Goal: Task Accomplishment & Management: Manage account settings

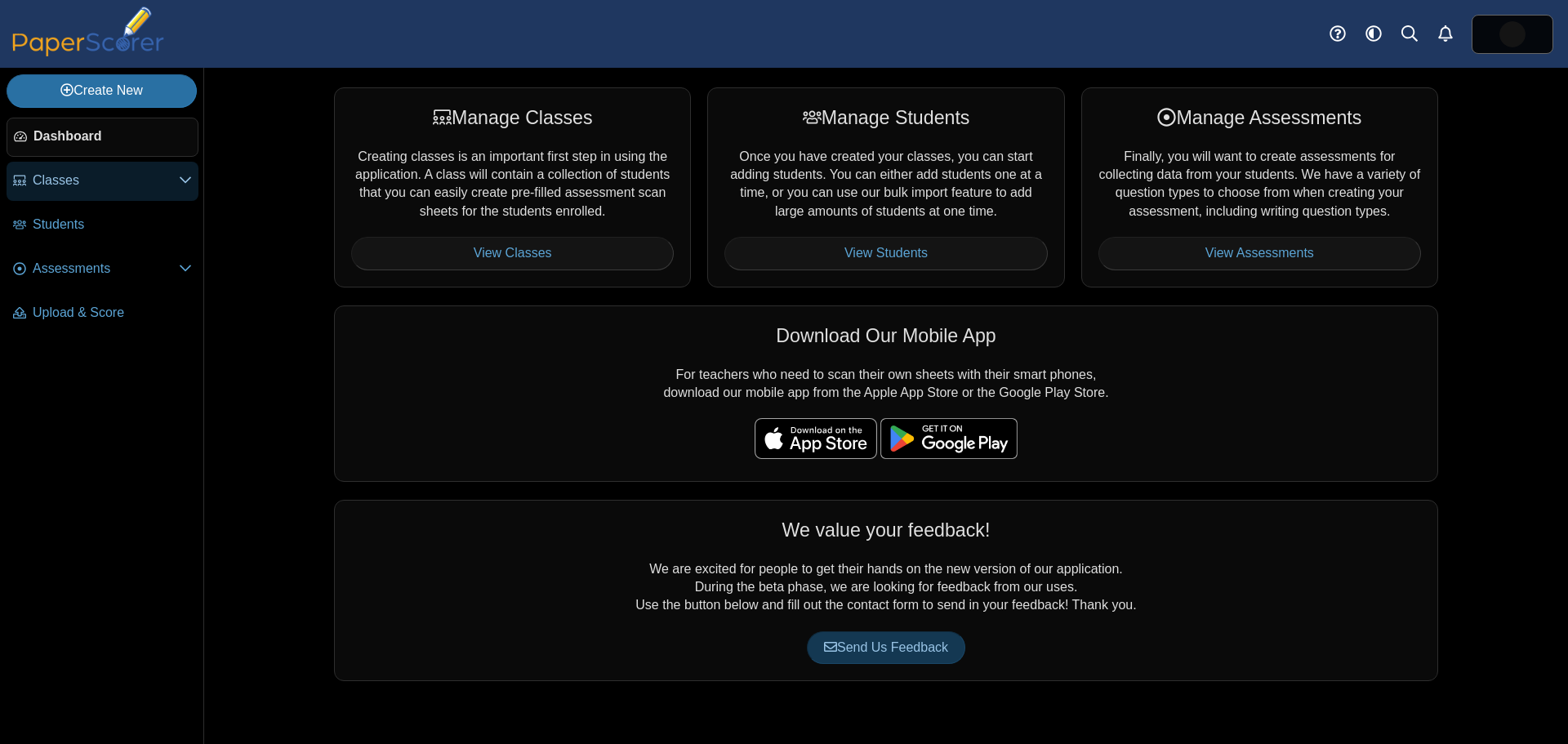
click at [27, 175] on link "Classes" at bounding box center [102, 181] width 192 height 40
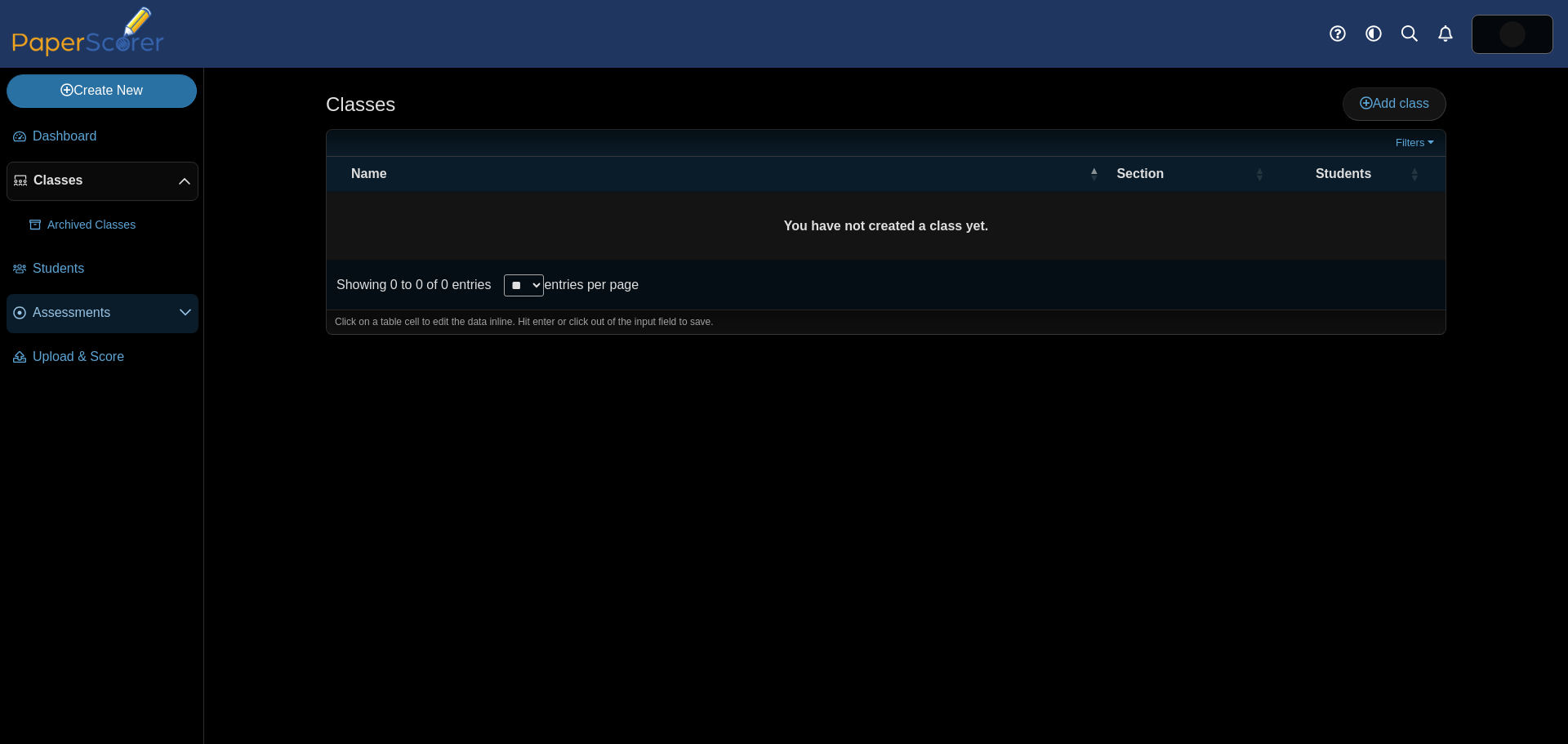
click at [61, 314] on span "Assessments" at bounding box center [106, 313] width 146 height 18
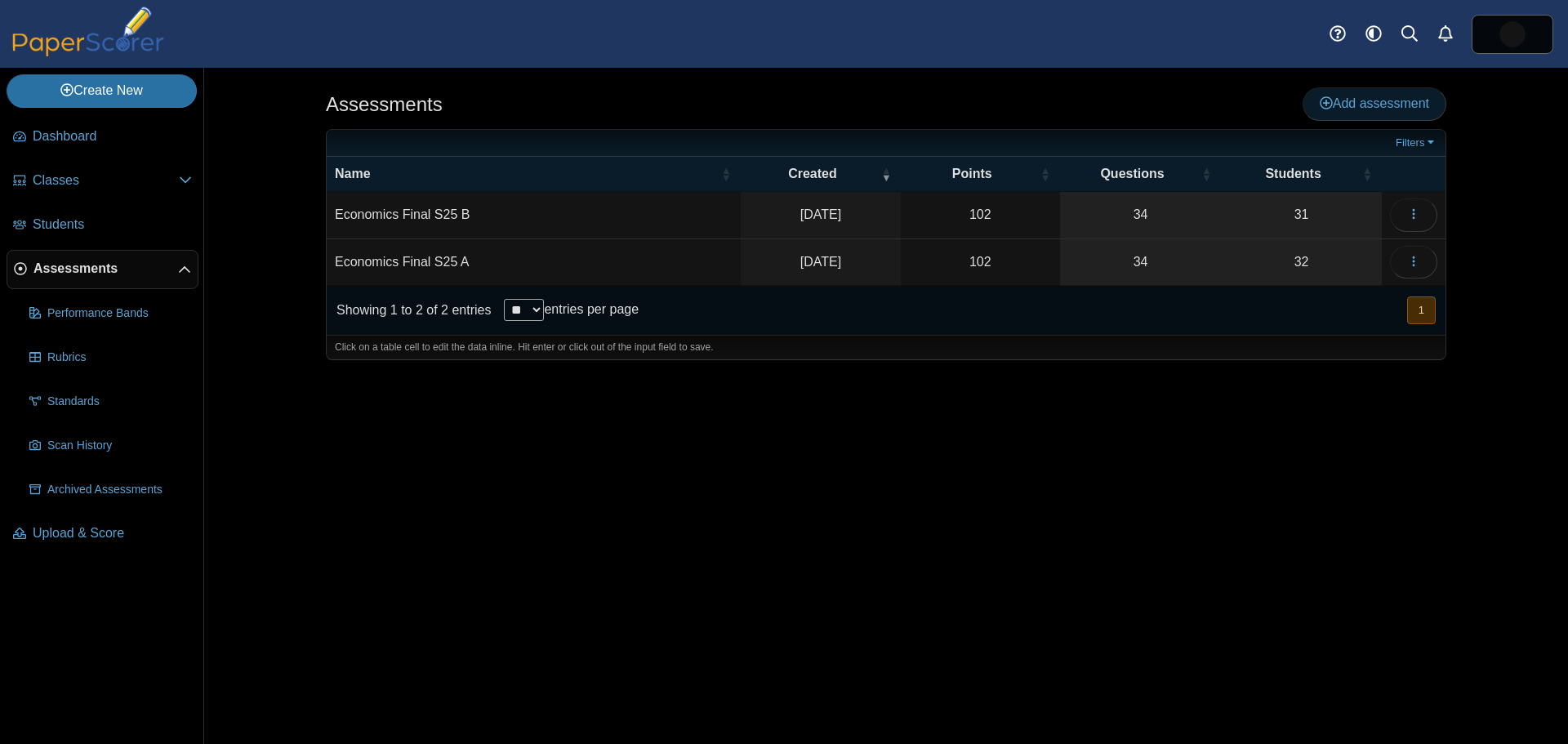
click at [1323, 99] on use at bounding box center [1326, 102] width 13 height 13
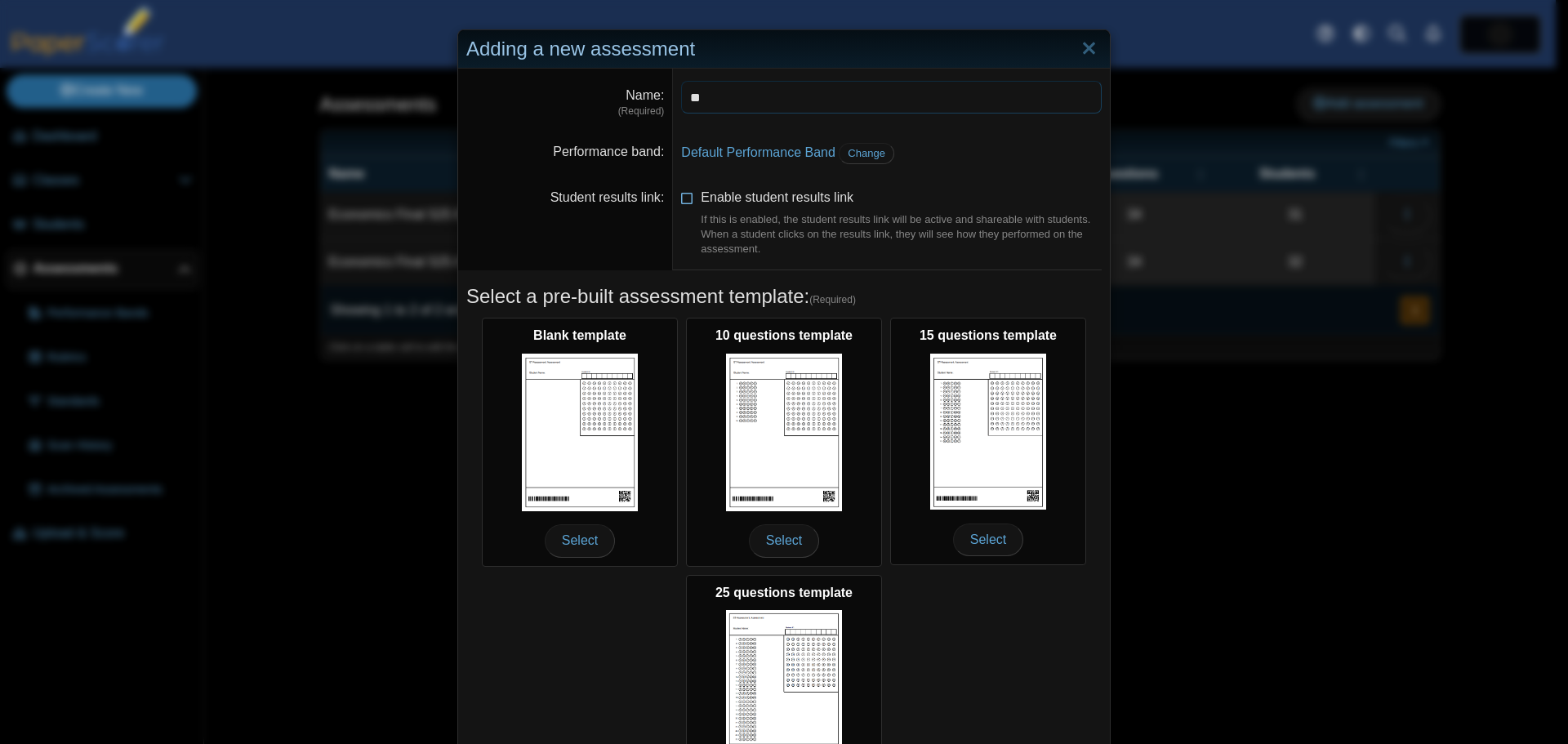
type input "*"
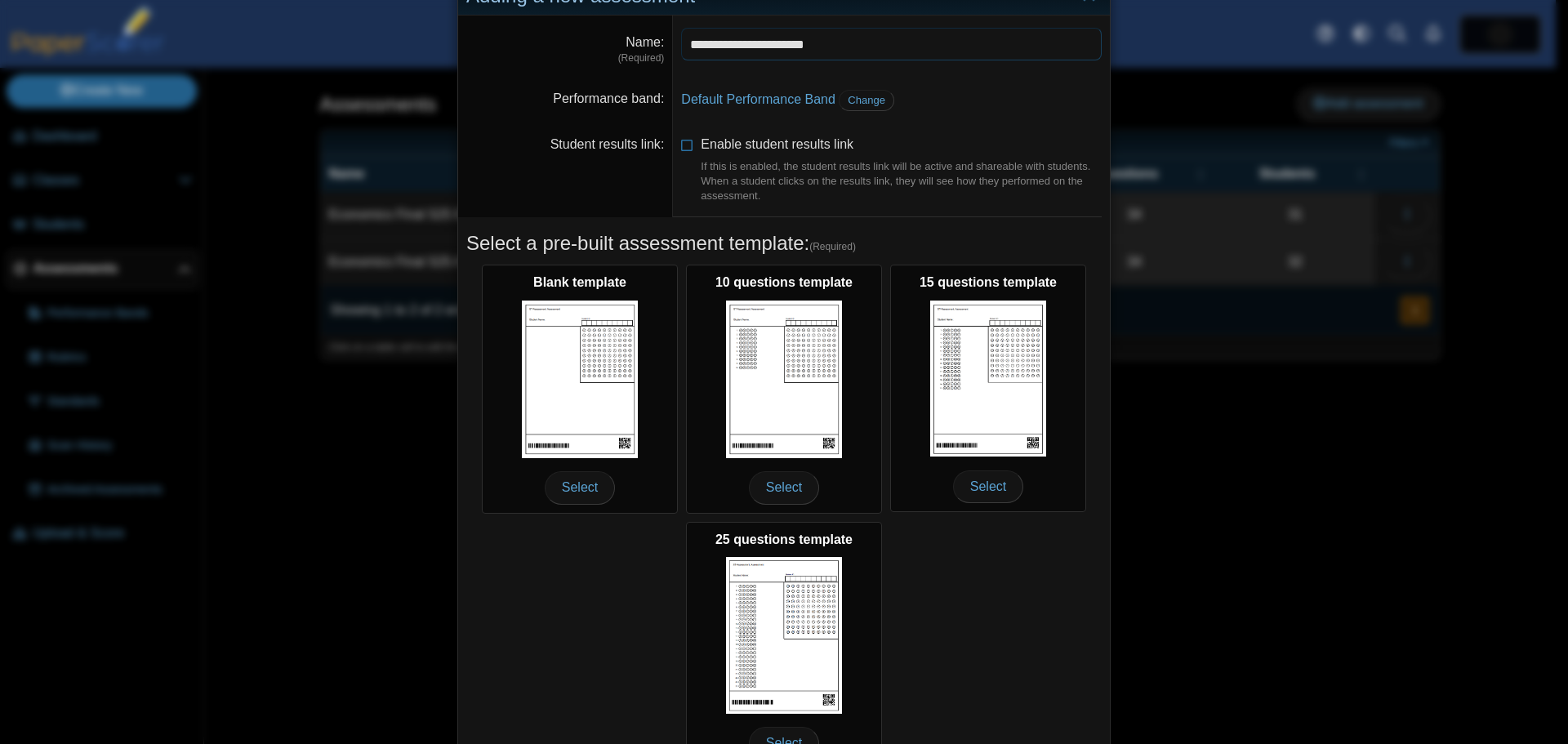
scroll to position [144, 0]
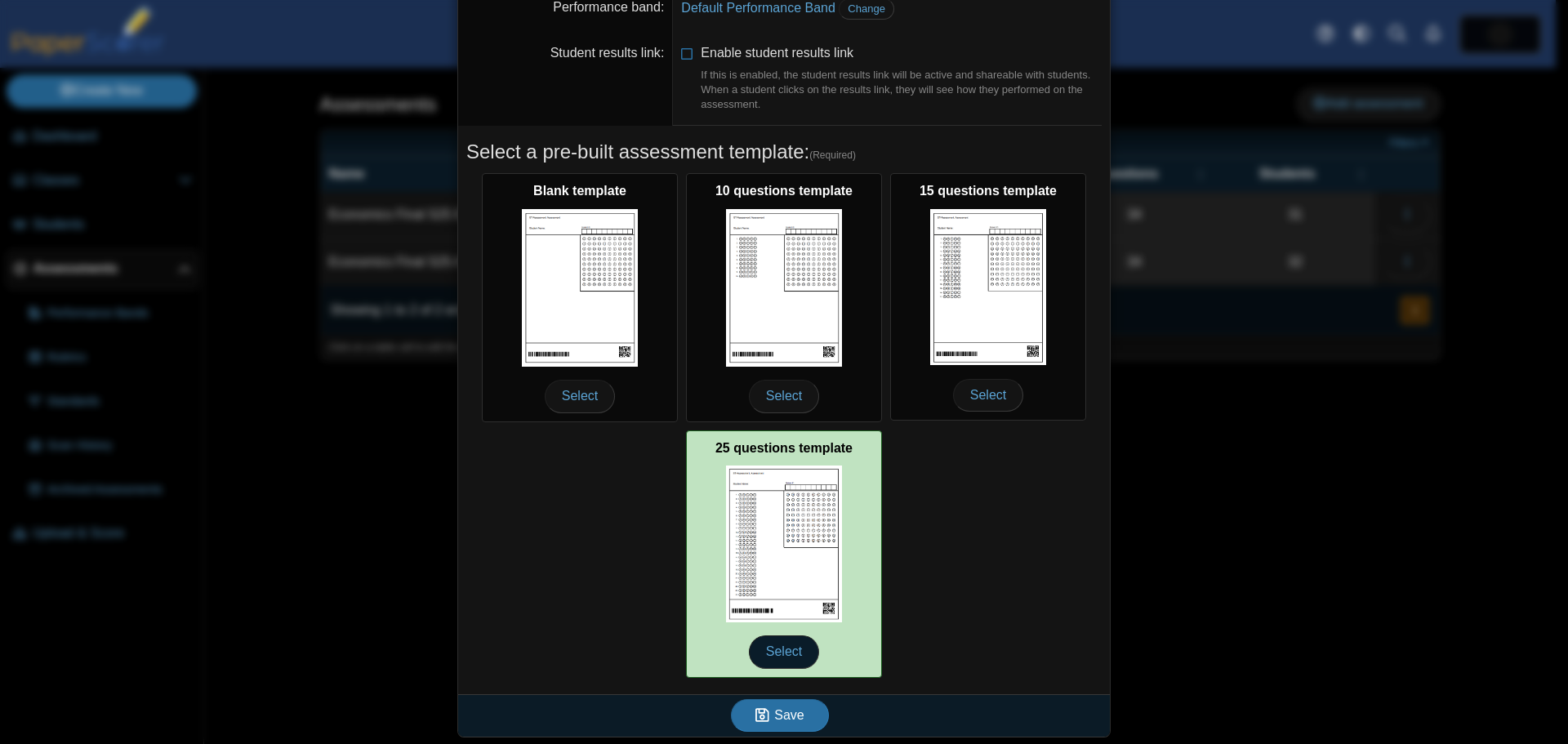
type input "**********"
click at [770, 648] on span "Select" at bounding box center [784, 651] width 70 height 33
click at [784, 649] on span "Select" at bounding box center [784, 651] width 70 height 33
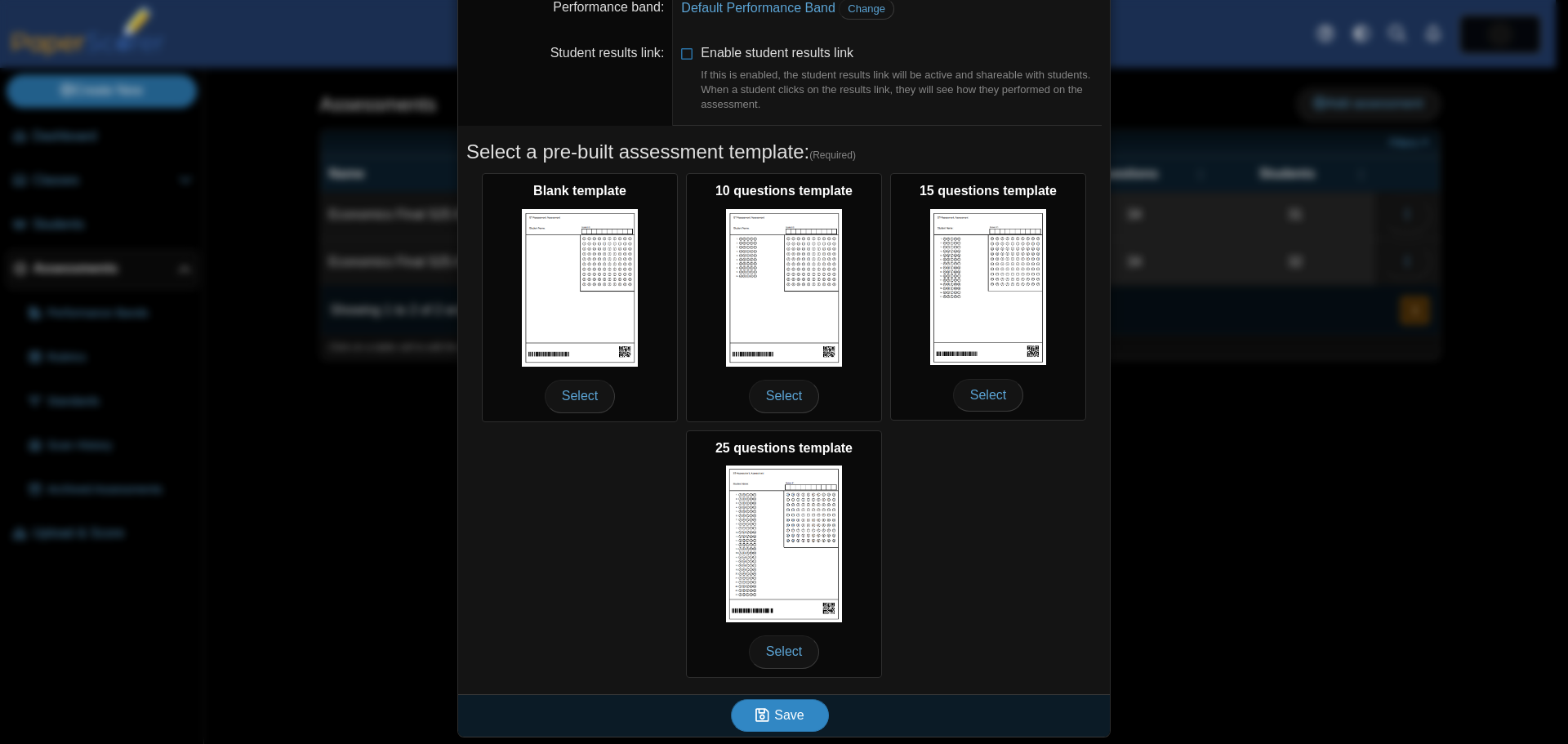
click at [782, 714] on span "Save" at bounding box center [789, 715] width 29 height 14
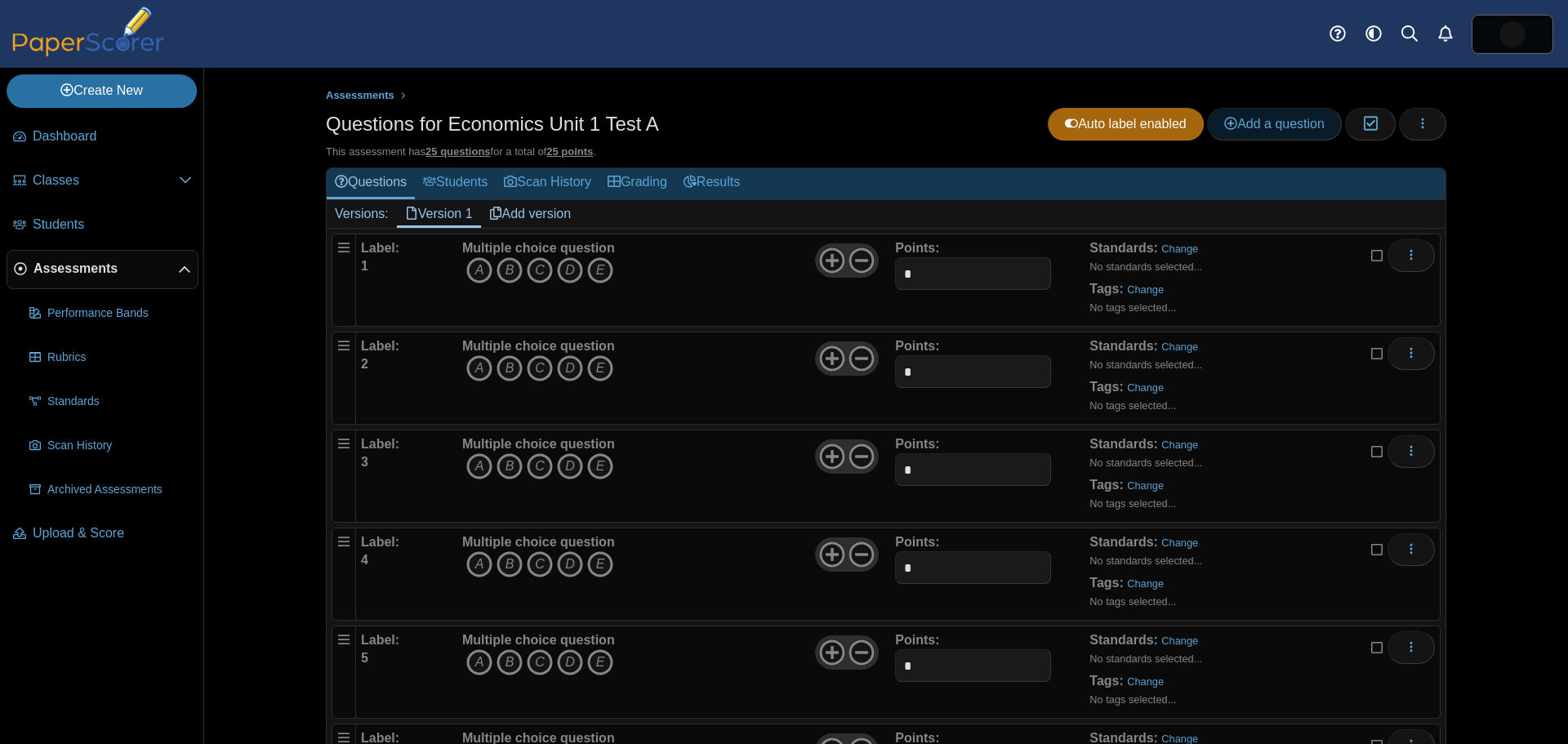
click at [1251, 125] on span "Add a question" at bounding box center [1274, 124] width 101 height 14
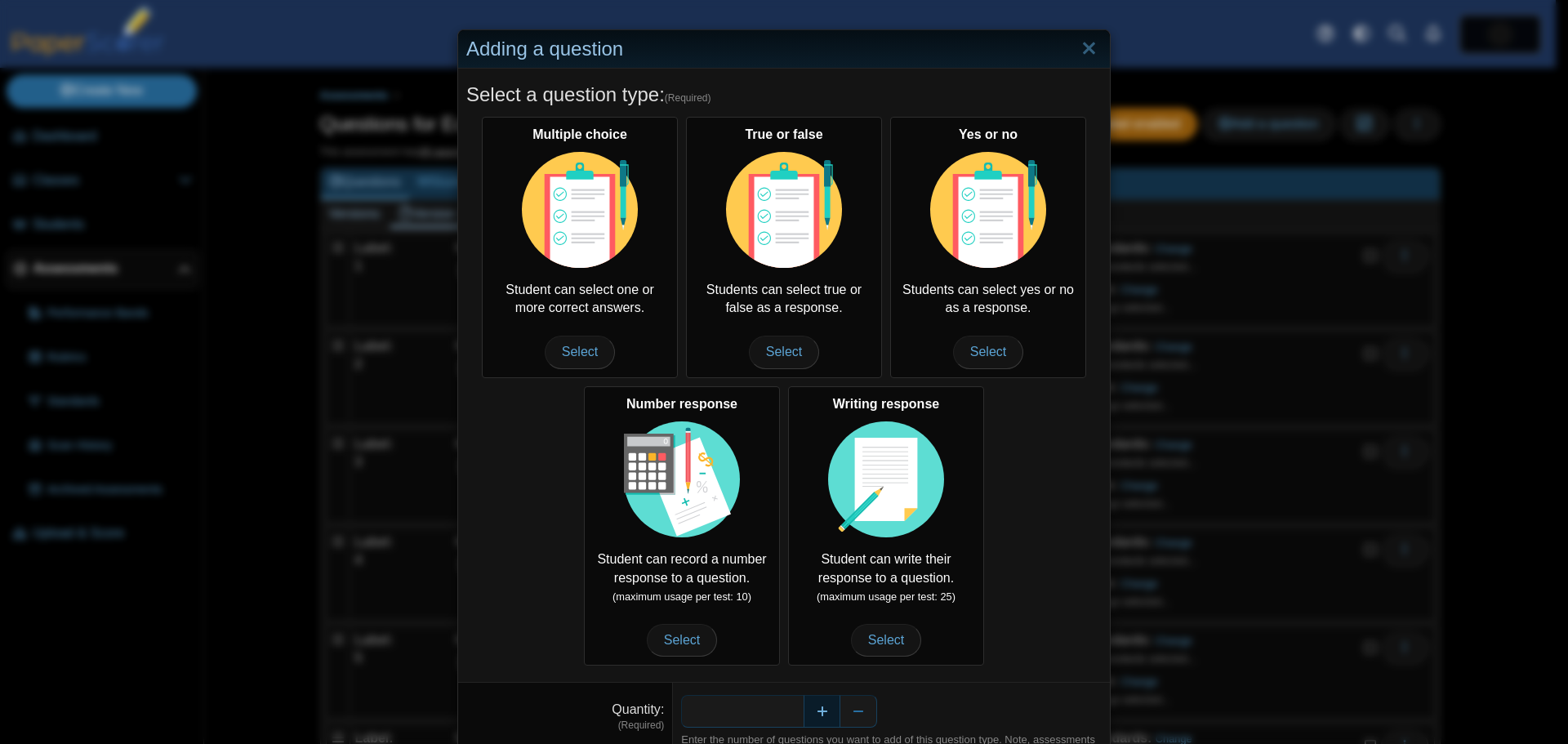
click at [813, 711] on button "Increase" at bounding box center [821, 711] width 37 height 33
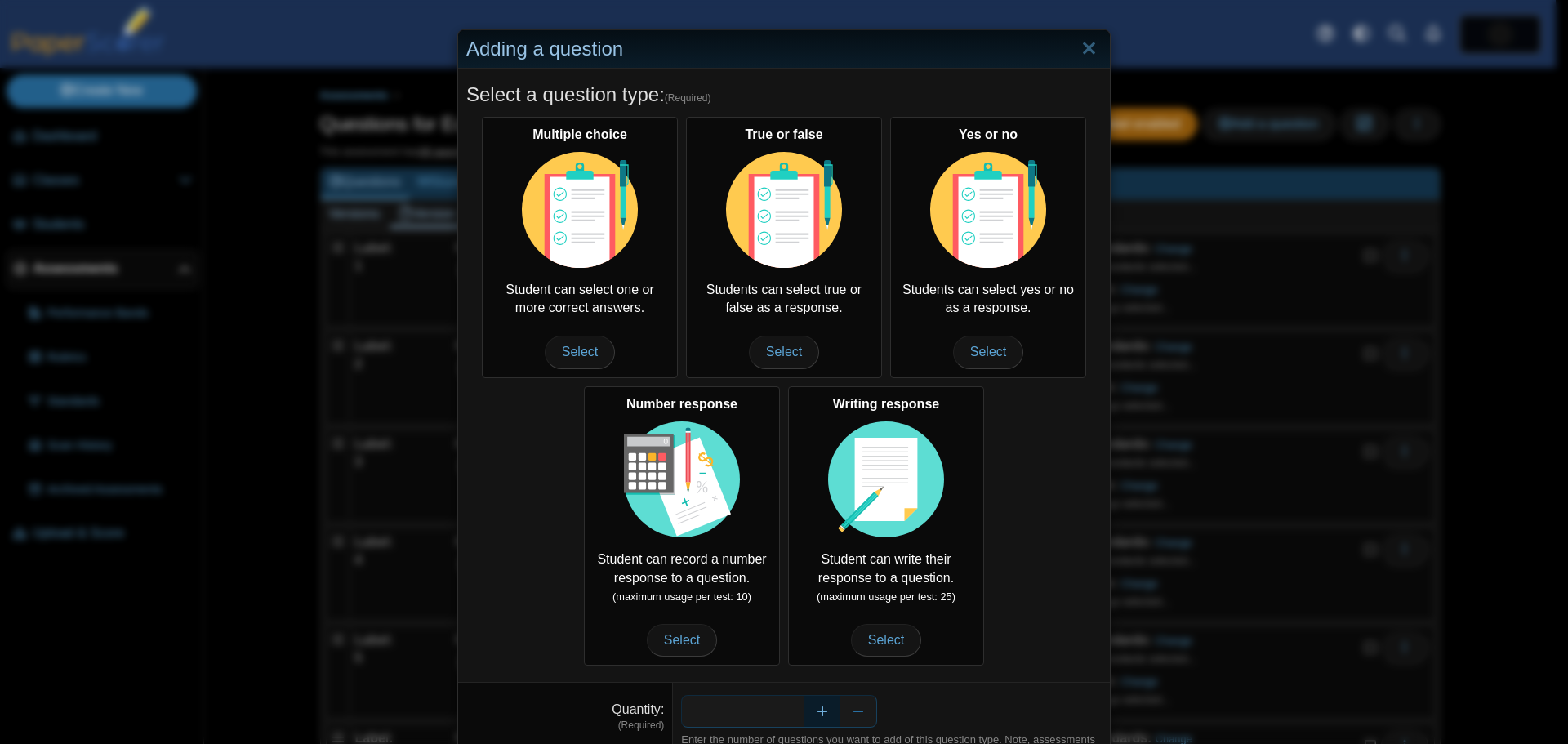
click at [813, 711] on button "Increase" at bounding box center [821, 711] width 37 height 33
click at [812, 711] on button "Increase" at bounding box center [821, 711] width 37 height 33
click at [811, 712] on button "Increase" at bounding box center [821, 711] width 37 height 33
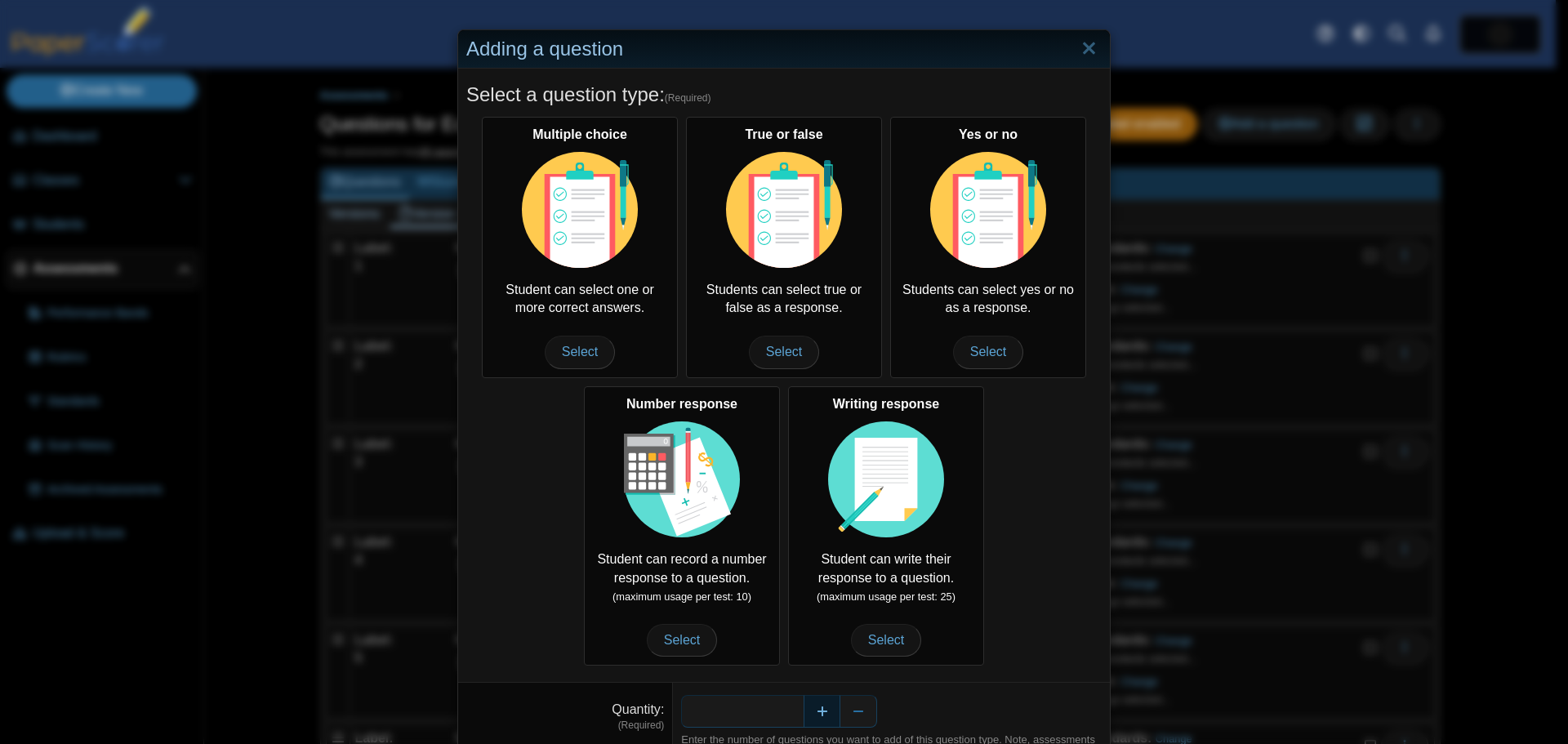
click at [811, 712] on button "Increase" at bounding box center [821, 711] width 37 height 33
type input "**"
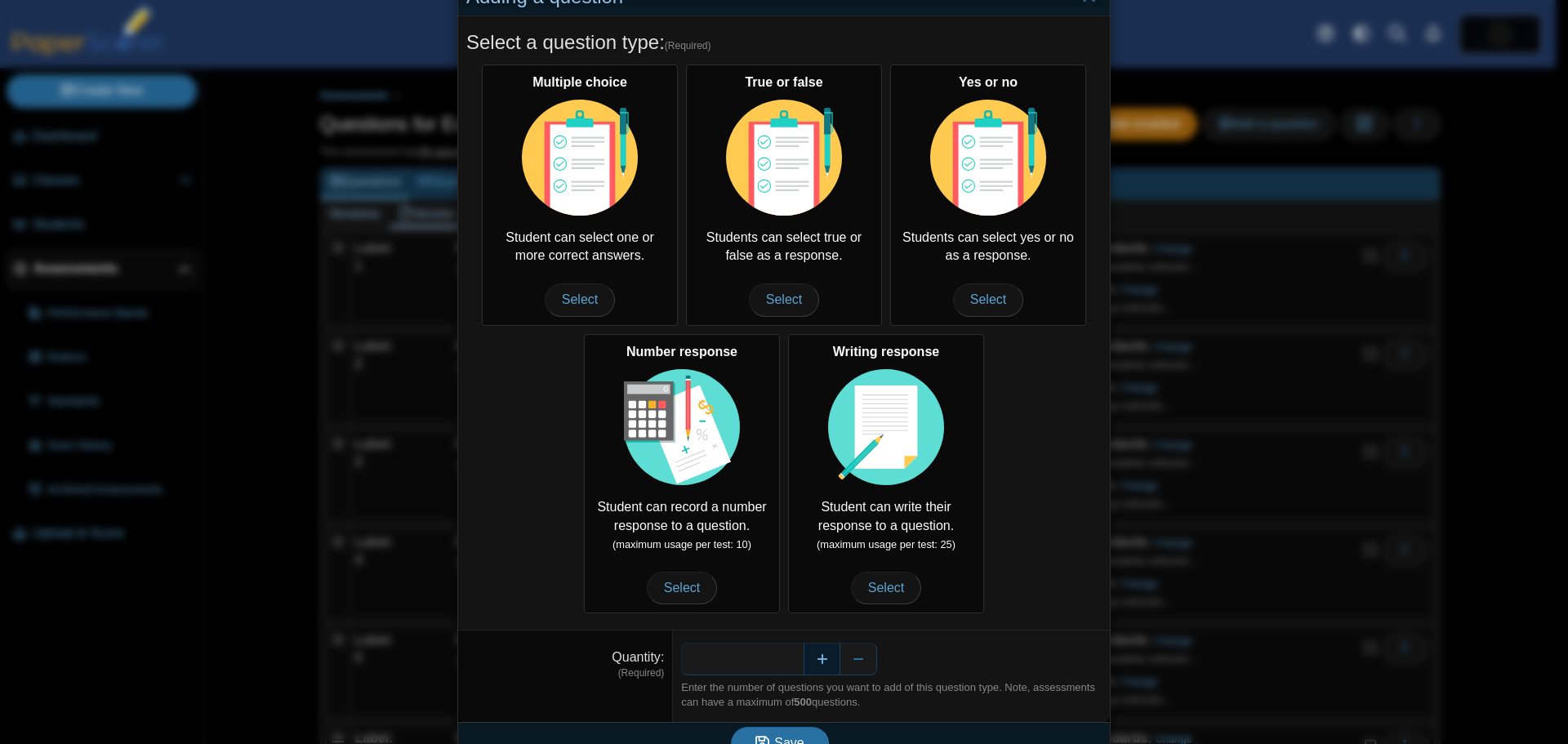
scroll to position [81, 0]
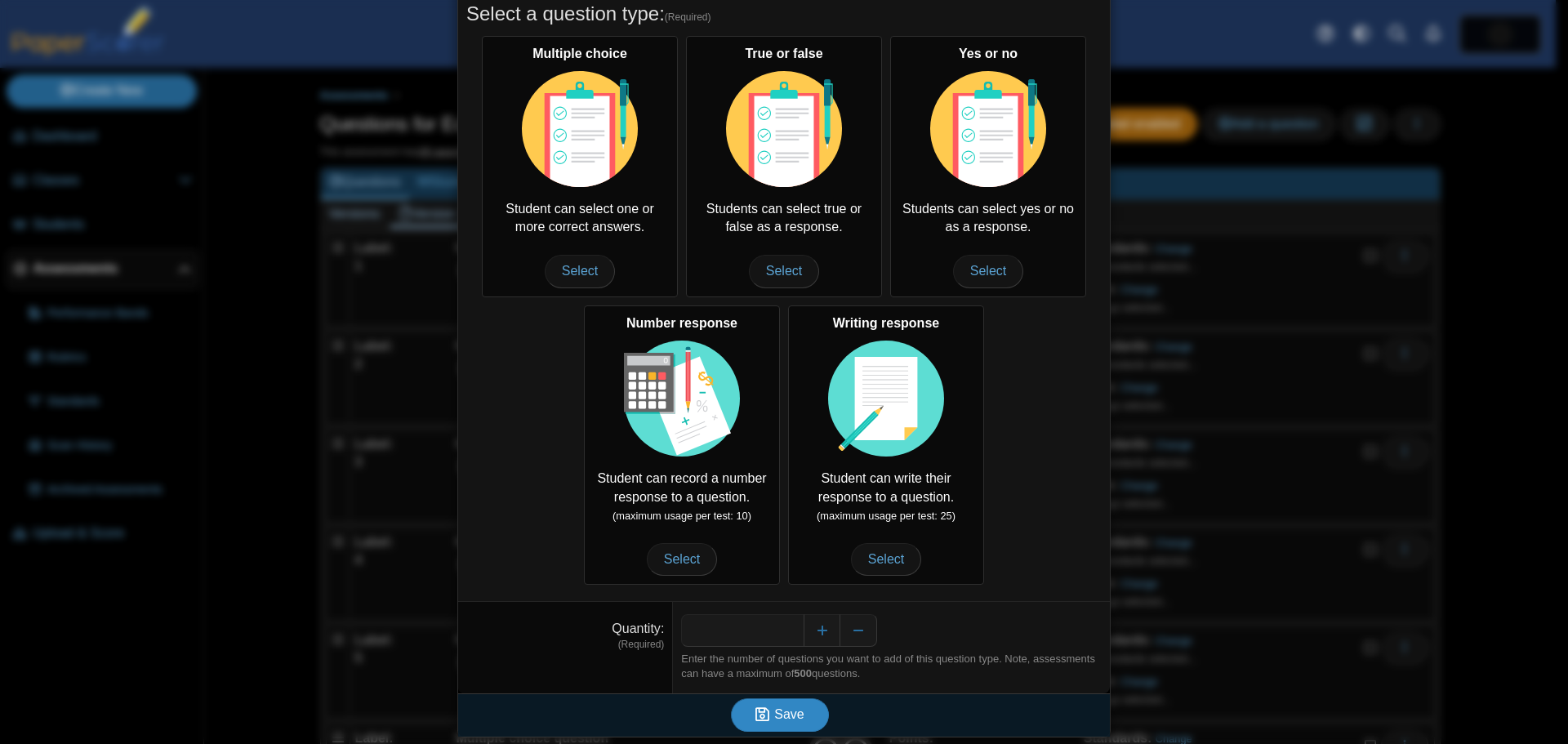
click at [768, 717] on icon "submit" at bounding box center [765, 714] width 19 height 18
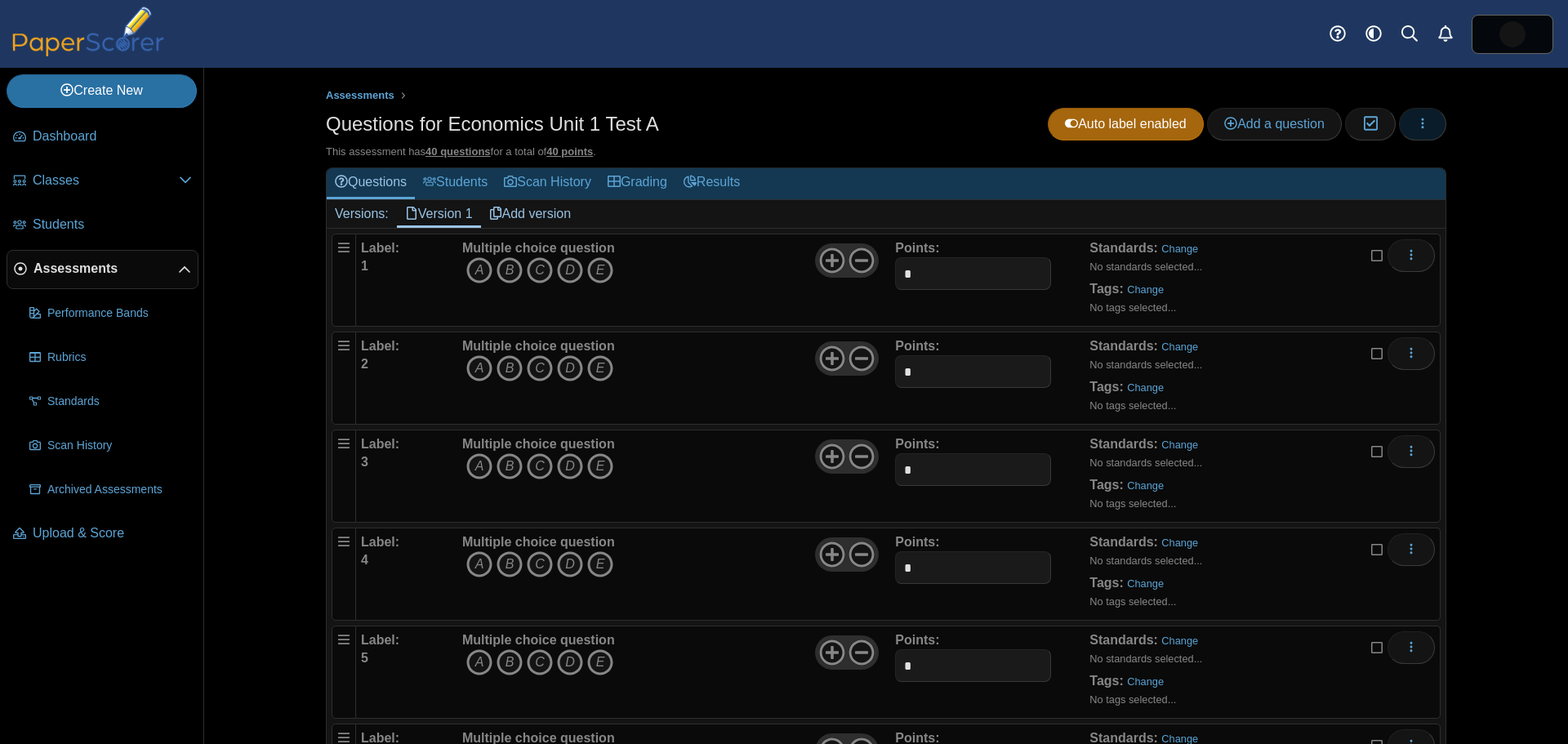
click at [1427, 124] on button "button" at bounding box center [1422, 124] width 47 height 33
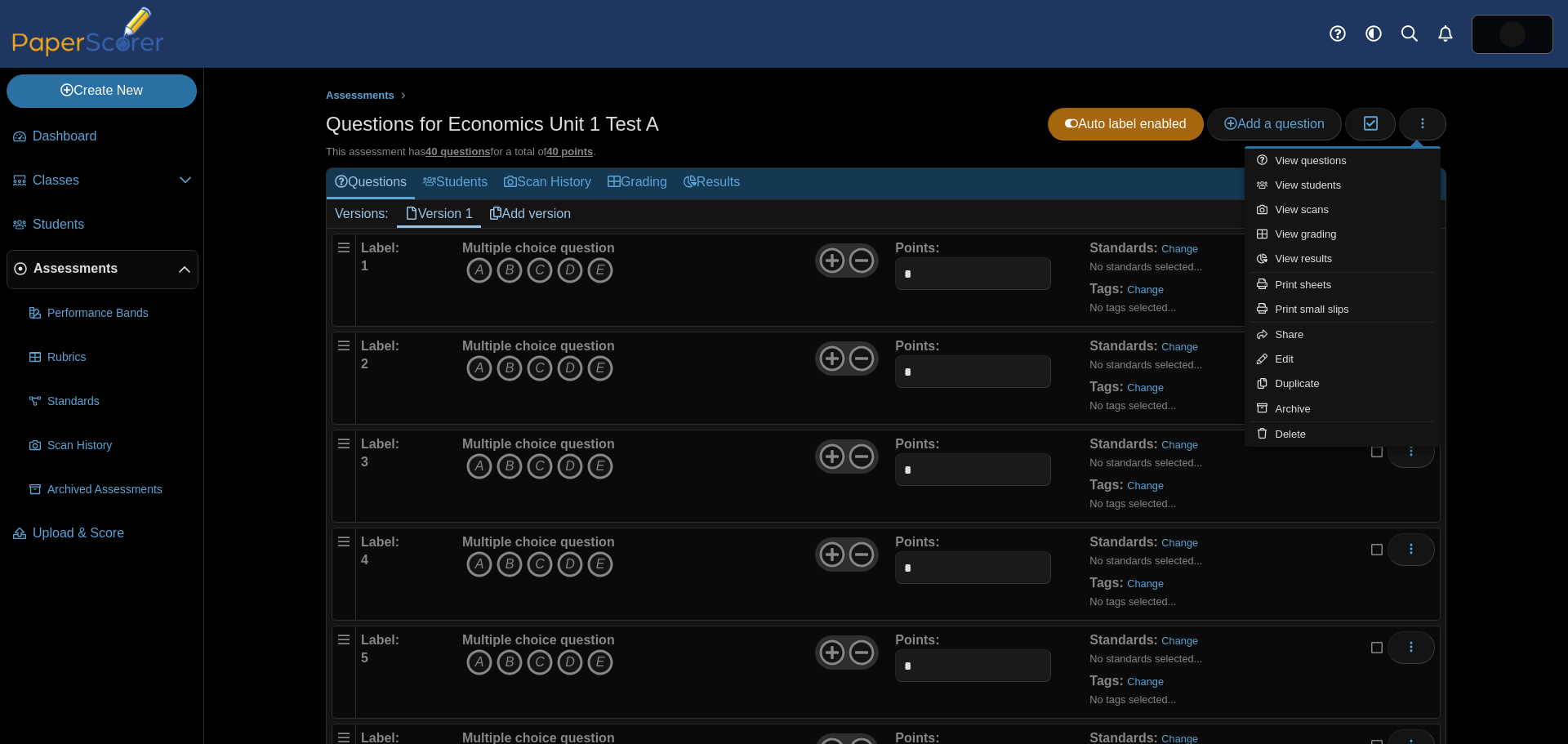
click at [935, 140] on div "Questions for Economics Unit 1 Test A Auto label enabled Add a question Moderat…" at bounding box center [886, 125] width 1120 height 37
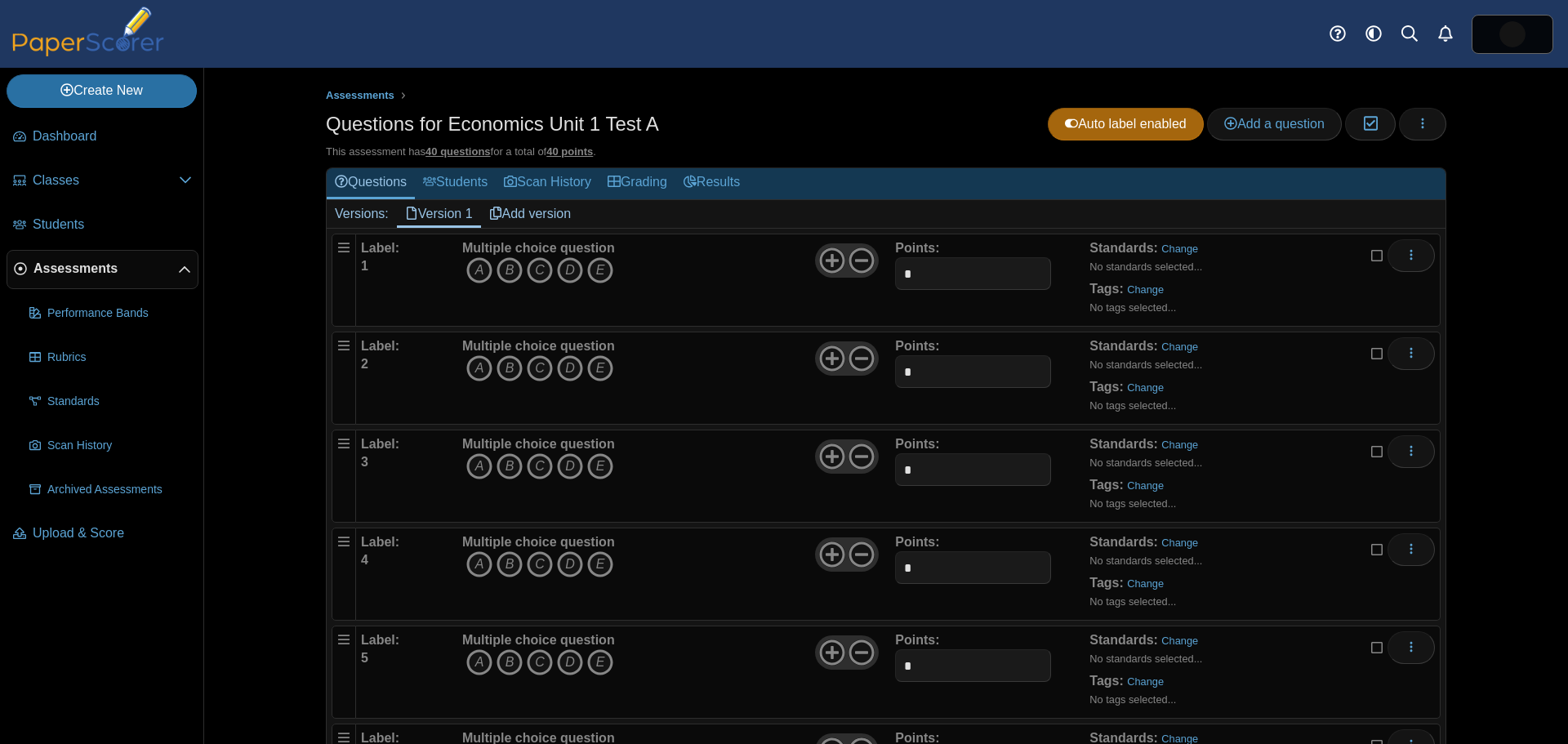
click at [528, 213] on link "Add version" at bounding box center [530, 214] width 99 height 27
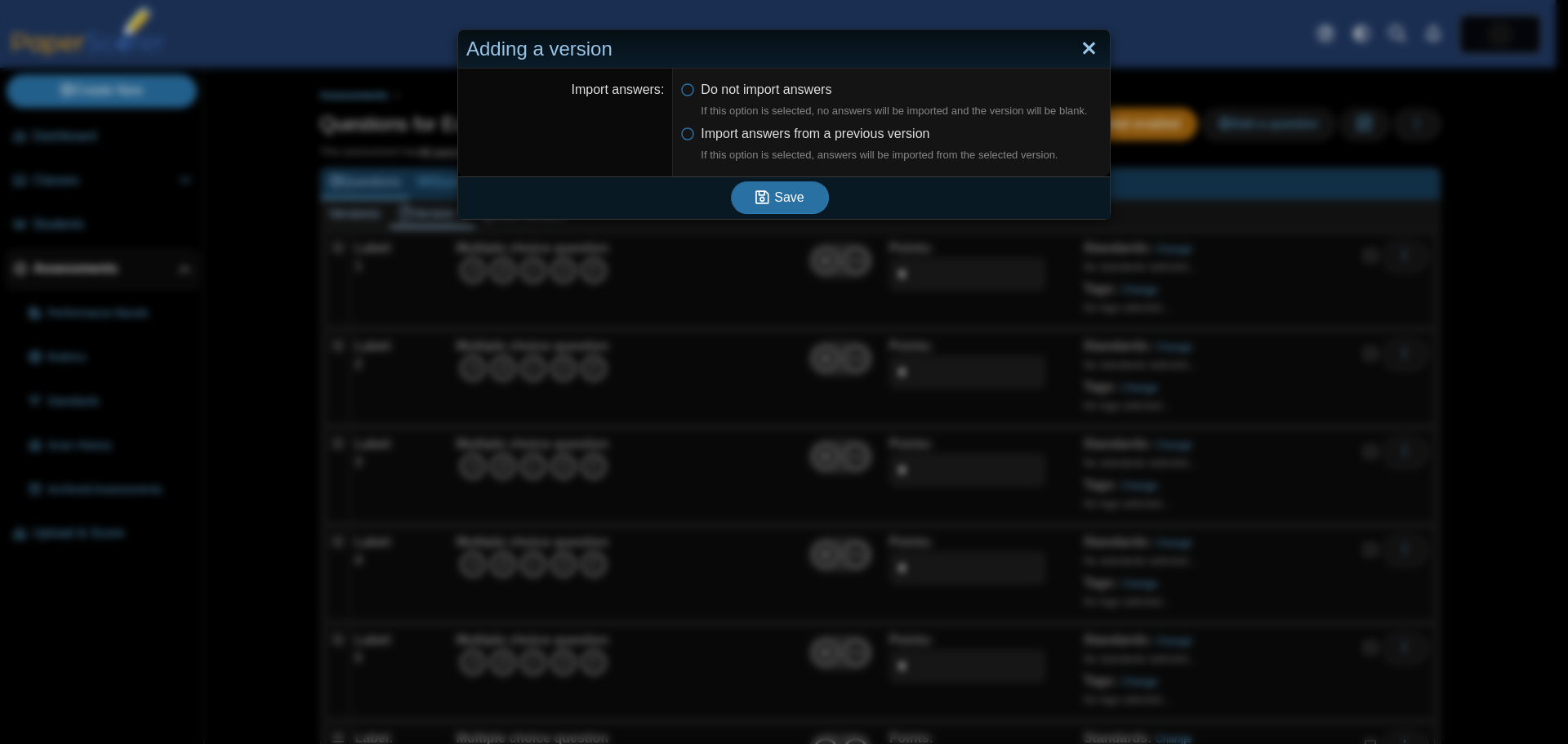
click at [1084, 48] on link "Close" at bounding box center [1089, 49] width 25 height 27
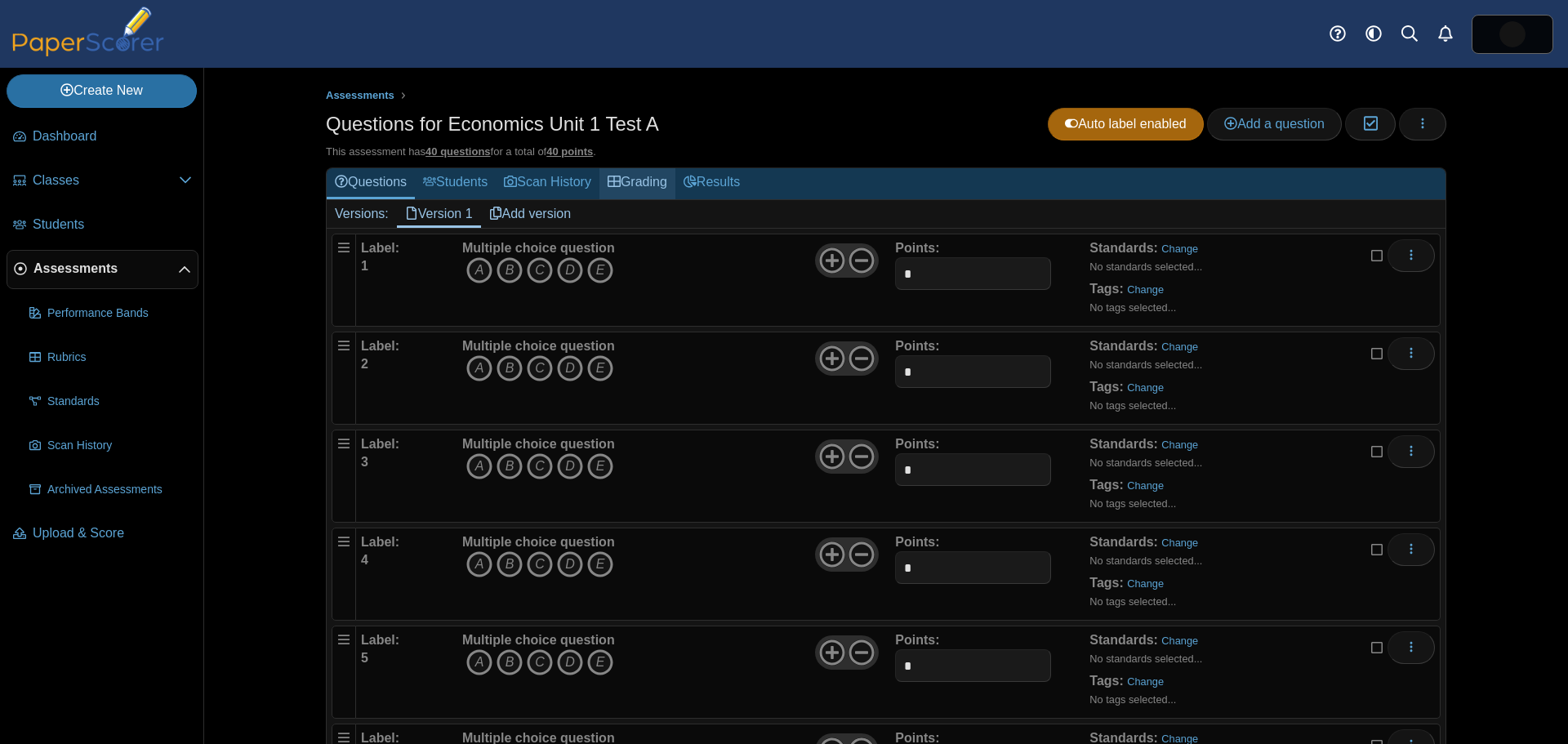
click at [630, 180] on link "Grading" at bounding box center [638, 183] width 76 height 30
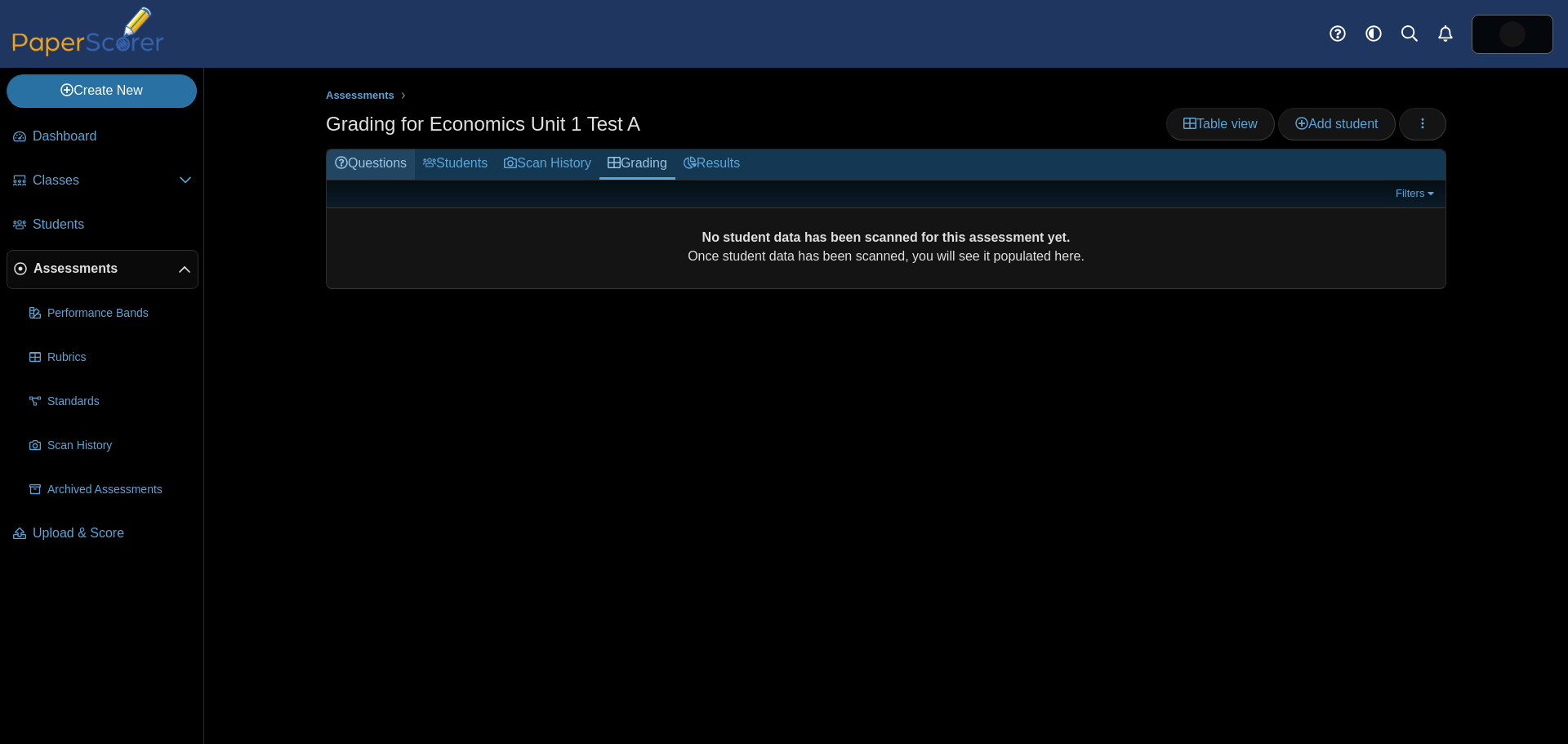
click at [378, 168] on link "Questions" at bounding box center [370, 164] width 88 height 30
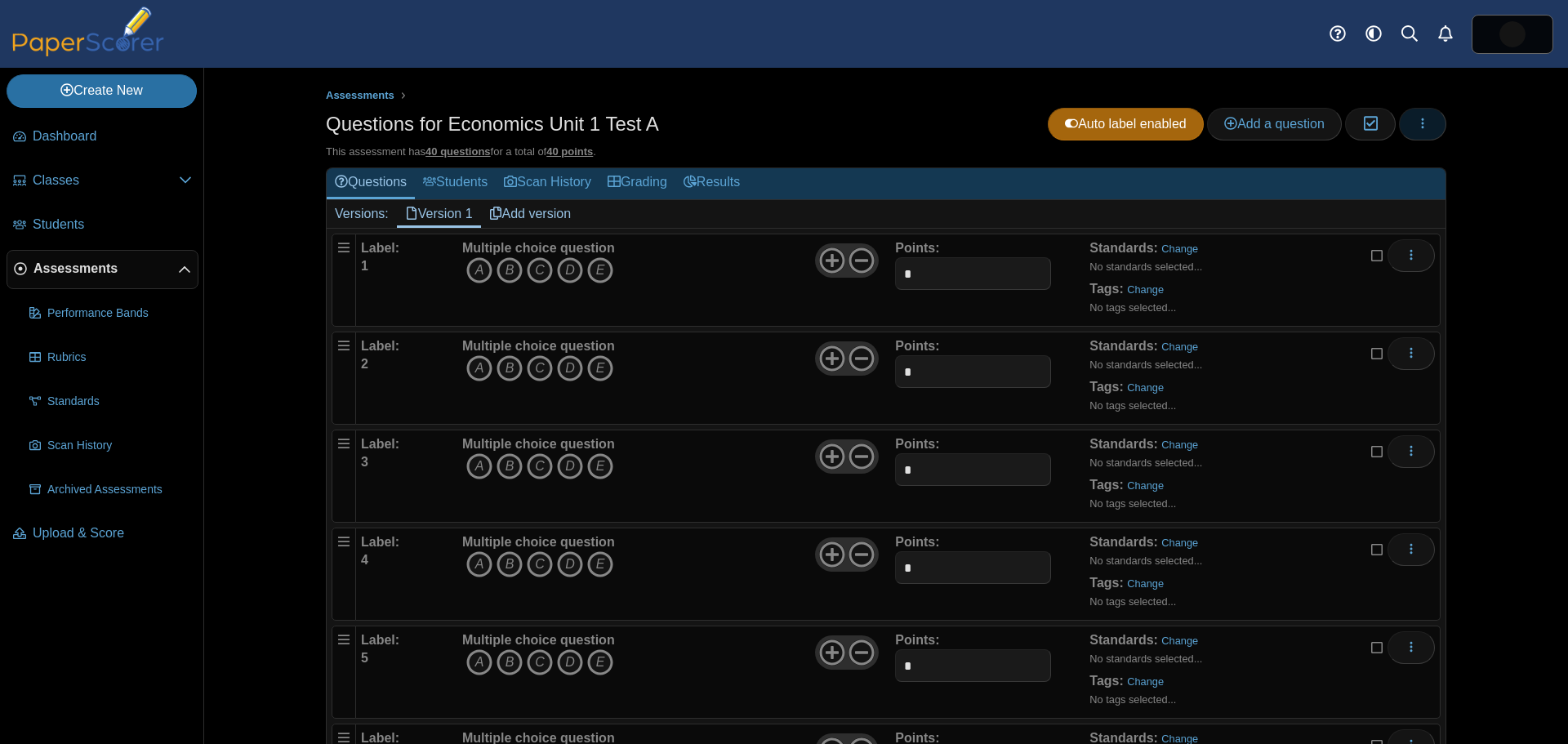
click at [1423, 125] on icon "button" at bounding box center [1422, 123] width 13 height 13
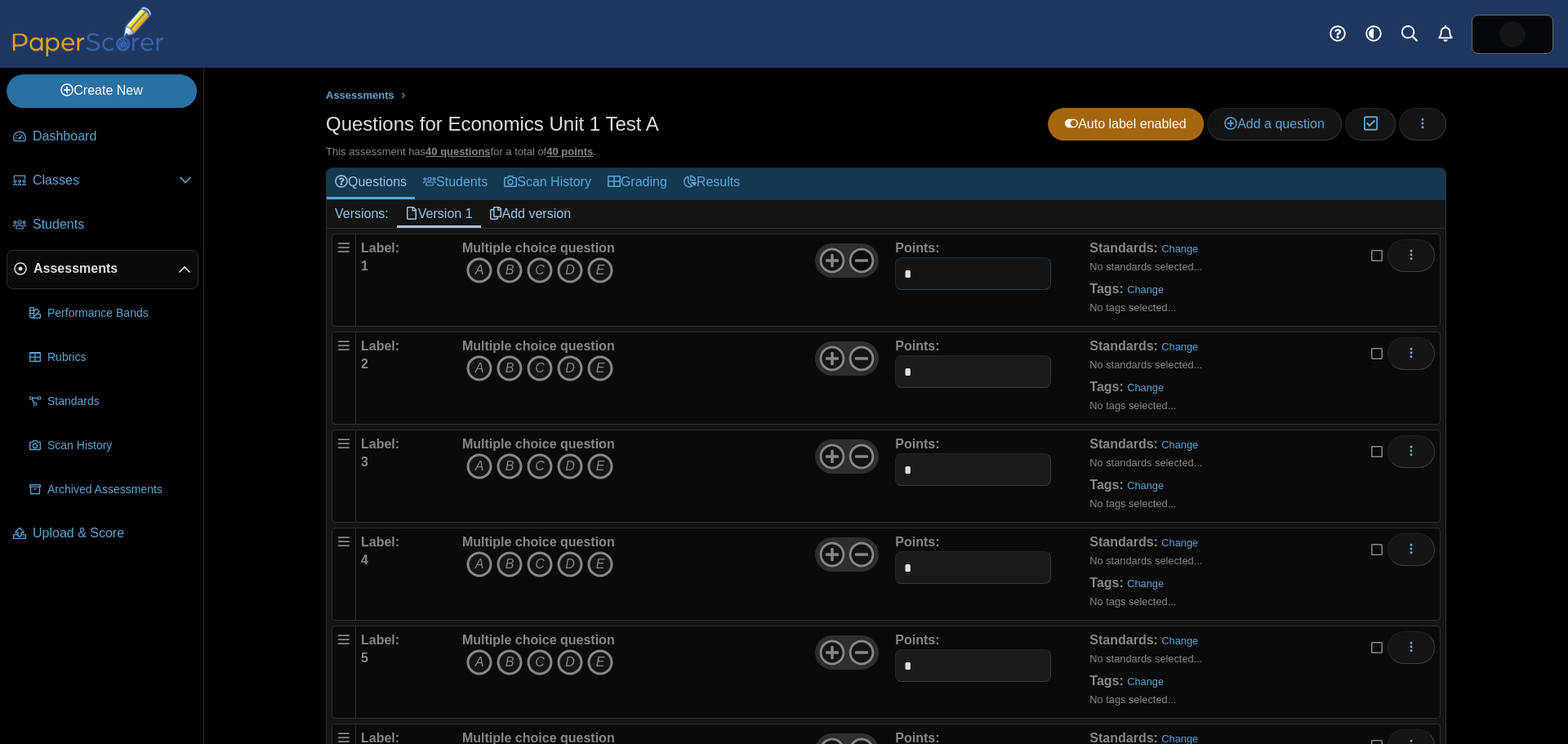
drag, startPoint x: 913, startPoint y: 272, endPoint x: 862, endPoint y: 272, distance: 51.0
click at [863, 272] on div "Label: 1 Multiple choice question A B C D E *" at bounding box center [898, 279] width 1074 height 82
type input "*"
click at [561, 151] on u "40 points" at bounding box center [570, 151] width 46 height 12
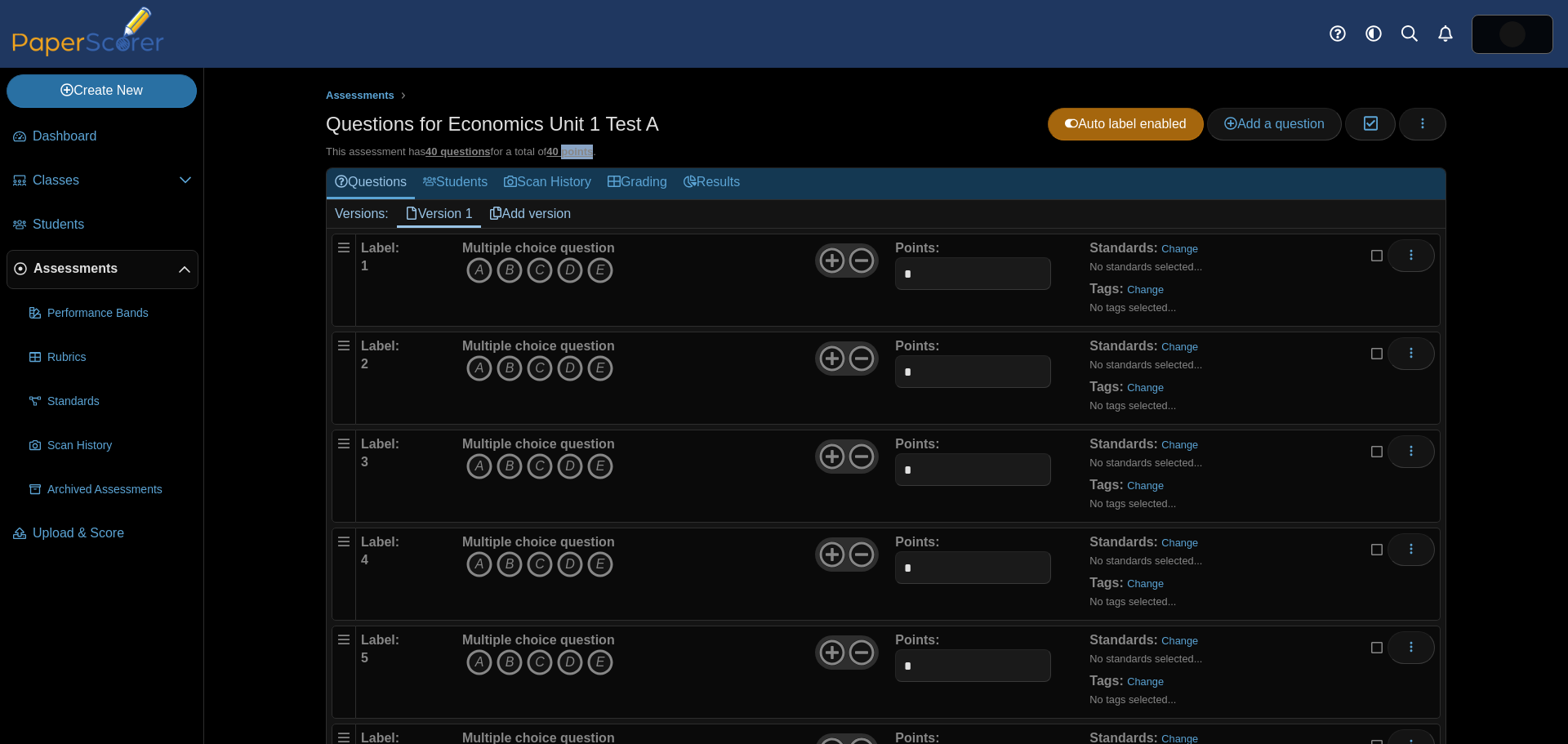
click at [560, 151] on u "40 points" at bounding box center [570, 151] width 46 height 12
click at [449, 149] on u "40 questions" at bounding box center [457, 151] width 64 height 12
click at [1410, 251] on icon "More options" at bounding box center [1411, 254] width 13 height 13
click at [1483, 282] on div "Assessments Questions for Economics Unit 1 Test A Auto label enabled Add a ques…" at bounding box center [886, 406] width 1225 height 676
click at [1416, 120] on icon "button" at bounding box center [1422, 123] width 13 height 13
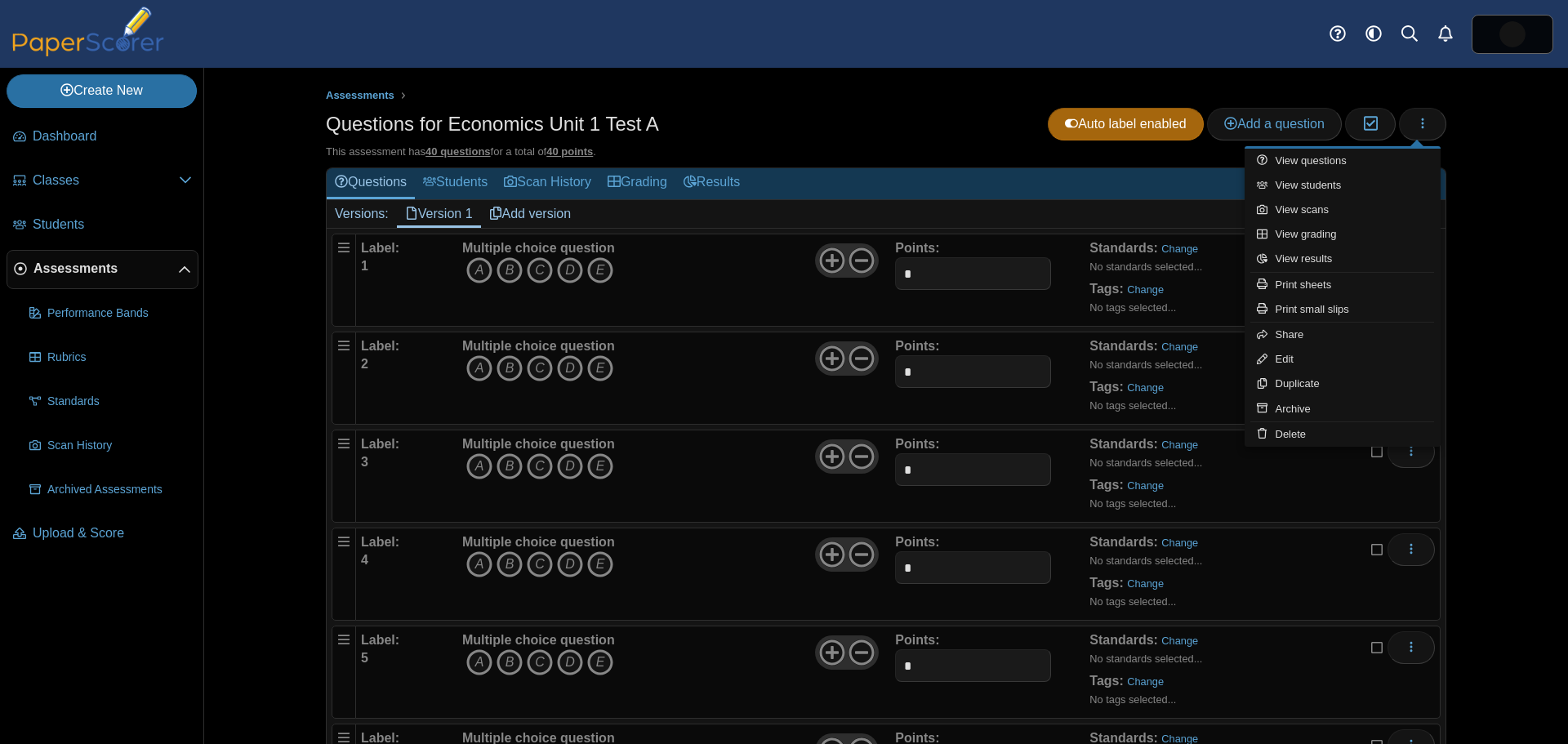
click at [1478, 232] on div "Assessments Questions for Economics Unit 1 Test A Auto label enabled Add a ques…" at bounding box center [886, 406] width 1225 height 676
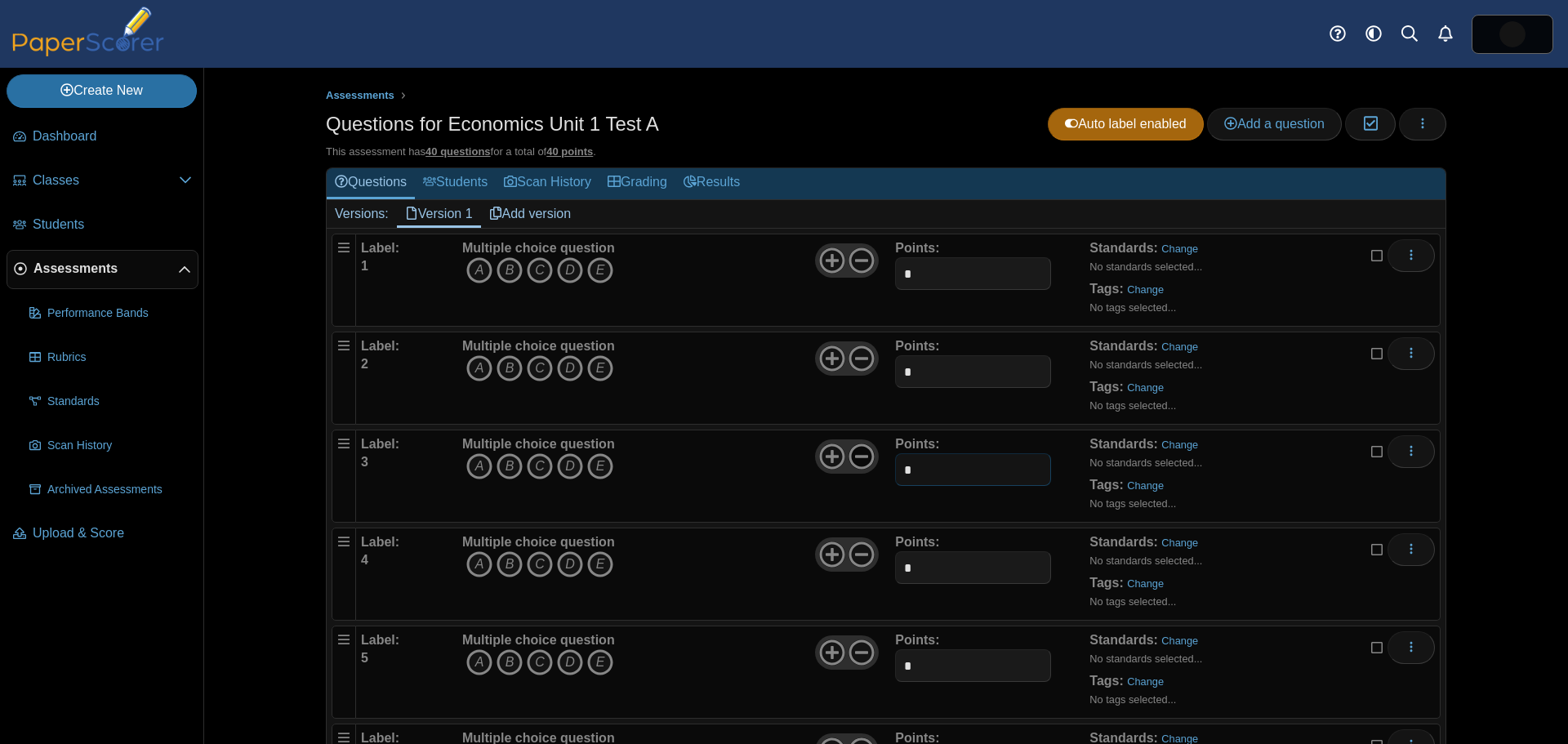
drag, startPoint x: 906, startPoint y: 473, endPoint x: 866, endPoint y: 469, distance: 40.2
click at [879, 473] on div "Label: 3 Multiple choice question A B C D E *" at bounding box center [898, 476] width 1074 height 82
type input "*"
drag, startPoint x: 915, startPoint y: 569, endPoint x: 888, endPoint y: 573, distance: 27.3
click at [895, 566] on input "*" at bounding box center [973, 568] width 156 height 33
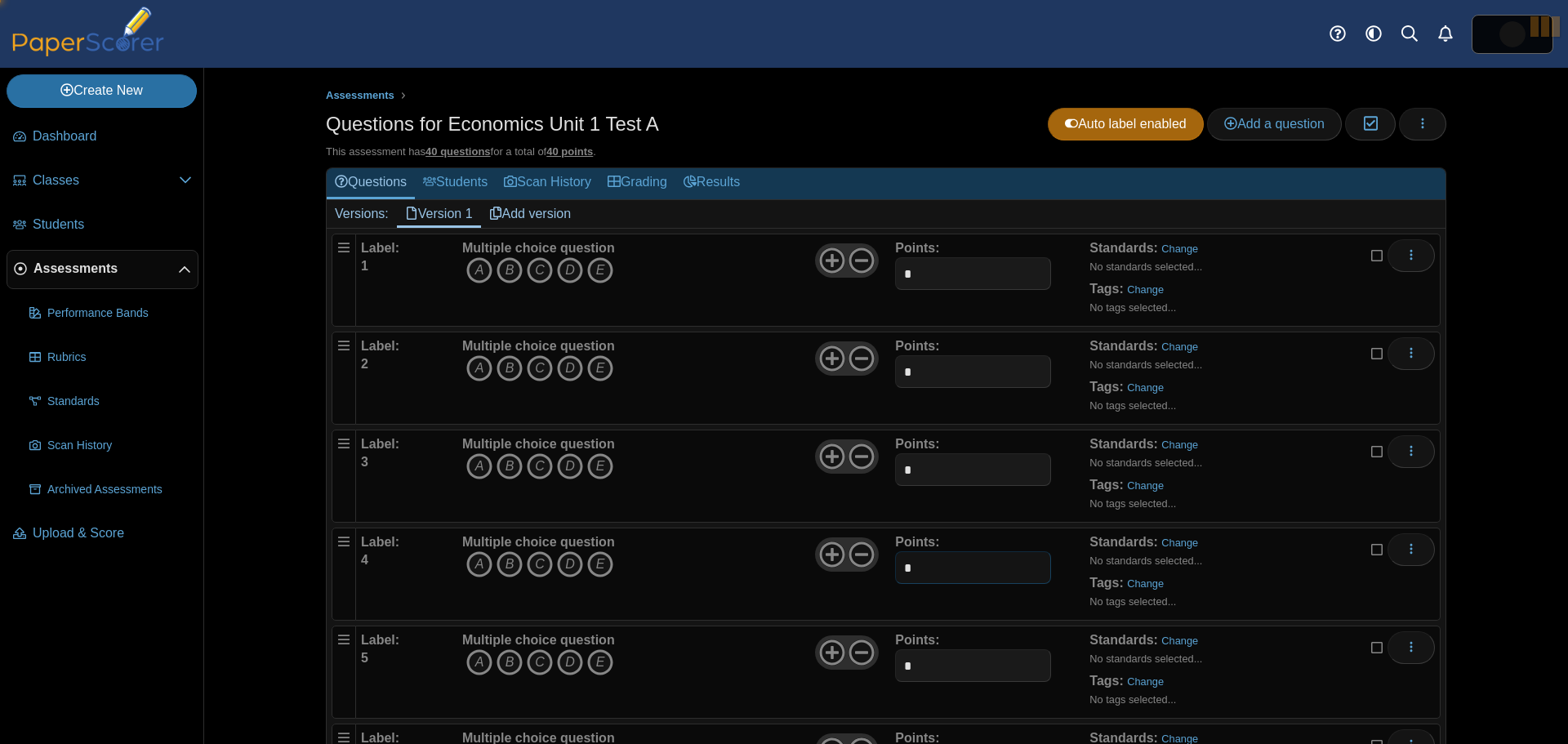
type input "*"
drag, startPoint x: 933, startPoint y: 664, endPoint x: 879, endPoint y: 663, distance: 54.0
click at [929, 664] on input "*" at bounding box center [973, 666] width 156 height 33
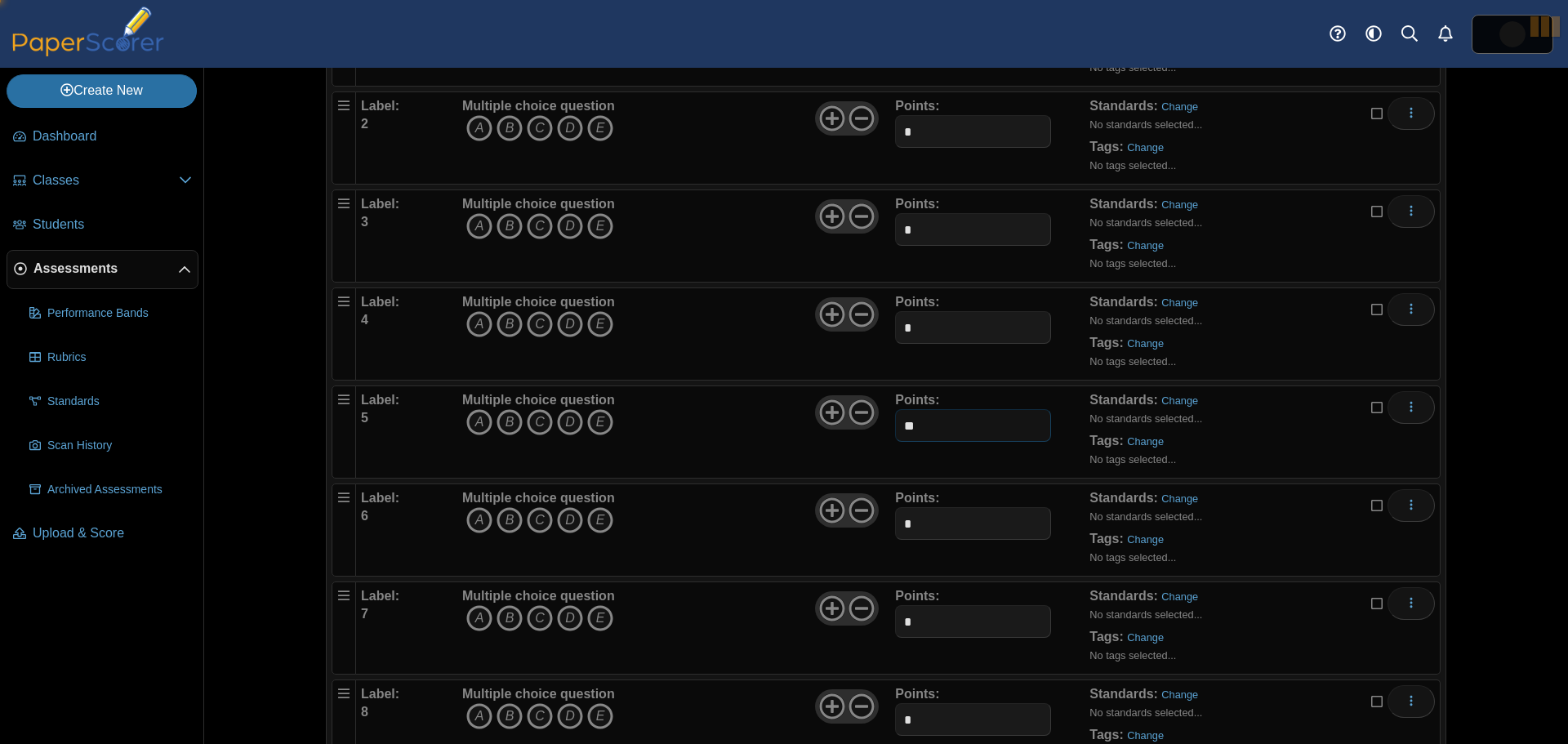
scroll to position [245, 0]
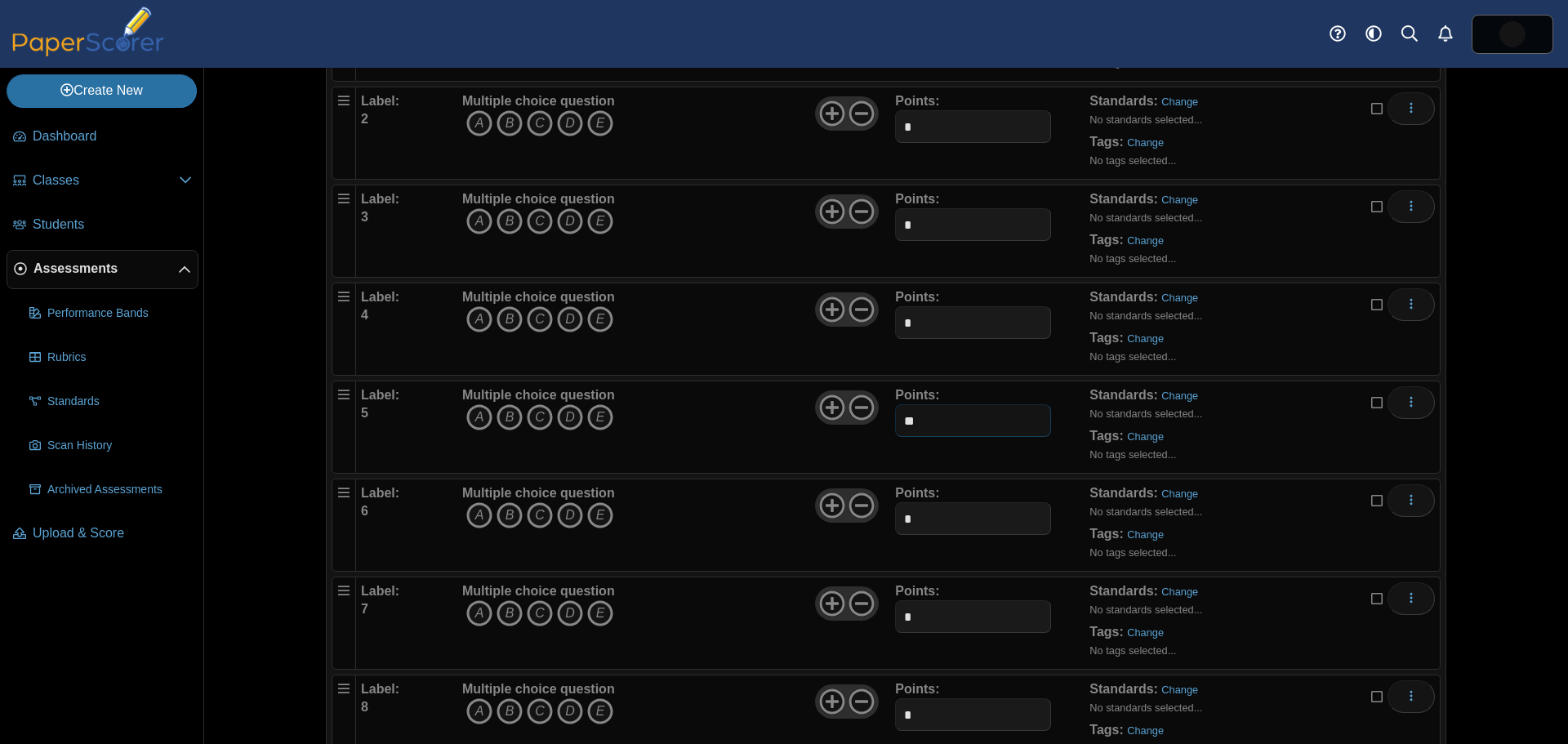
type input "*"
drag, startPoint x: 910, startPoint y: 527, endPoint x: 857, endPoint y: 523, distance: 53.2
click at [857, 523] on div "Label: 6 Multiple choice question A B C D E *" at bounding box center [898, 525] width 1074 height 82
type input "*"
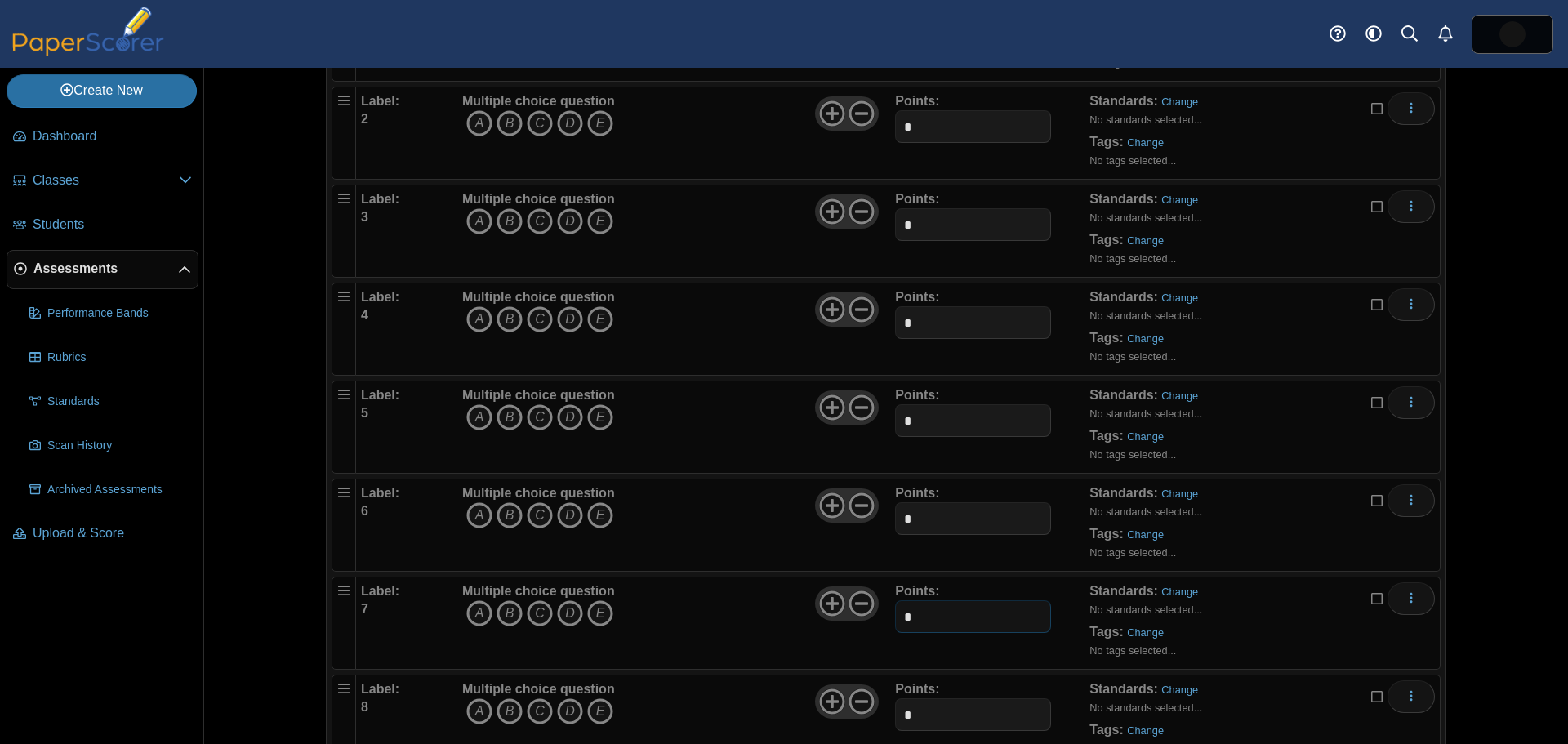
drag, startPoint x: 902, startPoint y: 621, endPoint x: 867, endPoint y: 619, distance: 35.1
click at [867, 619] on div "Label: 7 Multiple choice question A B C D E *" at bounding box center [898, 623] width 1074 height 82
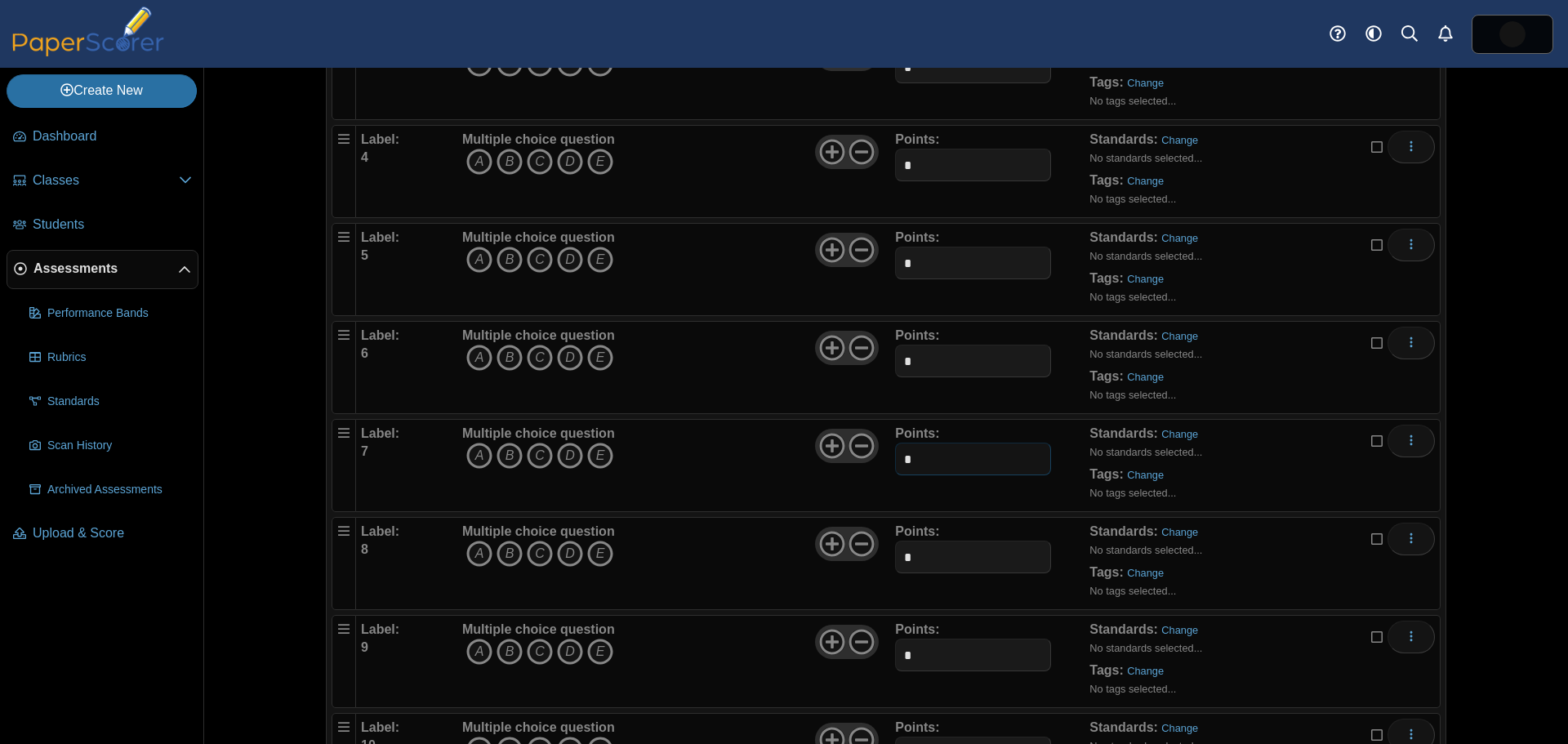
scroll to position [408, 0]
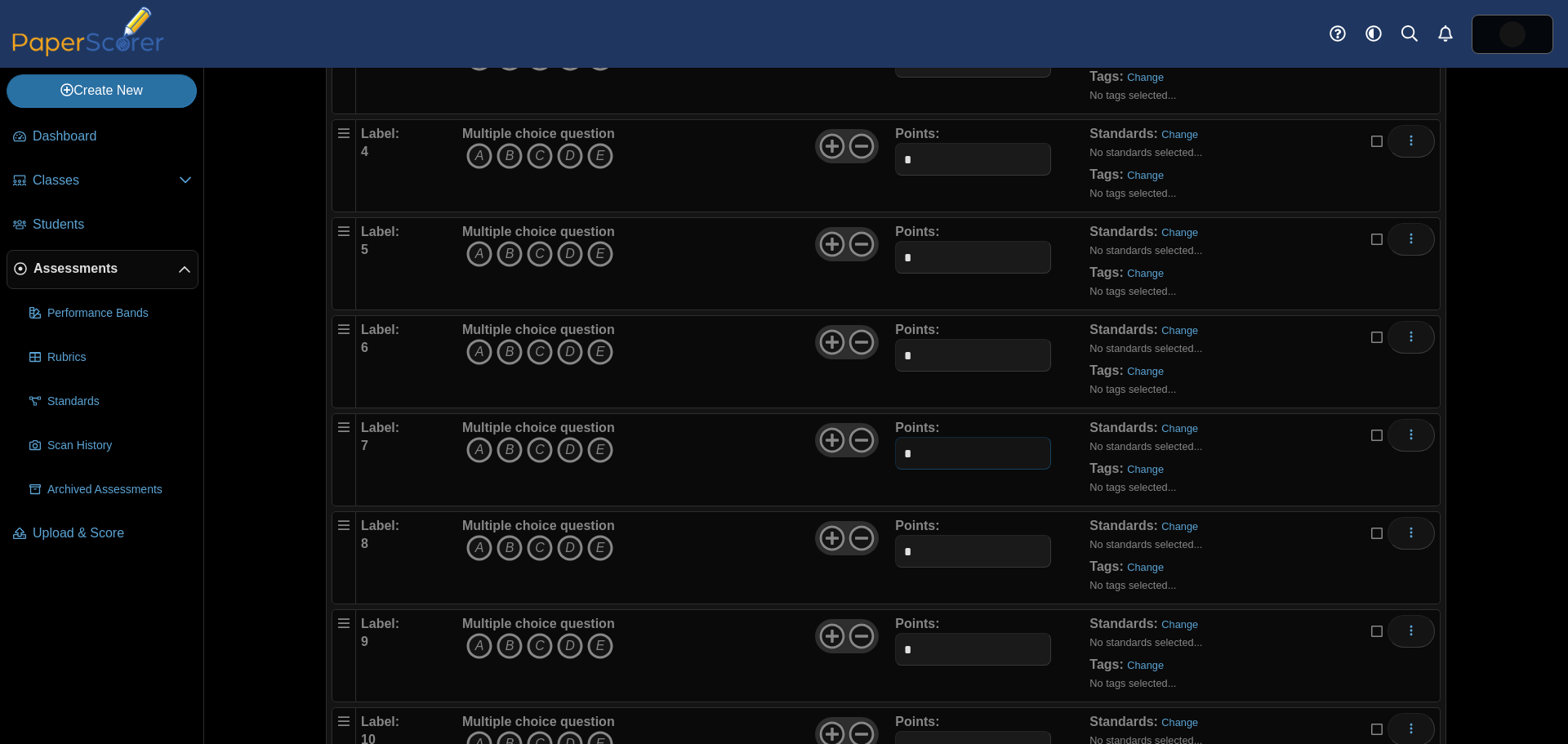
type input "*"
drag, startPoint x: 912, startPoint y: 554, endPoint x: 850, endPoint y: 552, distance: 62.0
click at [850, 552] on div "Label: 8 Multiple choice question A B C D E *" at bounding box center [898, 558] width 1074 height 82
type input "*"
drag, startPoint x: 910, startPoint y: 649, endPoint x: 882, endPoint y: 648, distance: 28.0
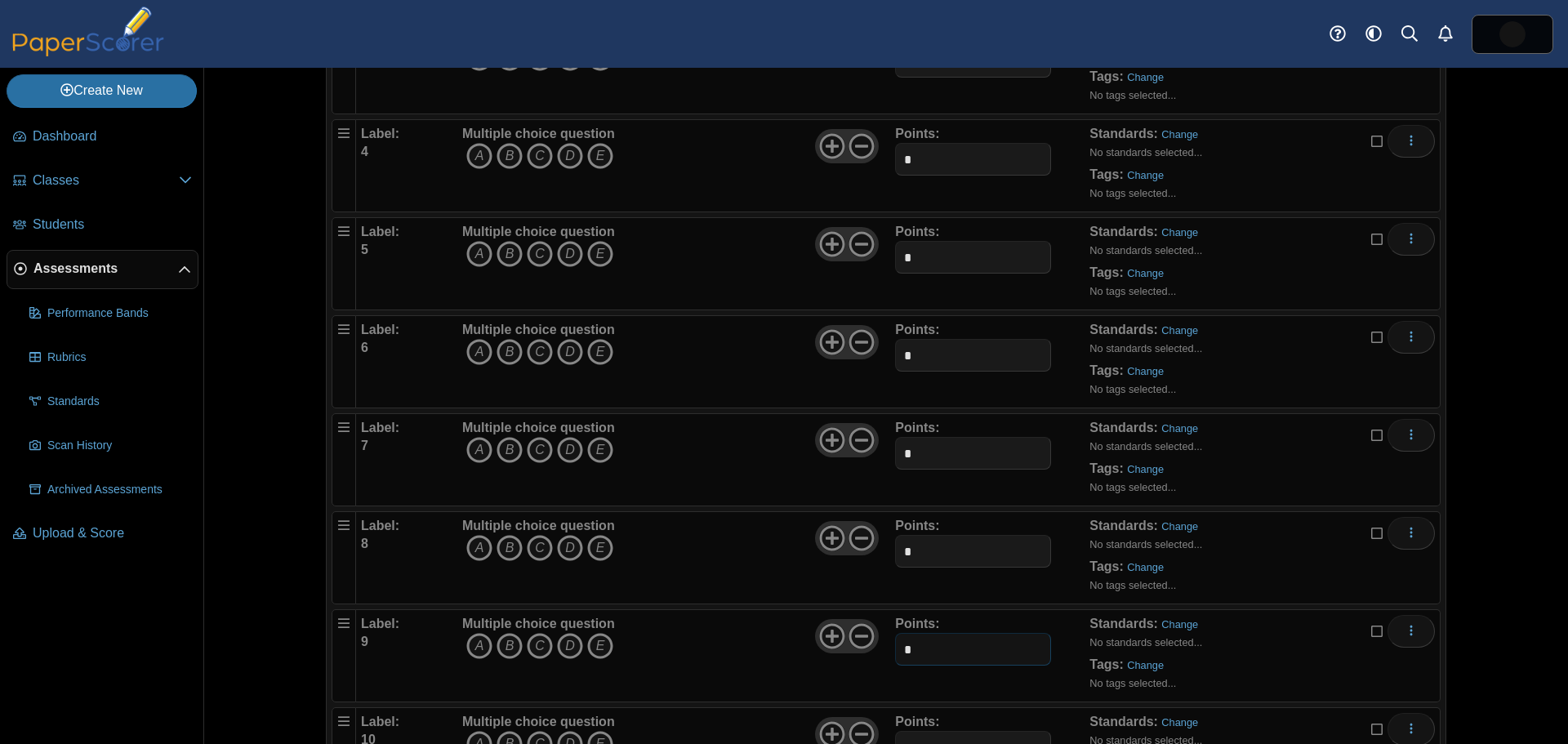
click at [862, 649] on div "Label: 9 Multiple choice question A B C D E *" at bounding box center [898, 656] width 1074 height 82
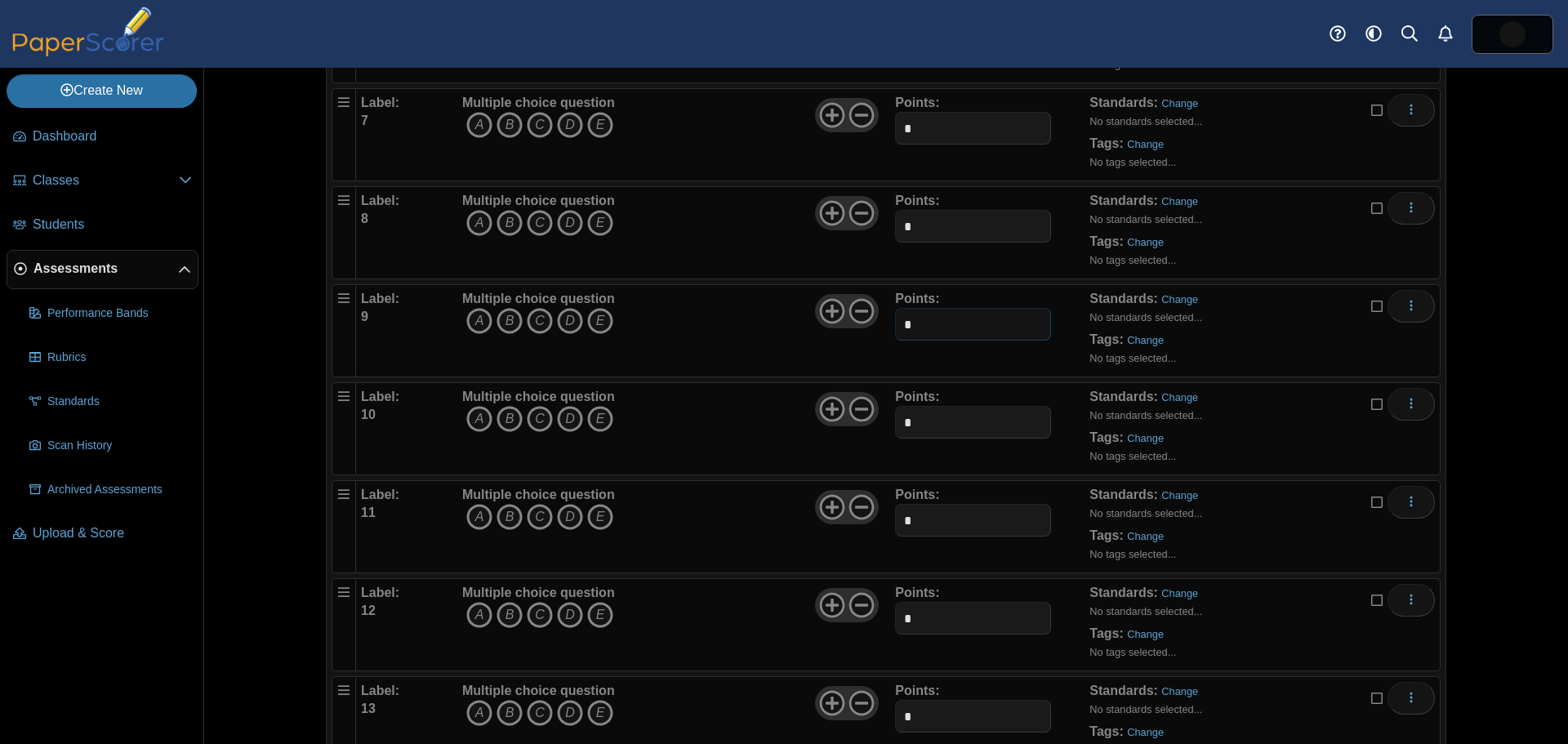
scroll to position [735, 0]
type input "*"
drag, startPoint x: 912, startPoint y: 421, endPoint x: 885, endPoint y: 454, distance: 42.6
click at [872, 420] on div "Label: 10 Multiple choice question A B C D E *" at bounding box center [898, 427] width 1074 height 82
type input "*"
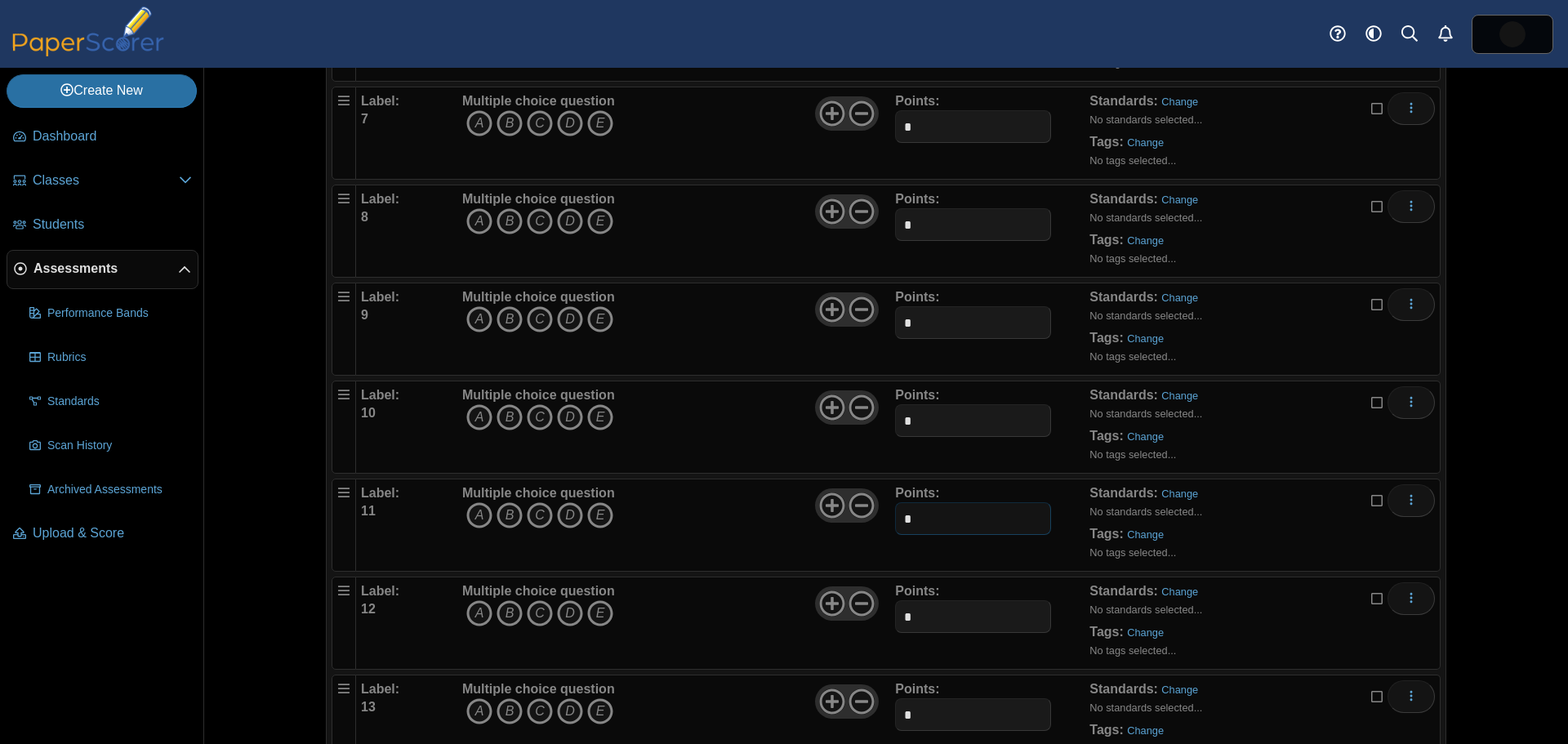
drag, startPoint x: 906, startPoint y: 515, endPoint x: 888, endPoint y: 517, distance: 18.1
click at [897, 515] on input "*" at bounding box center [973, 519] width 156 height 33
type input "*"
drag, startPoint x: 926, startPoint y: 611, endPoint x: 880, endPoint y: 613, distance: 46.0
click at [878, 613] on div "Label: 12 Multiple choice question A B C D E *" at bounding box center [898, 623] width 1074 height 82
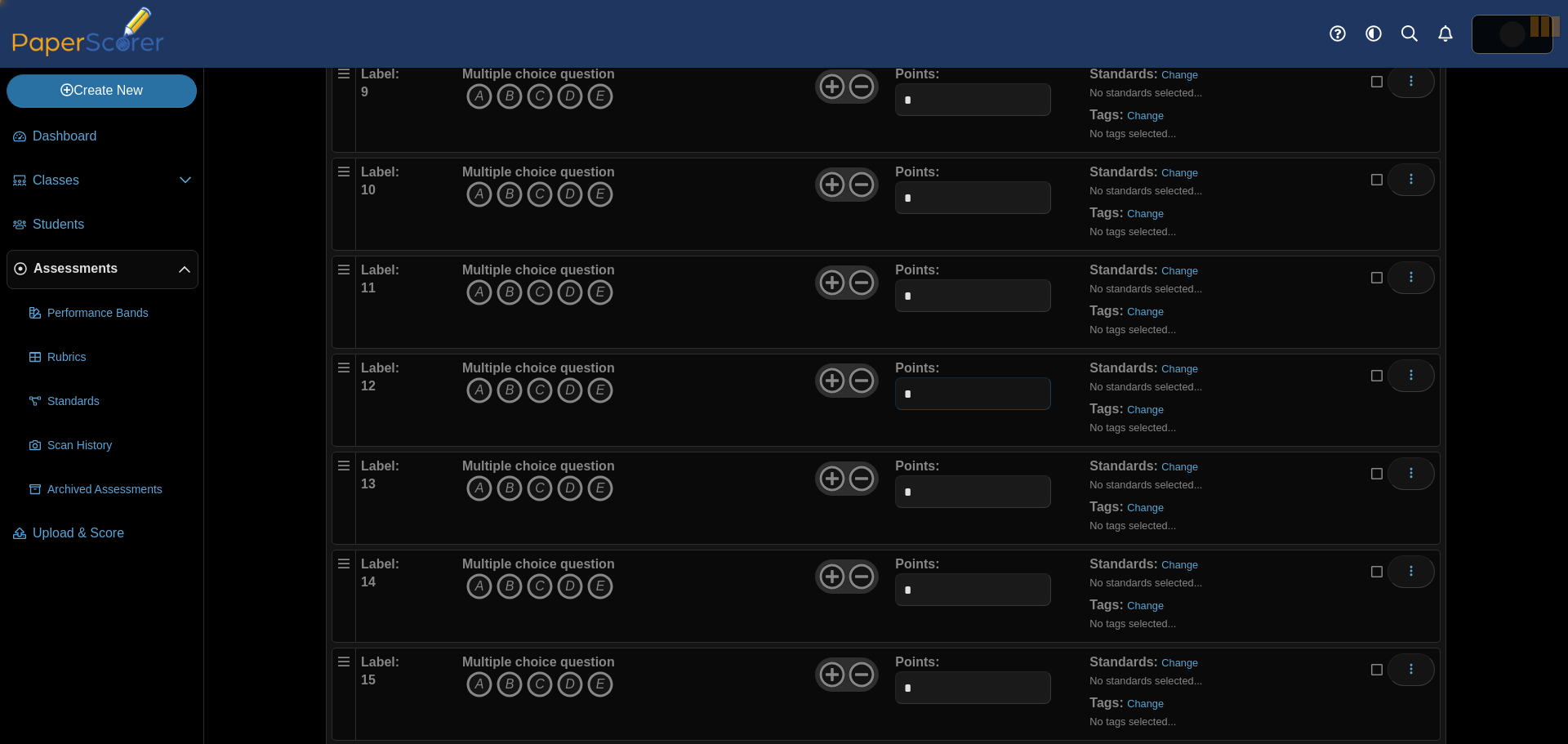
scroll to position [980, 0]
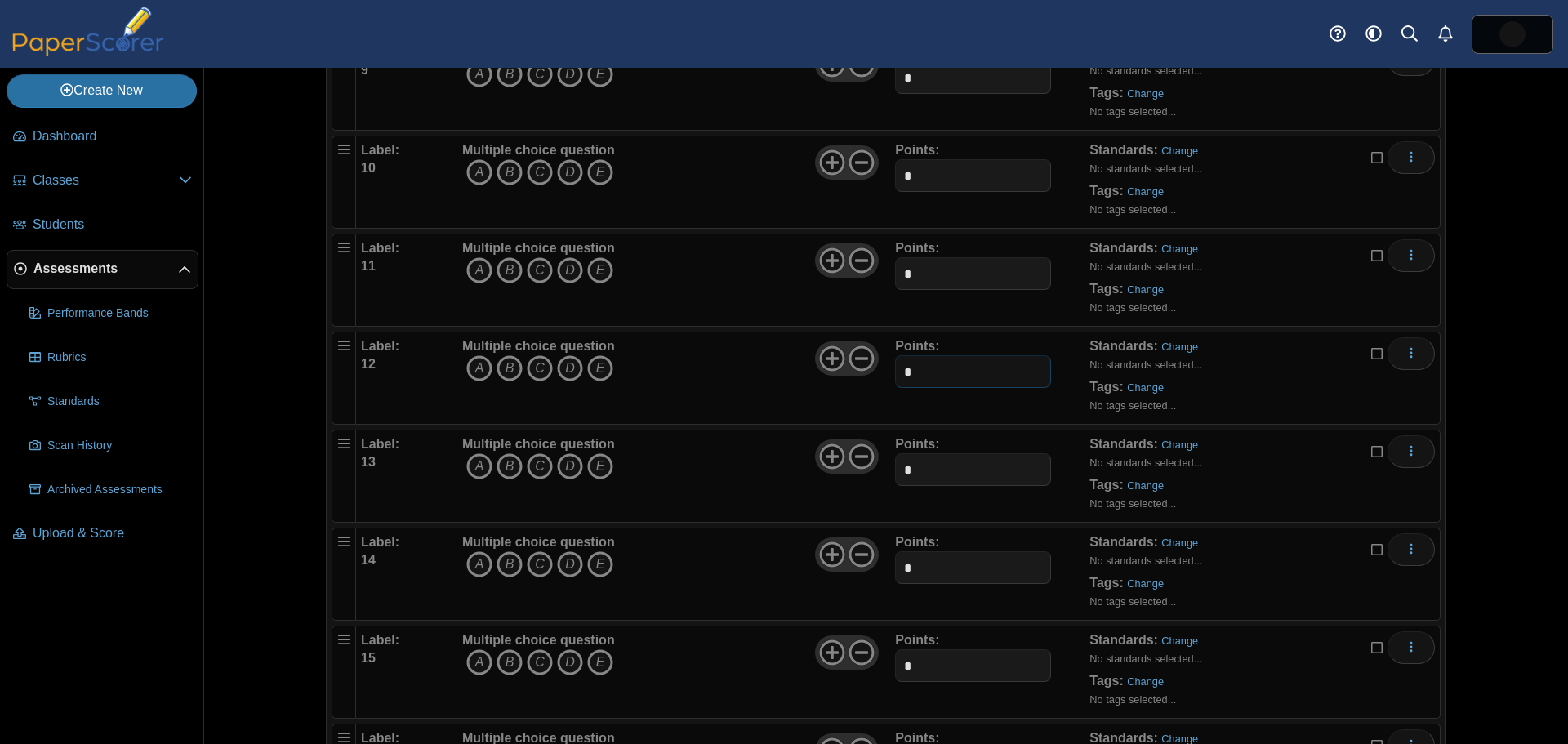
type input "*"
drag, startPoint x: 914, startPoint y: 467, endPoint x: 882, endPoint y: 468, distance: 32.0
click at [882, 467] on div "Label: 13 Multiple choice question A B C D E *" at bounding box center [898, 476] width 1074 height 82
type input "*"
drag, startPoint x: 894, startPoint y: 567, endPoint x: 883, endPoint y: 572, distance: 12.1
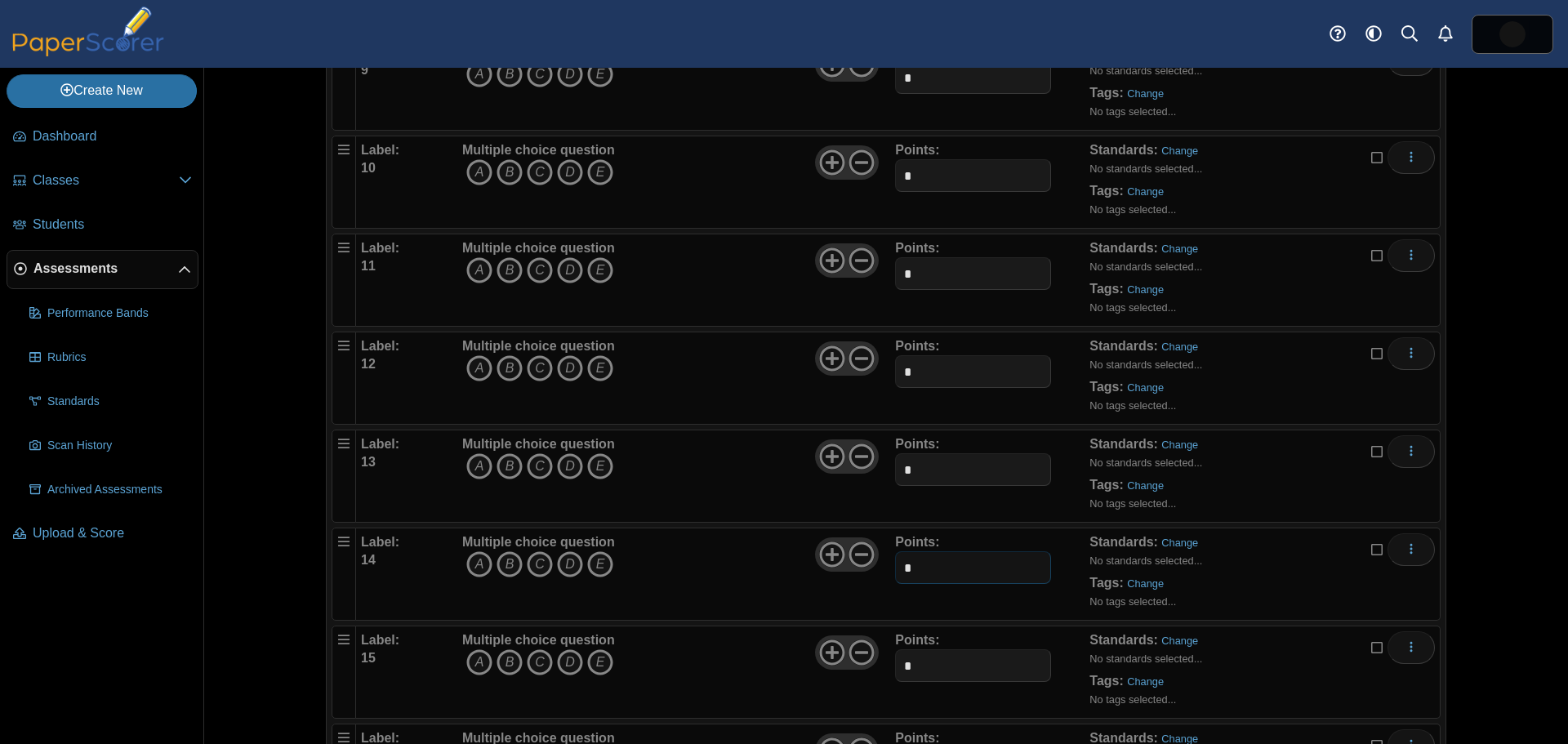
click at [883, 567] on div "Label: 14 Multiple choice question A B C D E *" at bounding box center [898, 574] width 1074 height 82
type input "*"
drag, startPoint x: 918, startPoint y: 664, endPoint x: 888, endPoint y: 663, distance: 30.0
click at [895, 664] on input "*" at bounding box center [973, 666] width 156 height 33
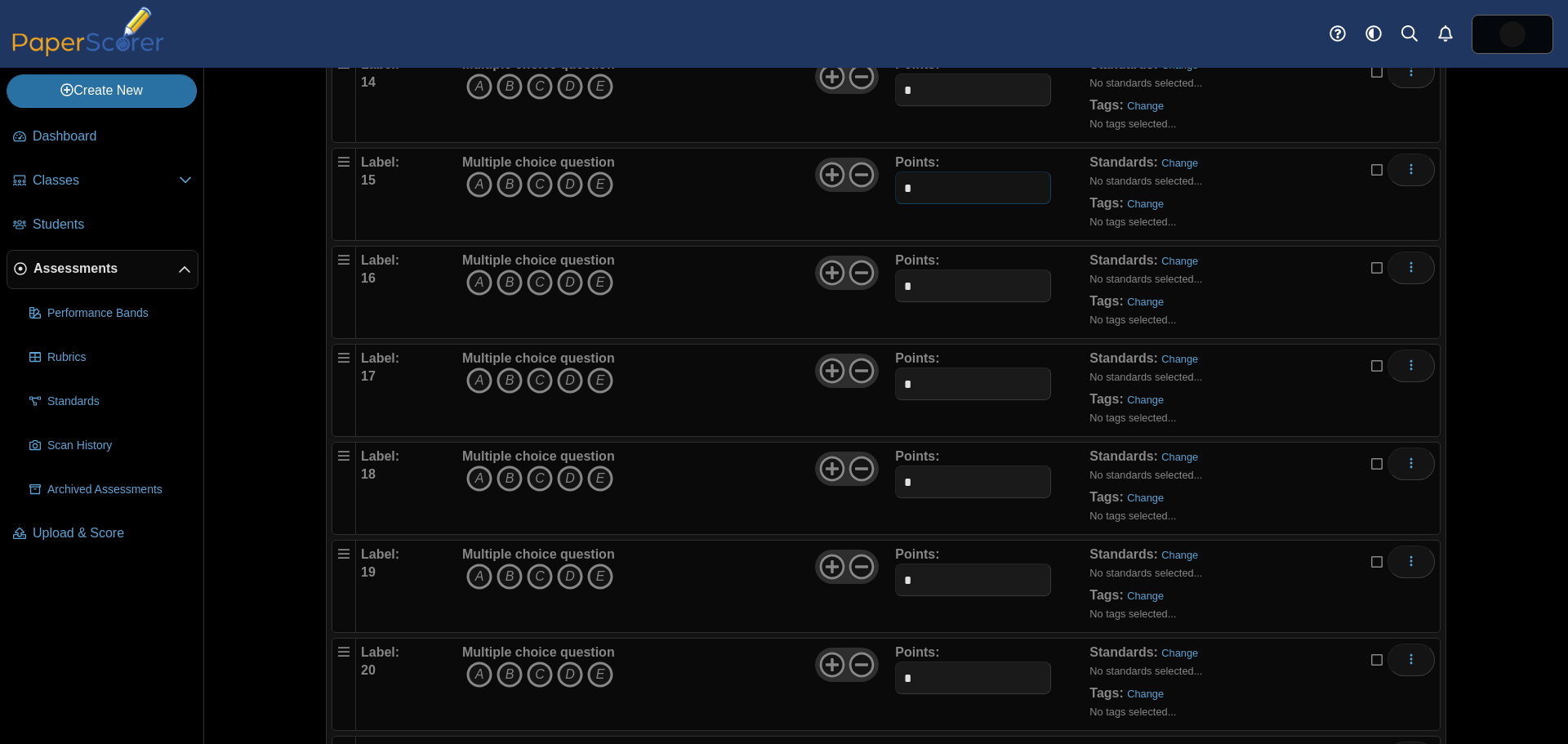
scroll to position [1470, 0]
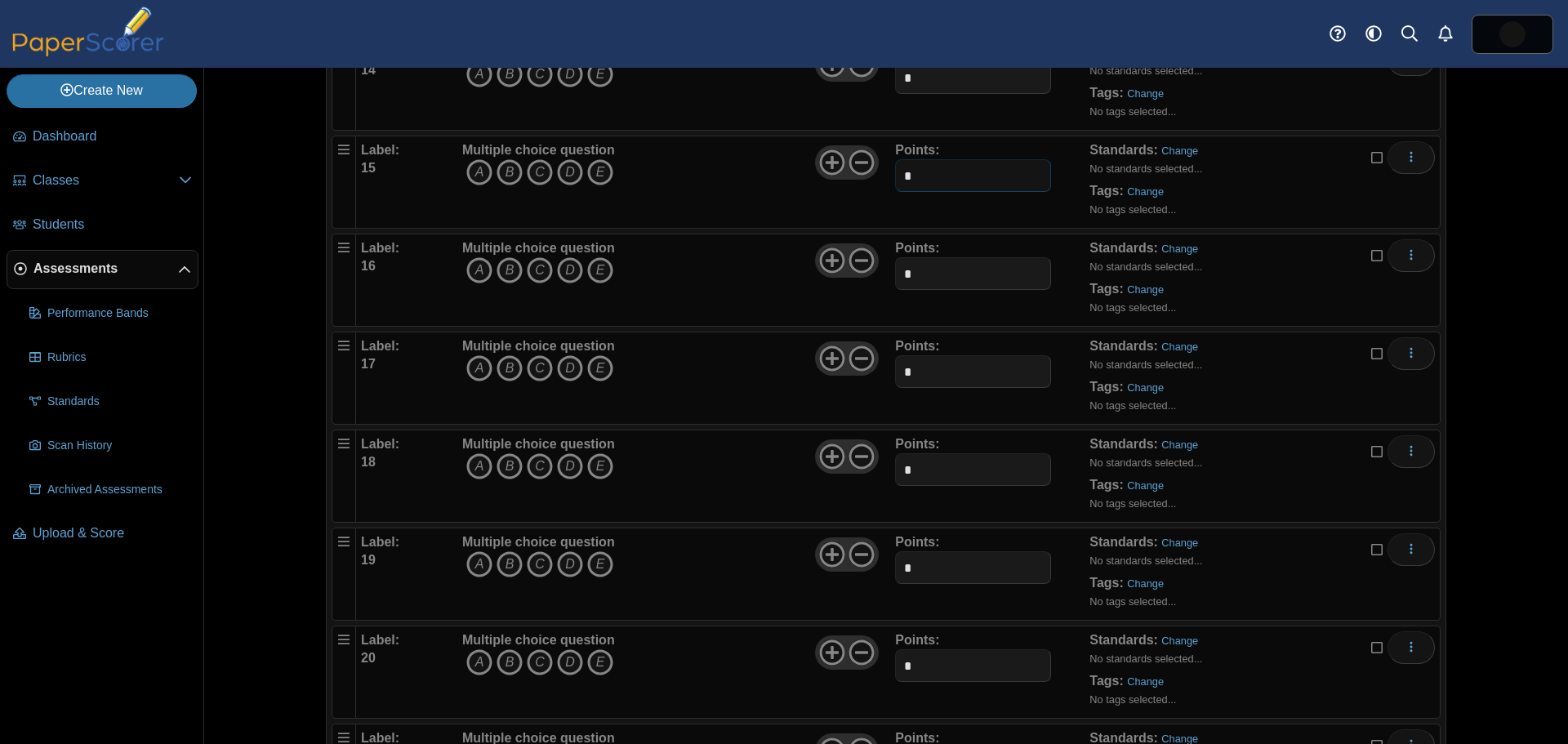
type input "*"
drag, startPoint x: 915, startPoint y: 273, endPoint x: 876, endPoint y: 272, distance: 39.0
click at [876, 272] on div "Label: 16 Multiple choice question A B C D E *" at bounding box center [898, 279] width 1074 height 82
type input "*"
drag, startPoint x: 917, startPoint y: 373, endPoint x: 894, endPoint y: 372, distance: 23.0
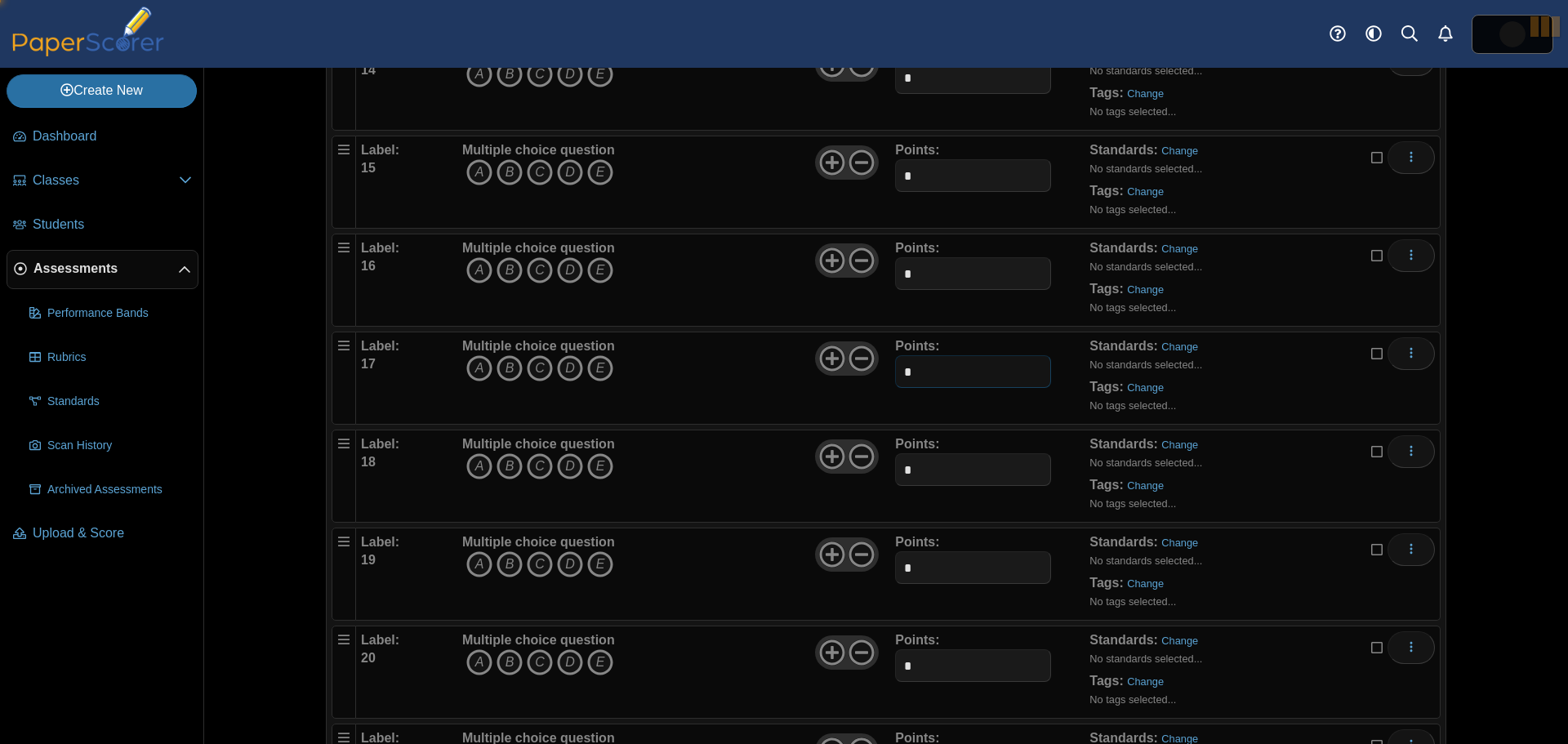
click at [895, 372] on input "*" at bounding box center [973, 371] width 156 height 33
type input "*"
drag, startPoint x: 914, startPoint y: 470, endPoint x: 887, endPoint y: 472, distance: 27.1
click at [895, 471] on input "*" at bounding box center [973, 470] width 156 height 33
type input "*"
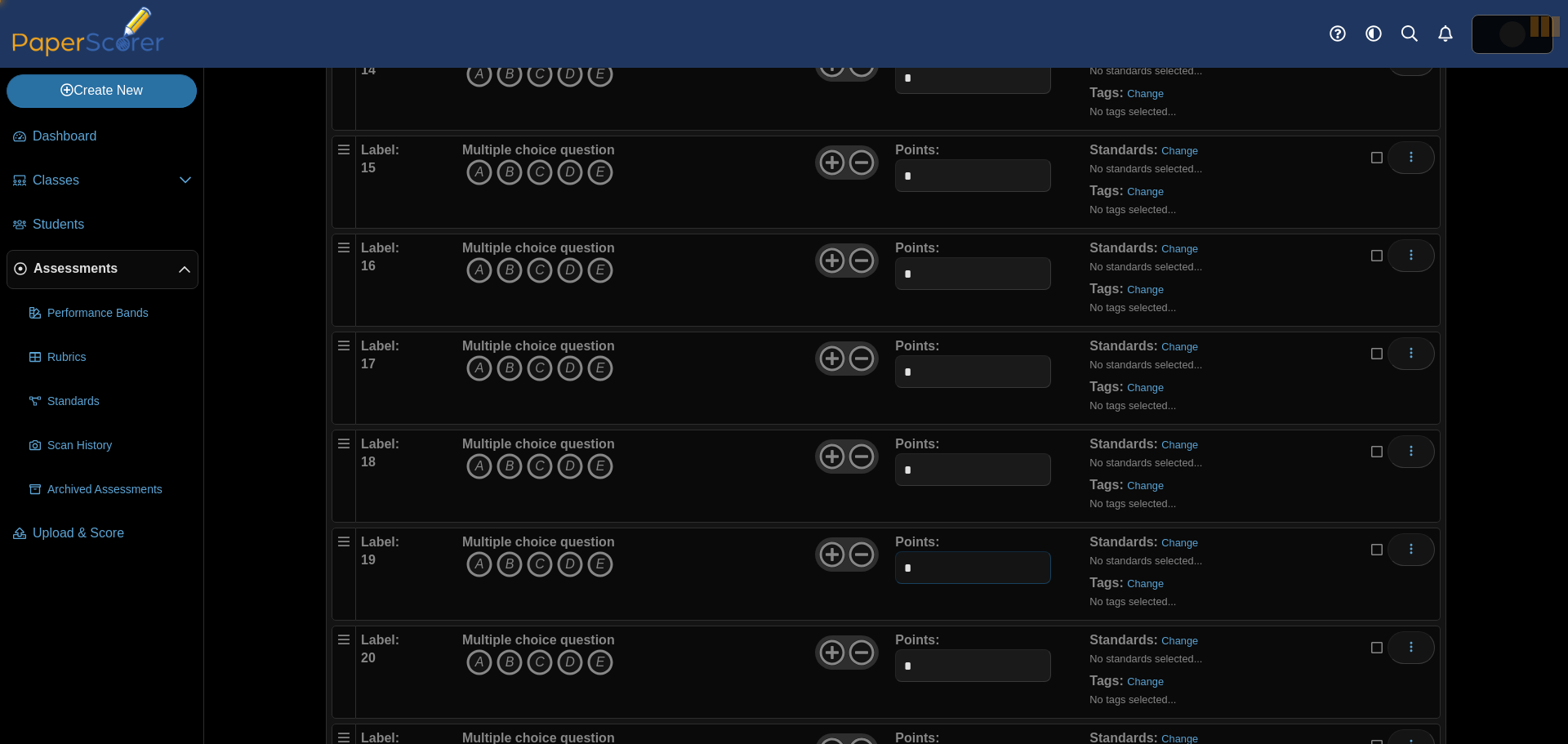
drag, startPoint x: 910, startPoint y: 562, endPoint x: 892, endPoint y: 570, distance: 19.7
click at [888, 564] on div "Label: 19 Multiple choice question A B C D E *" at bounding box center [898, 574] width 1074 height 82
type input "*"
drag, startPoint x: 916, startPoint y: 668, endPoint x: 882, endPoint y: 669, distance: 34.0
click at [885, 670] on div "Label: 20 Multiple choice question A B C D E *" at bounding box center [898, 672] width 1074 height 82
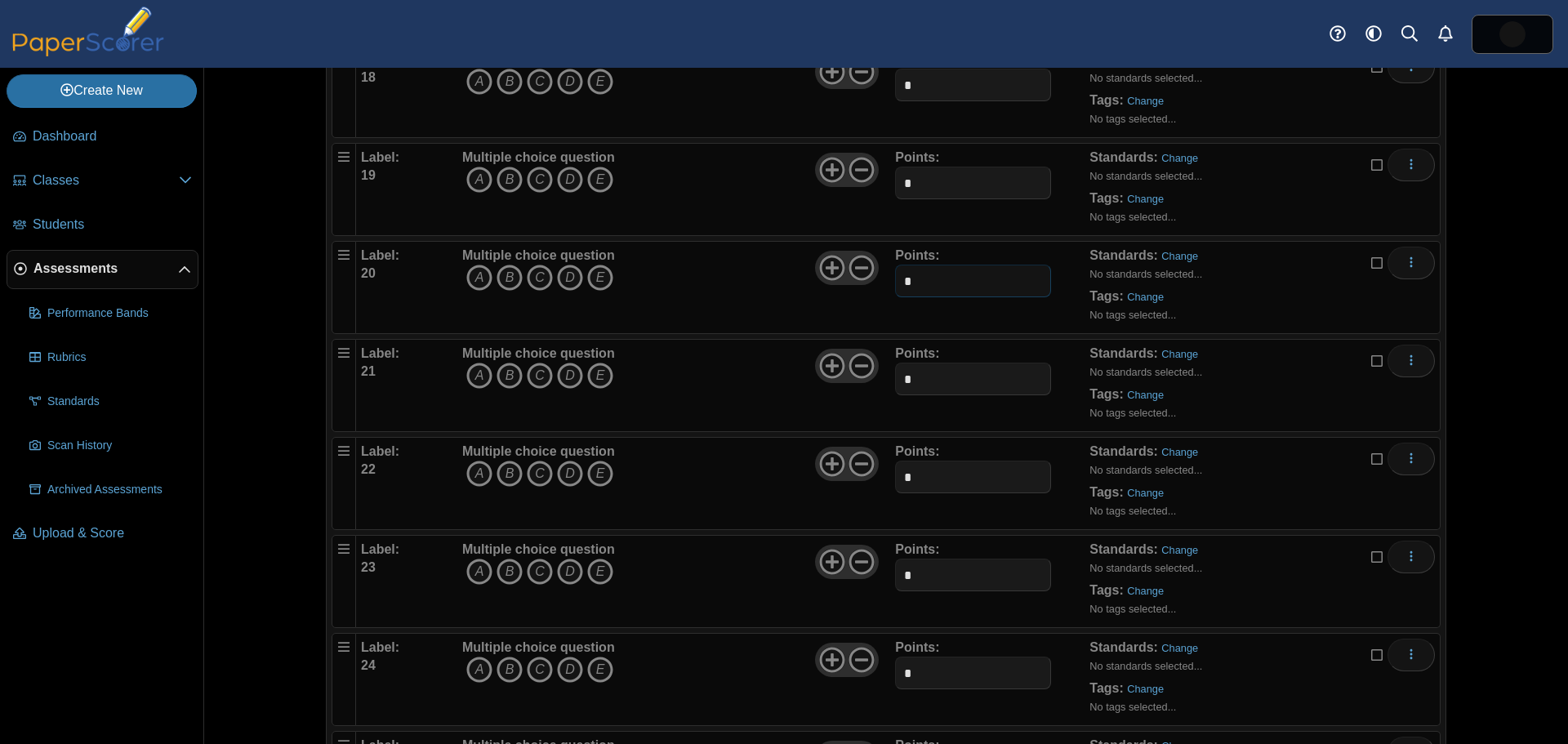
scroll to position [1878, 0]
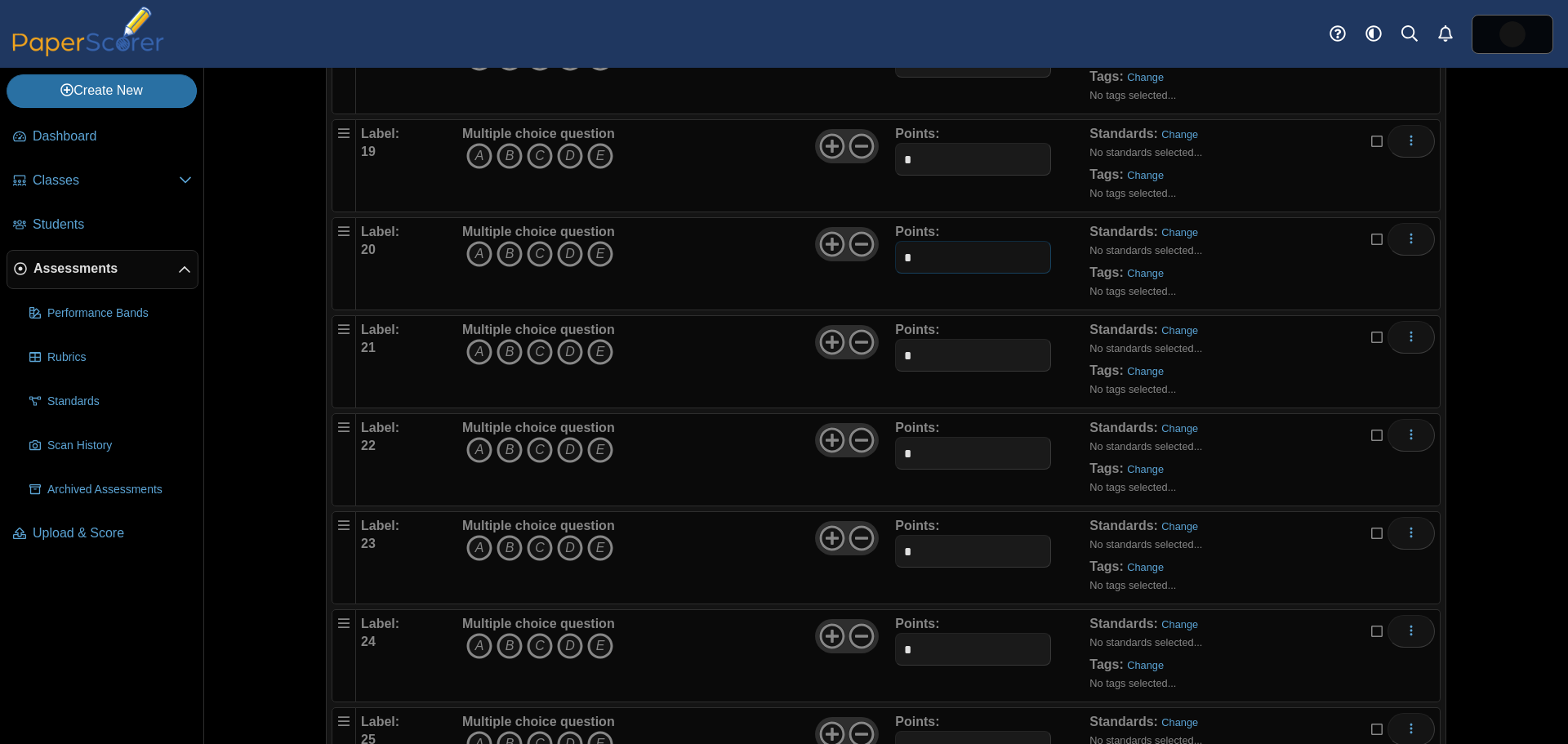
type input "*"
drag, startPoint x: 913, startPoint y: 351, endPoint x: 881, endPoint y: 351, distance: 32.0
click at [881, 351] on div "Label: 21 Multiple choice question A B C D E *" at bounding box center [898, 362] width 1074 height 82
type input "*"
drag, startPoint x: 905, startPoint y: 457, endPoint x: 888, endPoint y: 456, distance: 17.0
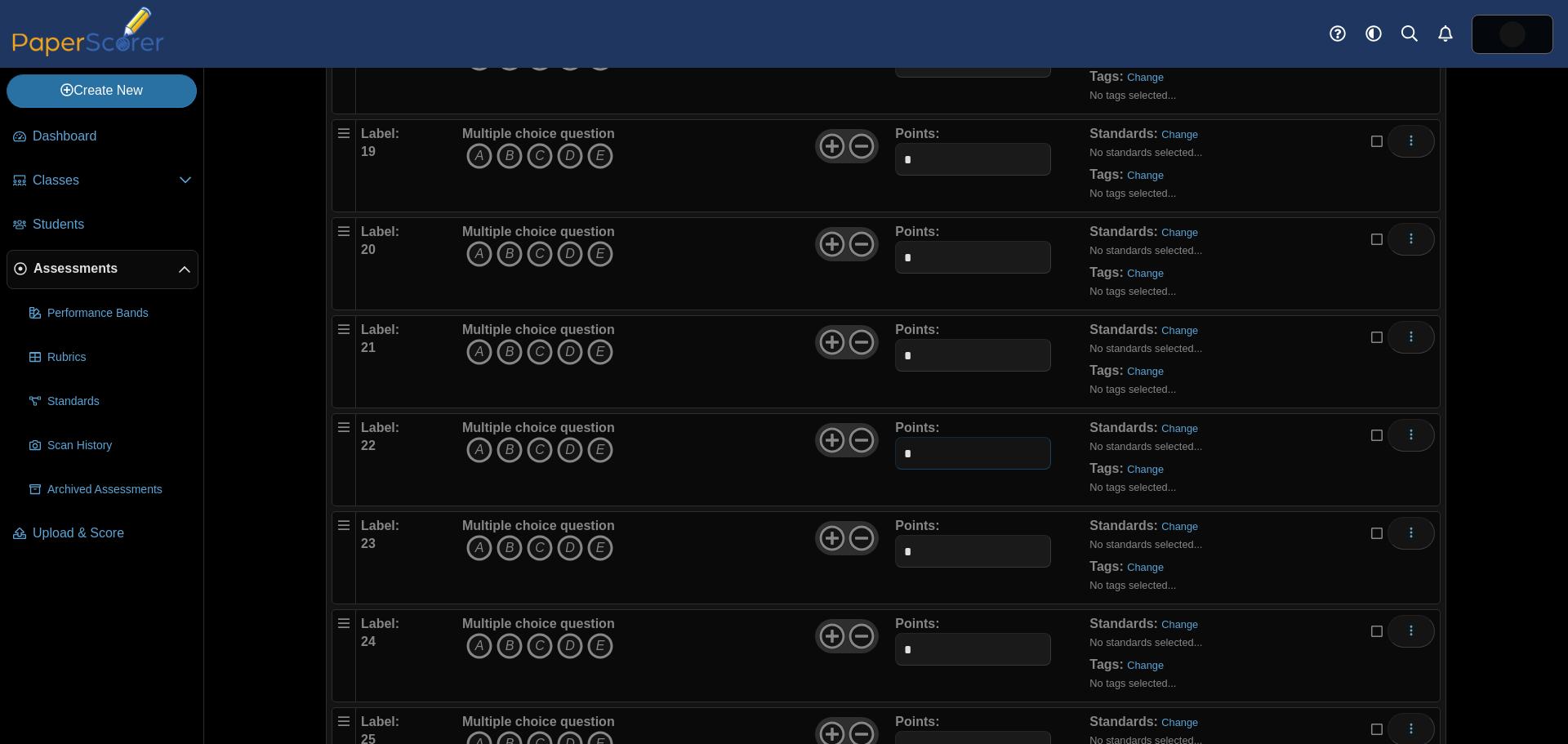
click at [888, 456] on div "Label: 22 Multiple choice question A B C D E *" at bounding box center [898, 460] width 1074 height 82
type input "*"
drag, startPoint x: 906, startPoint y: 556, endPoint x: 888, endPoint y: 554, distance: 18.1
click at [888, 554] on div "Label: 23 Multiple choice question A B C D E *" at bounding box center [898, 558] width 1074 height 82
type input "*"
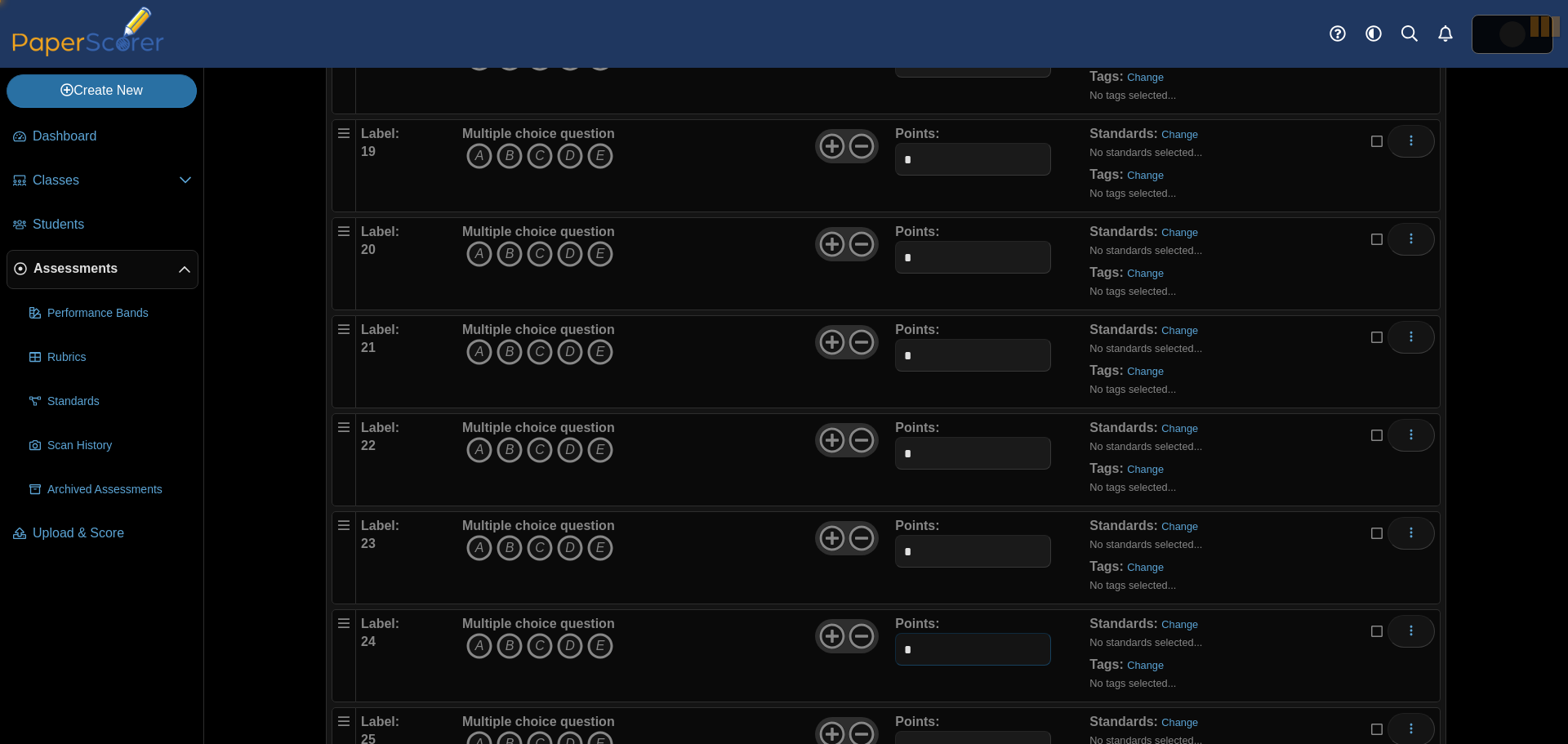
drag, startPoint x: 908, startPoint y: 651, endPoint x: 883, endPoint y: 652, distance: 25.0
click at [884, 652] on div "Label: 24 Multiple choice question A B C D E *" at bounding box center [898, 656] width 1074 height 82
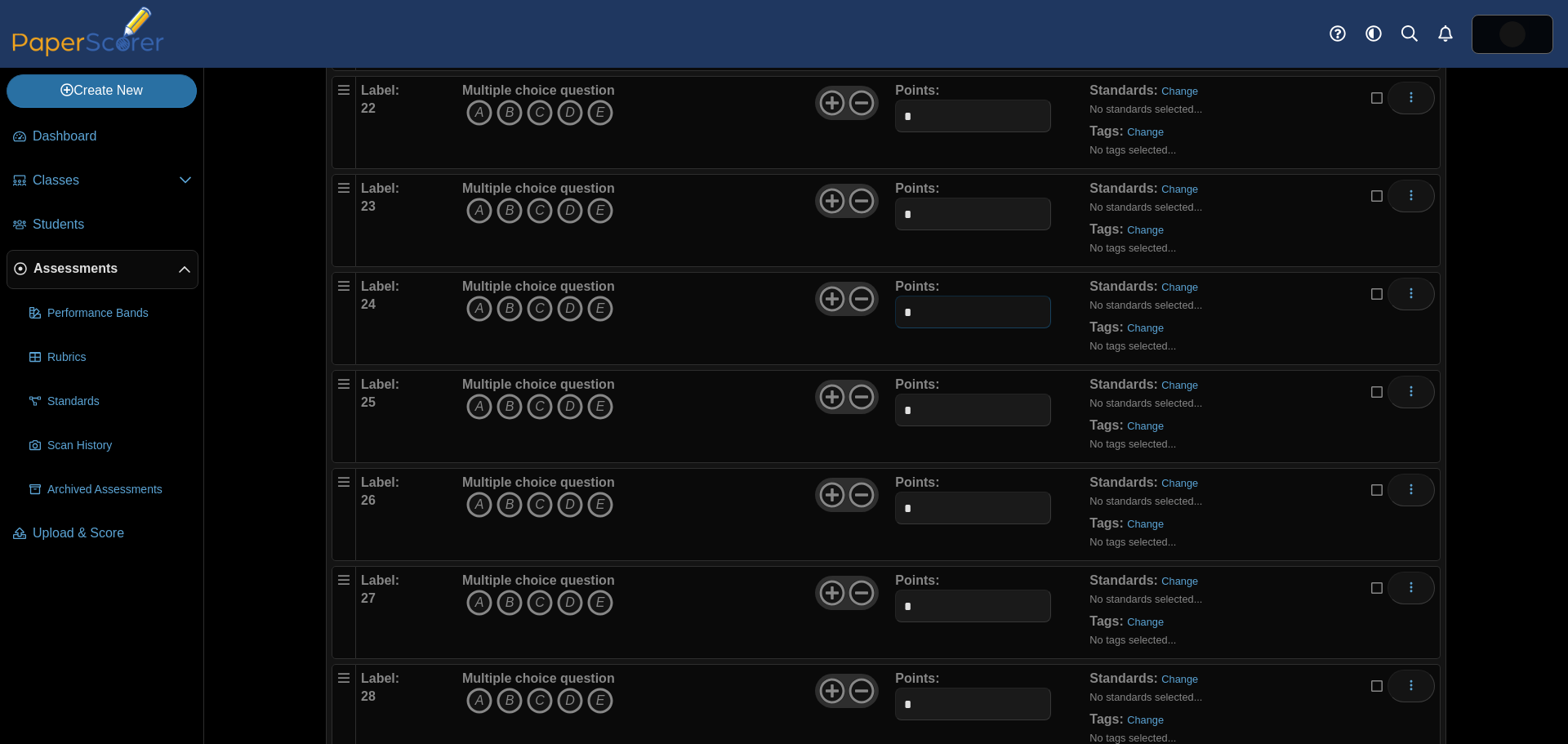
scroll to position [2286, 0]
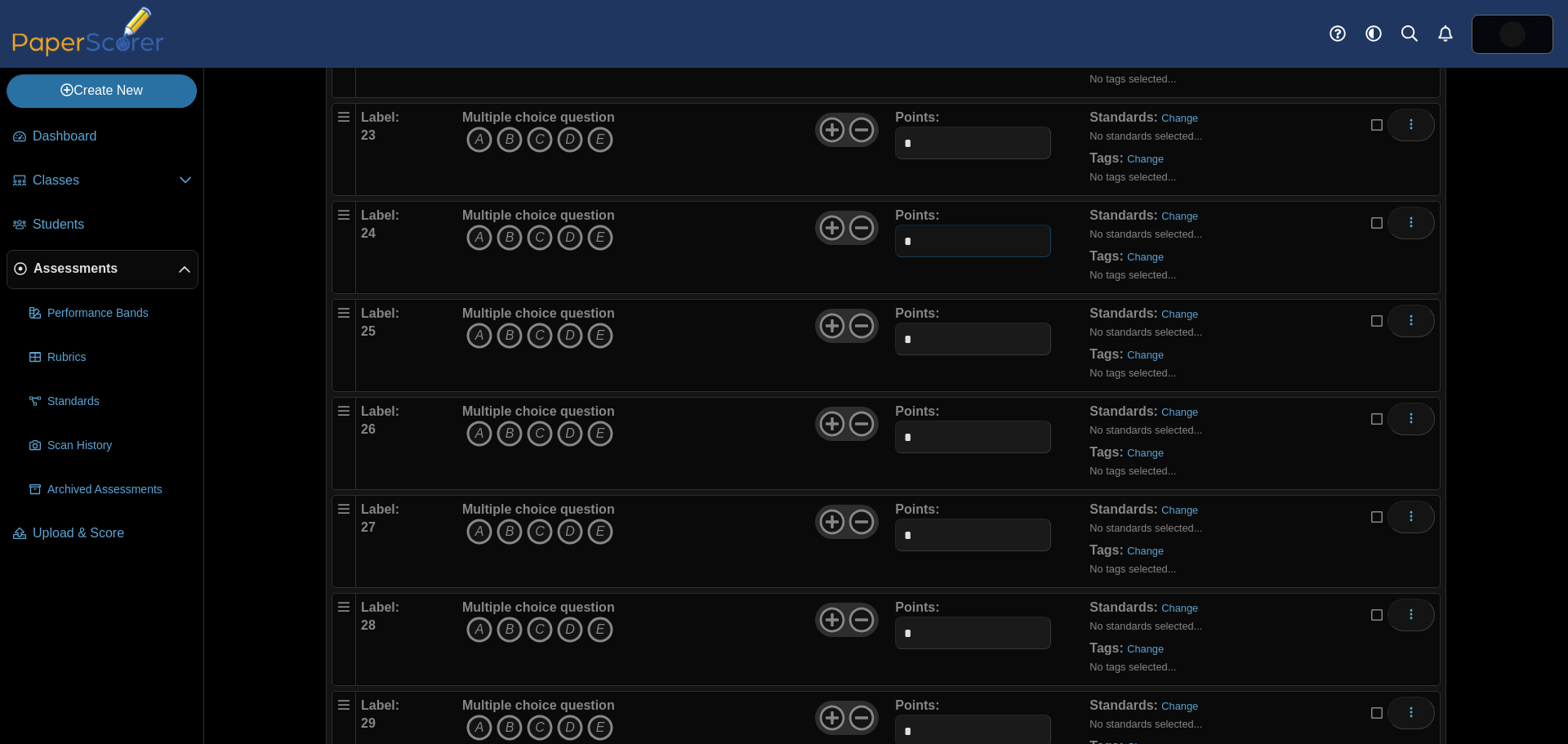
type input "*"
drag, startPoint x: 915, startPoint y: 335, endPoint x: 876, endPoint y: 334, distance: 39.0
click at [876, 334] on div "Label: 25 Multiple choice question A B C D E *" at bounding box center [898, 345] width 1074 height 82
type input "*"
drag, startPoint x: 919, startPoint y: 440, endPoint x: 882, endPoint y: 442, distance: 37.1
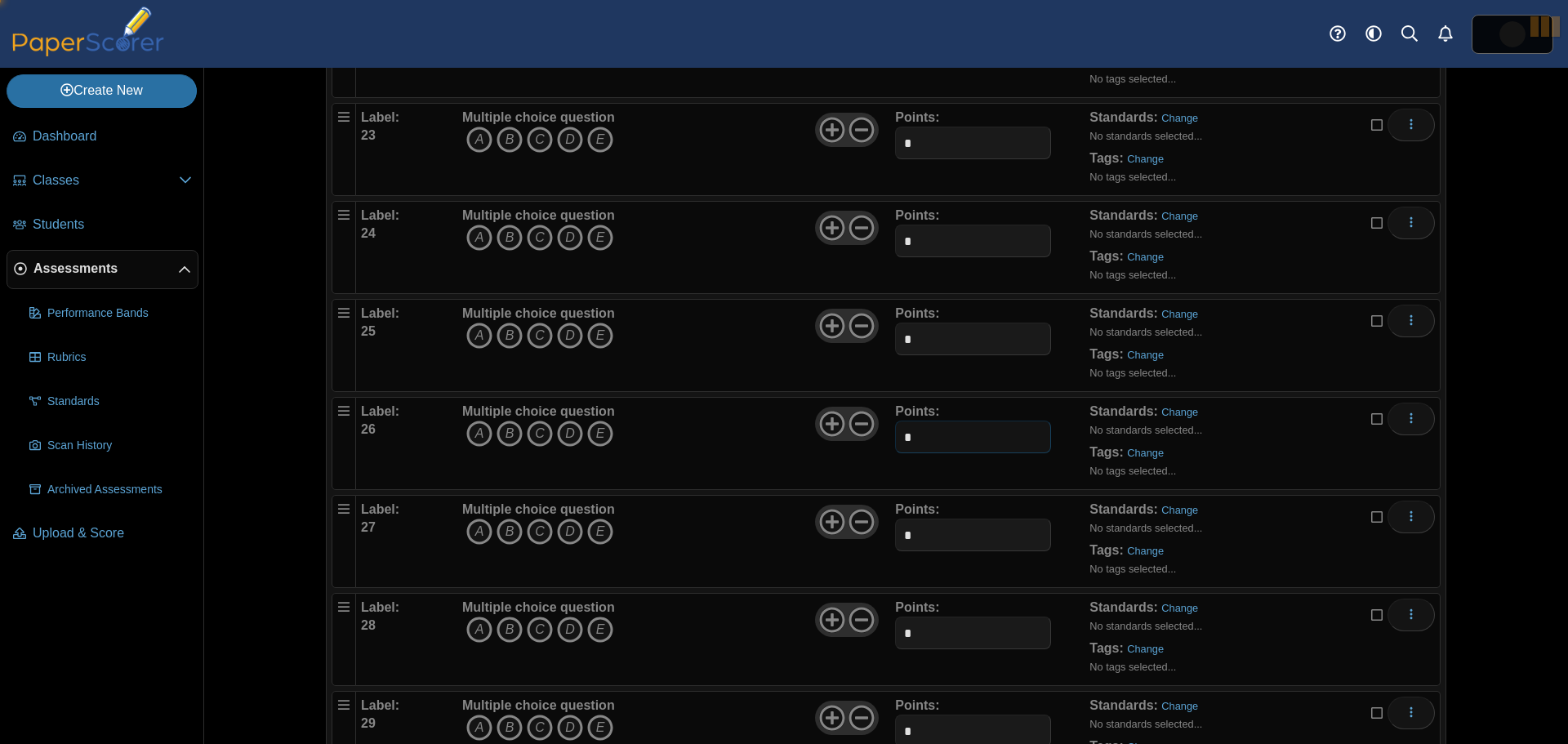
click at [882, 441] on div "Label: 26 Multiple choice question A B C D E *" at bounding box center [898, 443] width 1074 height 82
type input "*"
drag, startPoint x: 893, startPoint y: 542, endPoint x: 869, endPoint y: 550, distance: 25.3
click at [881, 542] on div "Label: 27 Multiple choice question A B C D E *" at bounding box center [898, 541] width 1074 height 82
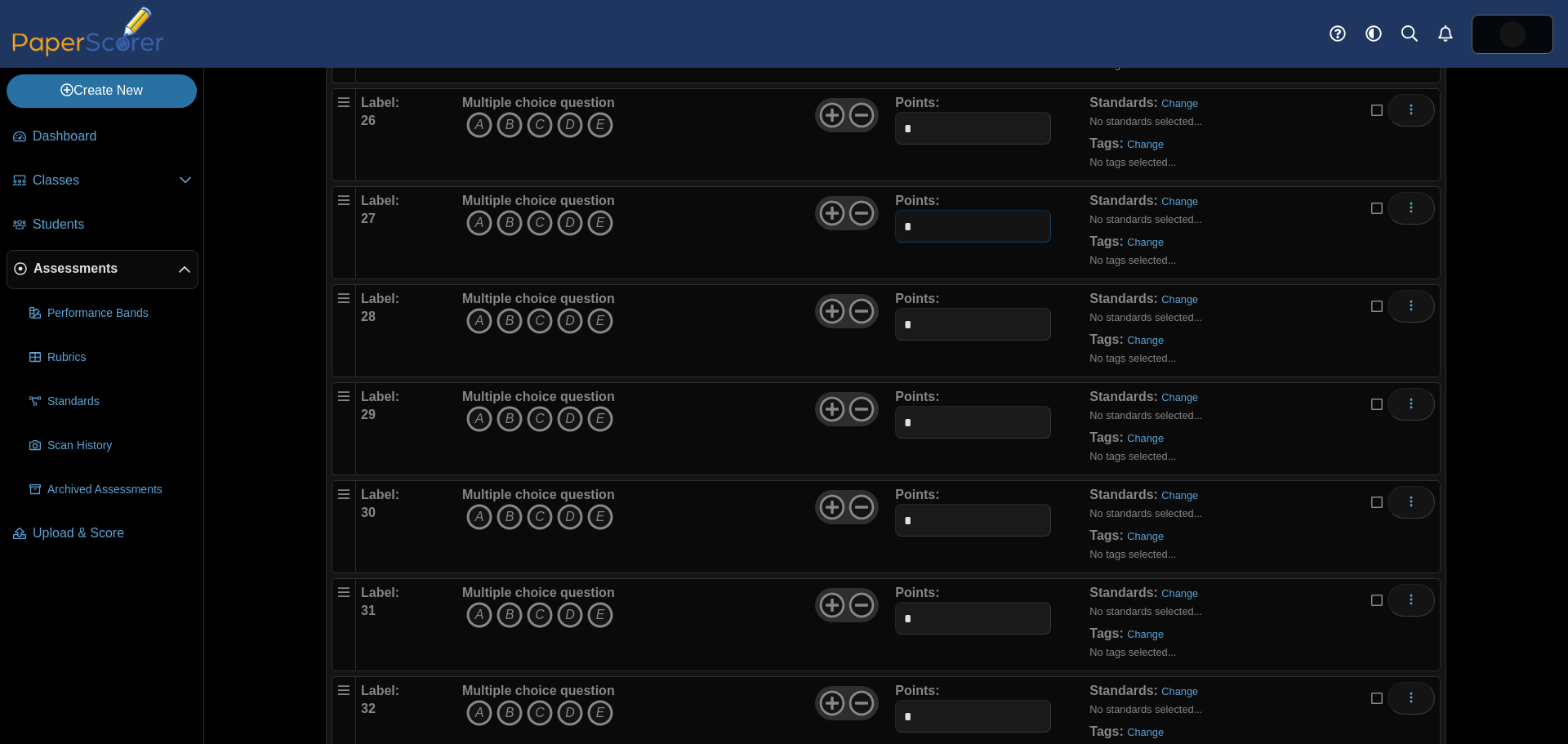
scroll to position [2613, 0]
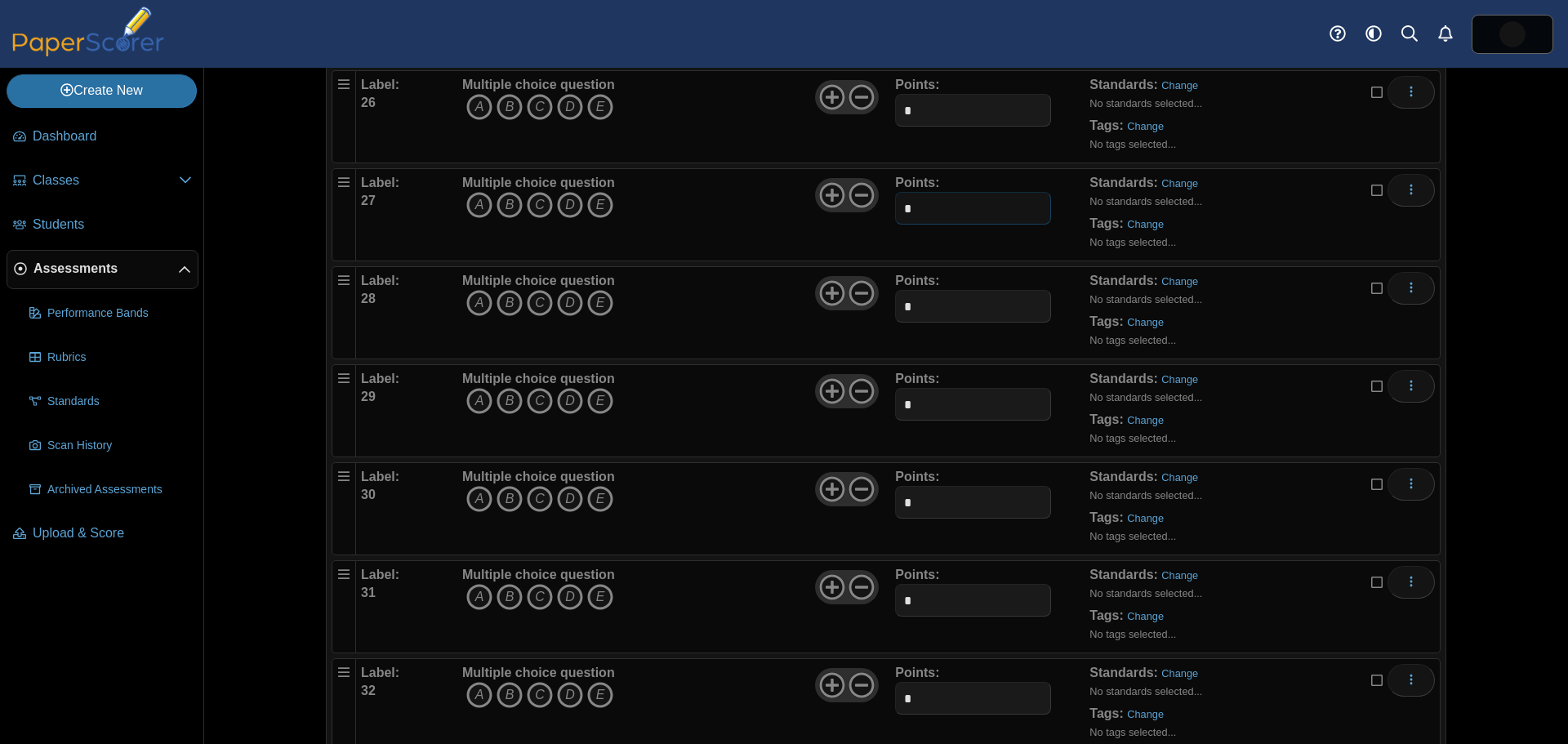
type input "*"
drag, startPoint x: 915, startPoint y: 305, endPoint x: 869, endPoint y: 305, distance: 46.0
click at [871, 305] on div "Label: 28 Multiple choice question A B C D E *" at bounding box center [898, 313] width 1074 height 82
type input "*"
drag, startPoint x: 906, startPoint y: 402, endPoint x: 878, endPoint y: 405, distance: 28.2
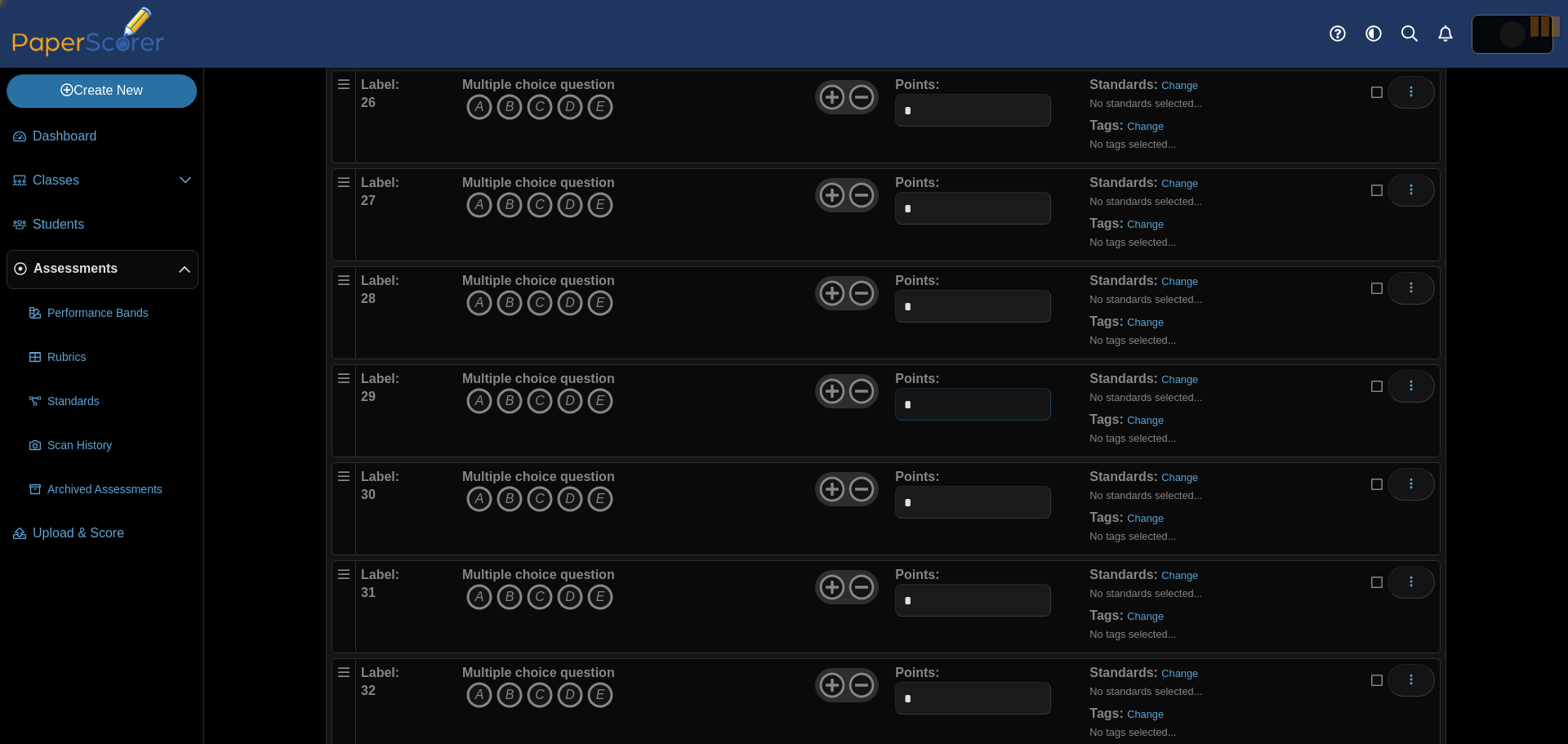
click at [896, 402] on input "*" at bounding box center [973, 404] width 156 height 33
type input "*"
drag, startPoint x: 931, startPoint y: 507, endPoint x: 874, endPoint y: 515, distance: 57.6
click at [908, 508] on input "*" at bounding box center [973, 503] width 156 height 33
type input "*"
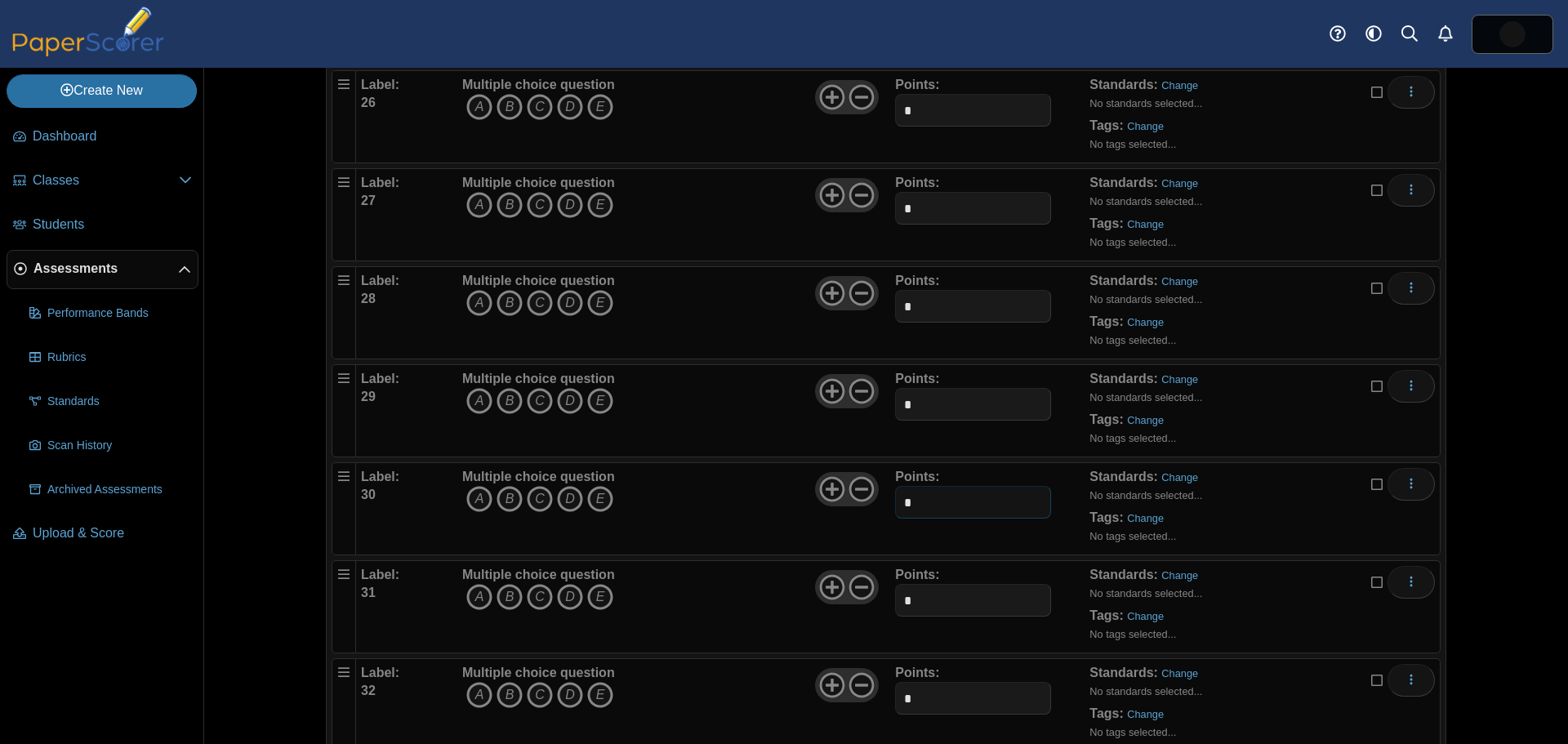
type input "*"
drag, startPoint x: 912, startPoint y: 594, endPoint x: 882, endPoint y: 595, distance: 30.0
click at [885, 595] on div "Label: 31 Multiple choice question A B C D E *" at bounding box center [898, 607] width 1074 height 82
type input "*"
drag, startPoint x: 920, startPoint y: 686, endPoint x: 879, endPoint y: 687, distance: 41.0
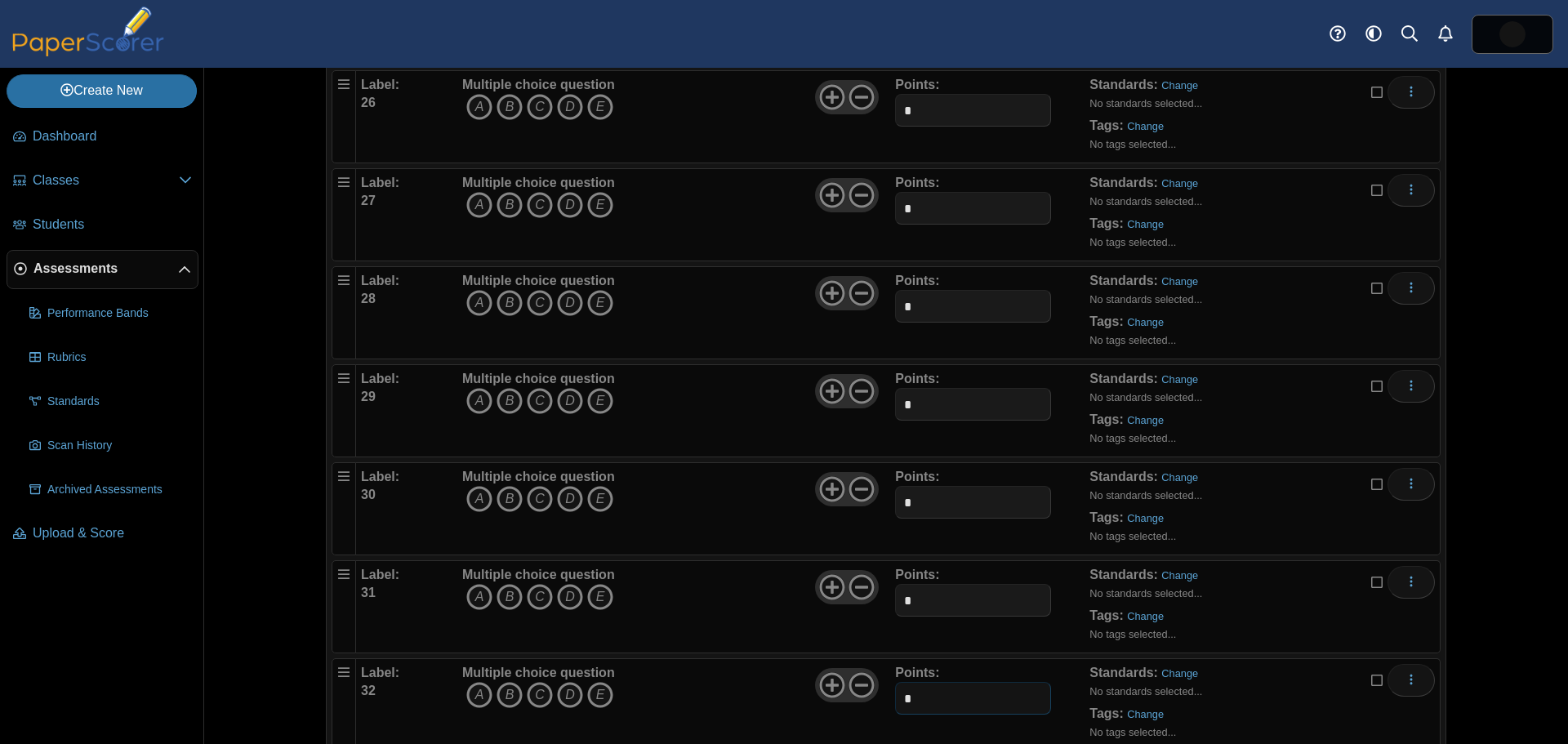
click at [876, 693] on div "Label: 32 Multiple choice question A B C D E *" at bounding box center [898, 704] width 1074 height 82
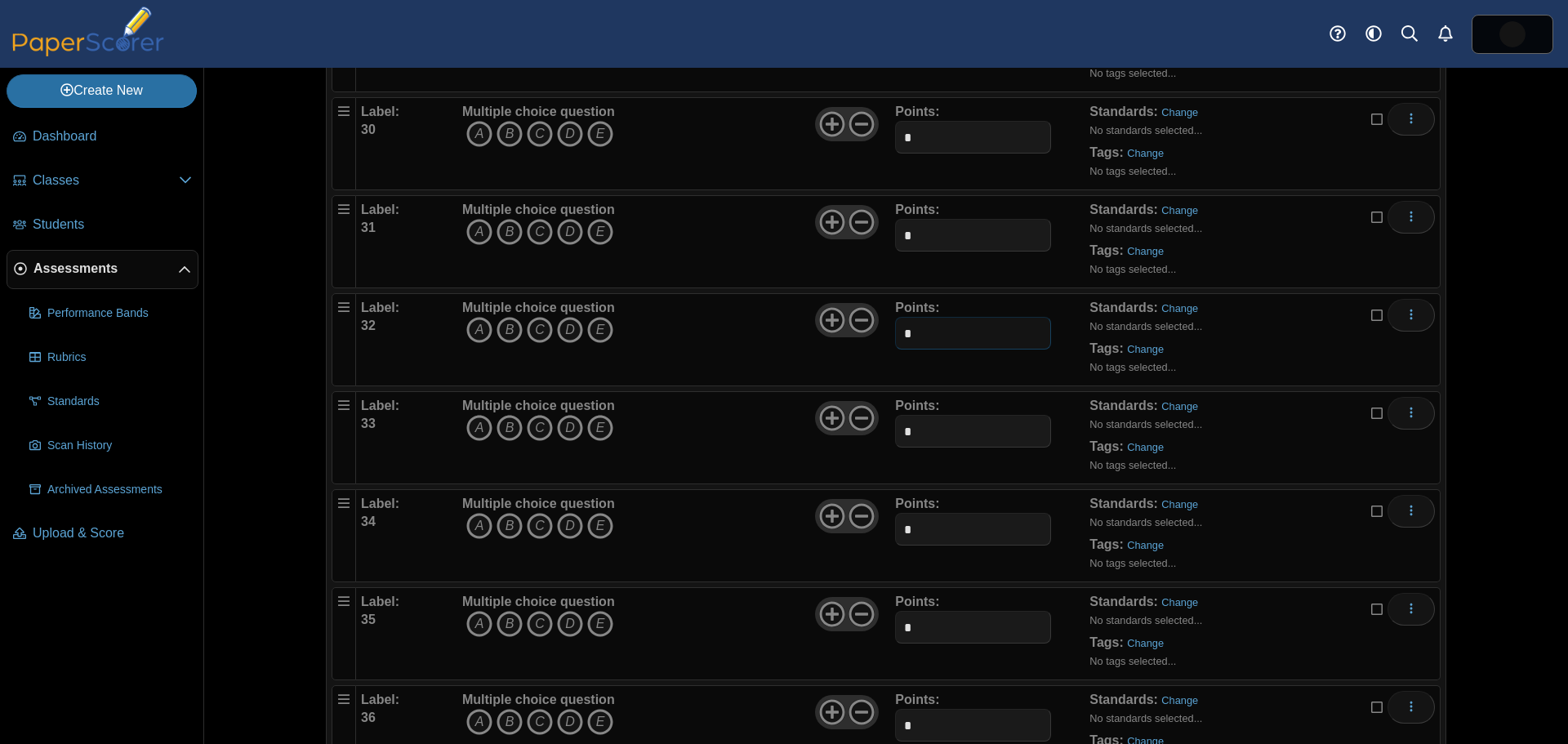
scroll to position [3022, 0]
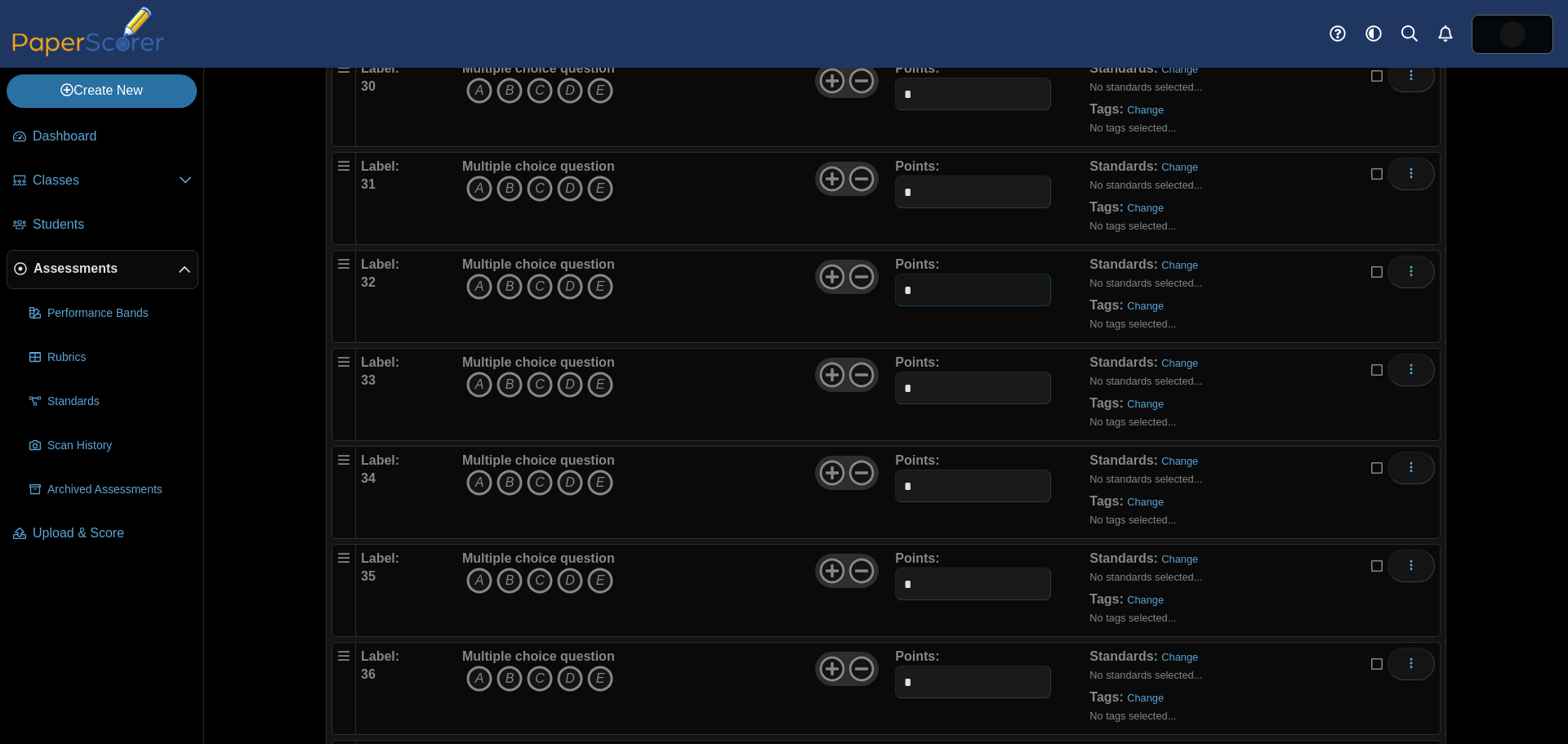
type input "*"
drag
click at [866, 387] on div "Label: 33 Multiple choice question A B C D E *" at bounding box center [898, 394] width 1074 height 82
type input "*"
click at [895, 485] on input "*" at bounding box center [973, 486] width 156 height 33
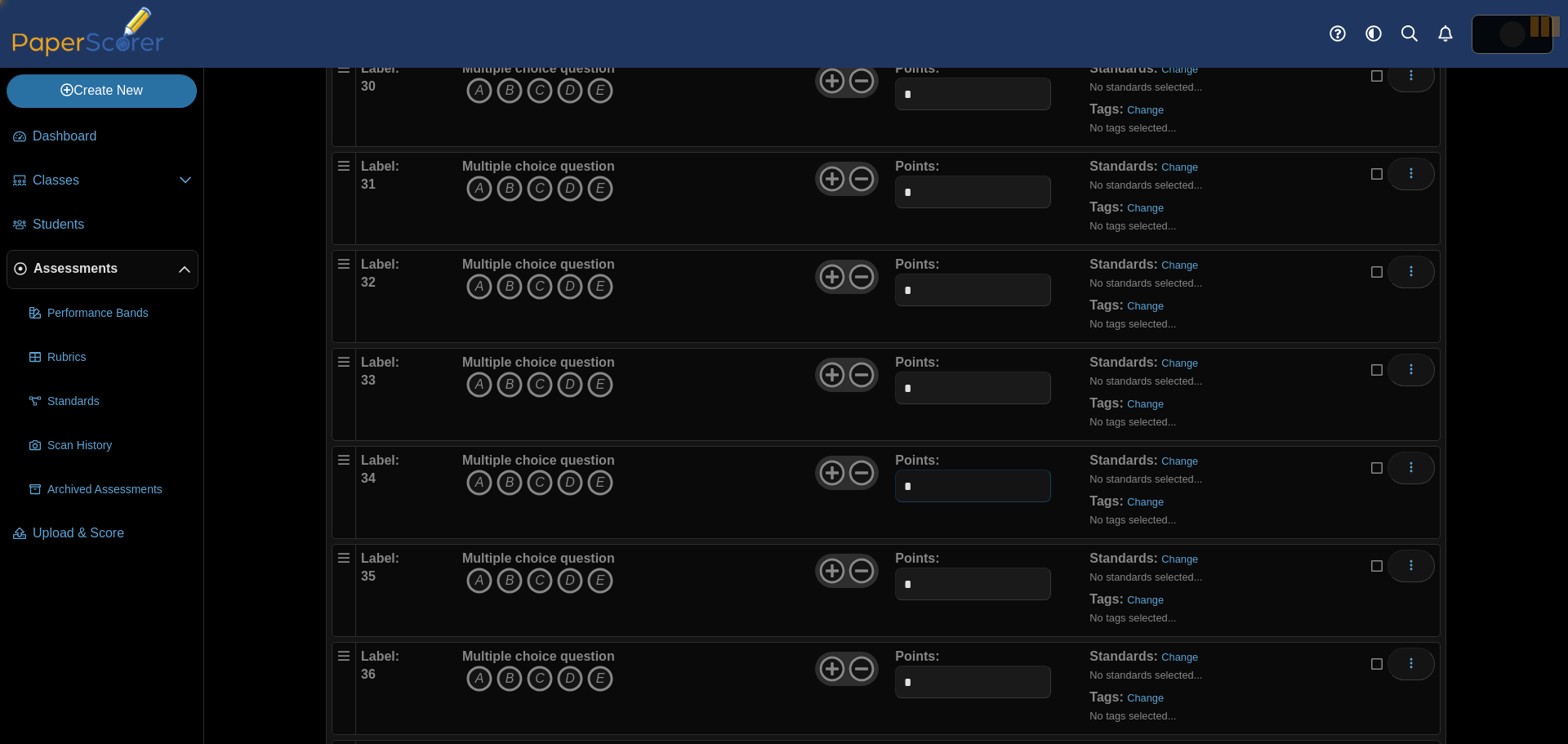
type input "*"
click at [895, 587] on input "*" at bounding box center [973, 584] width 156 height 33
type input "*"
click at [895, 687] on input "*" at bounding box center [973, 682] width 156 height 33
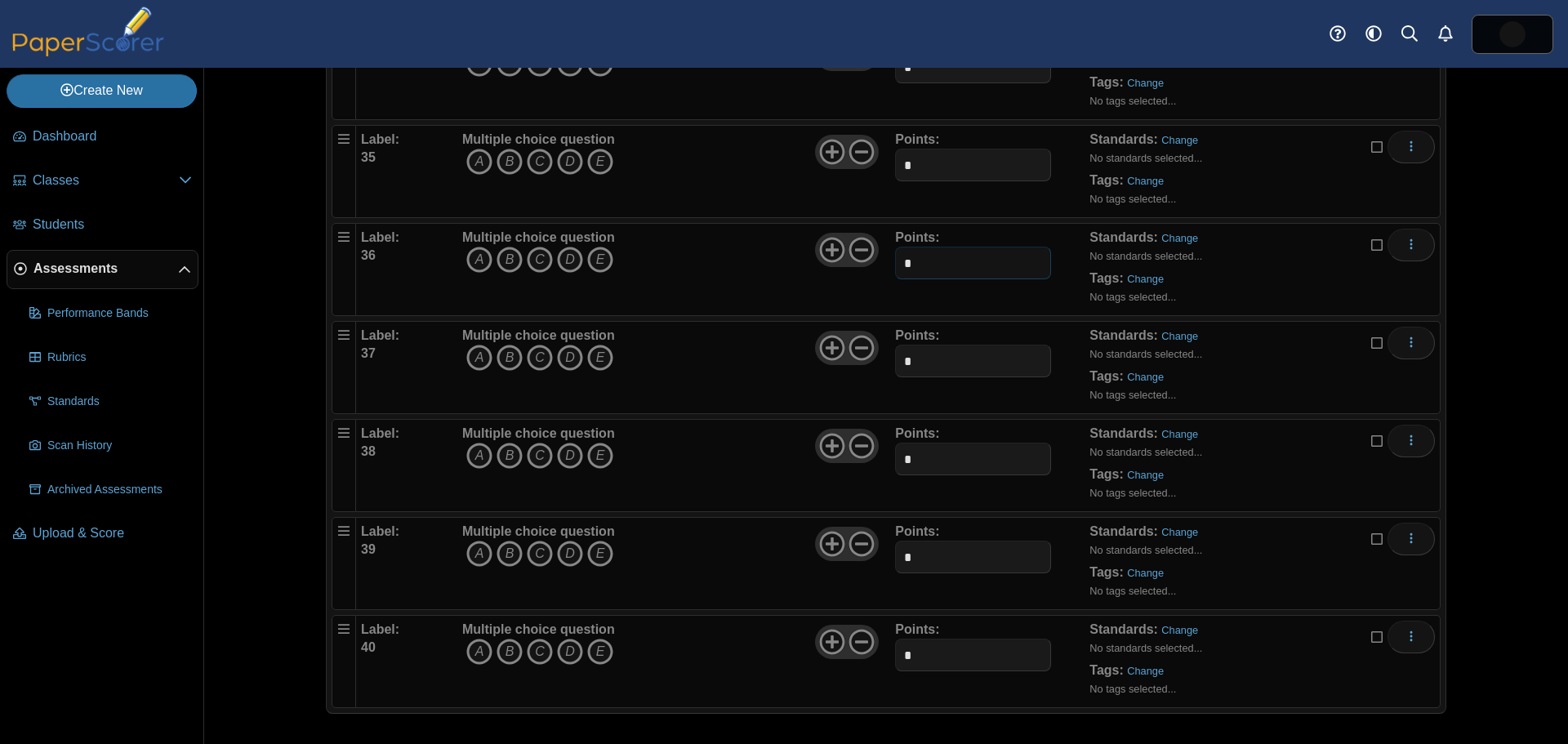
scroll to position [3442, 0]
type input "*"
click at [895, 357] on input "*" at bounding box center [973, 359] width 156 height 33
type input "*"
click at [886, 454] on div "Label: 38 Multiple choice question A B C D E *" at bounding box center [898, 463] width 1074 height 82
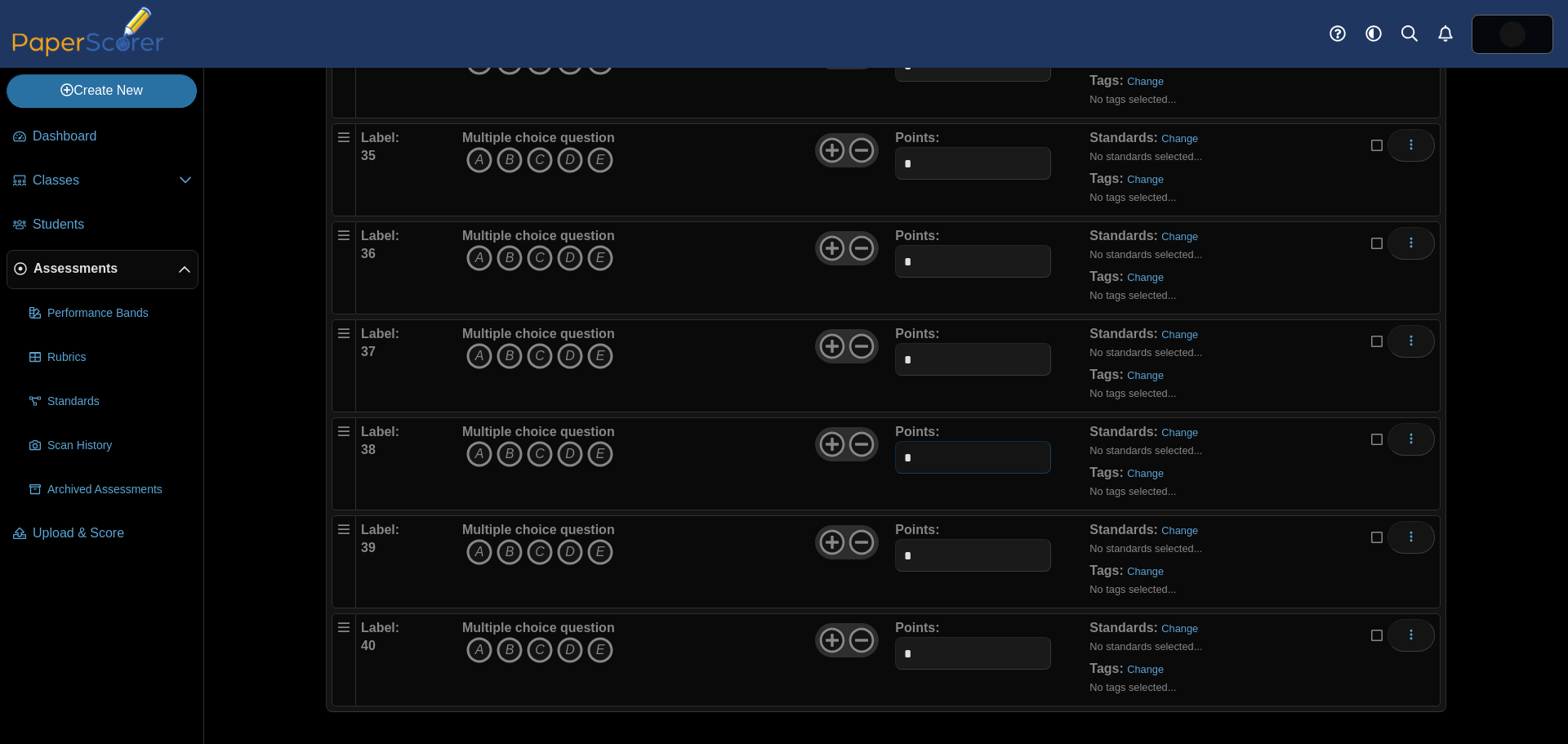
type input "*"
click at [900, 566] on input "*" at bounding box center [973, 555] width 156 height 33
type input "*"
click at [895, 649] on input "*" at bounding box center [973, 653] width 156 height 33
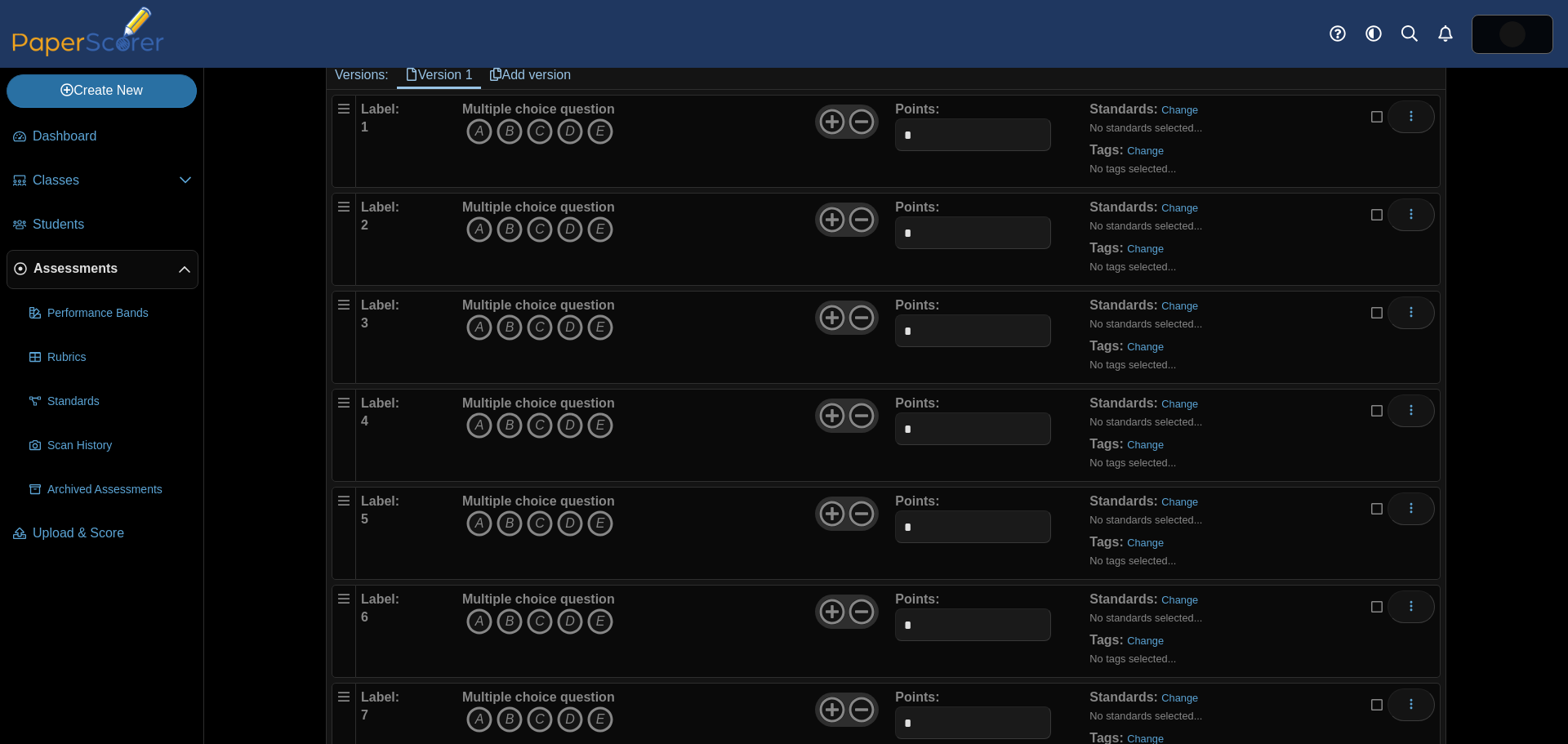
scroll to position [0, 0]
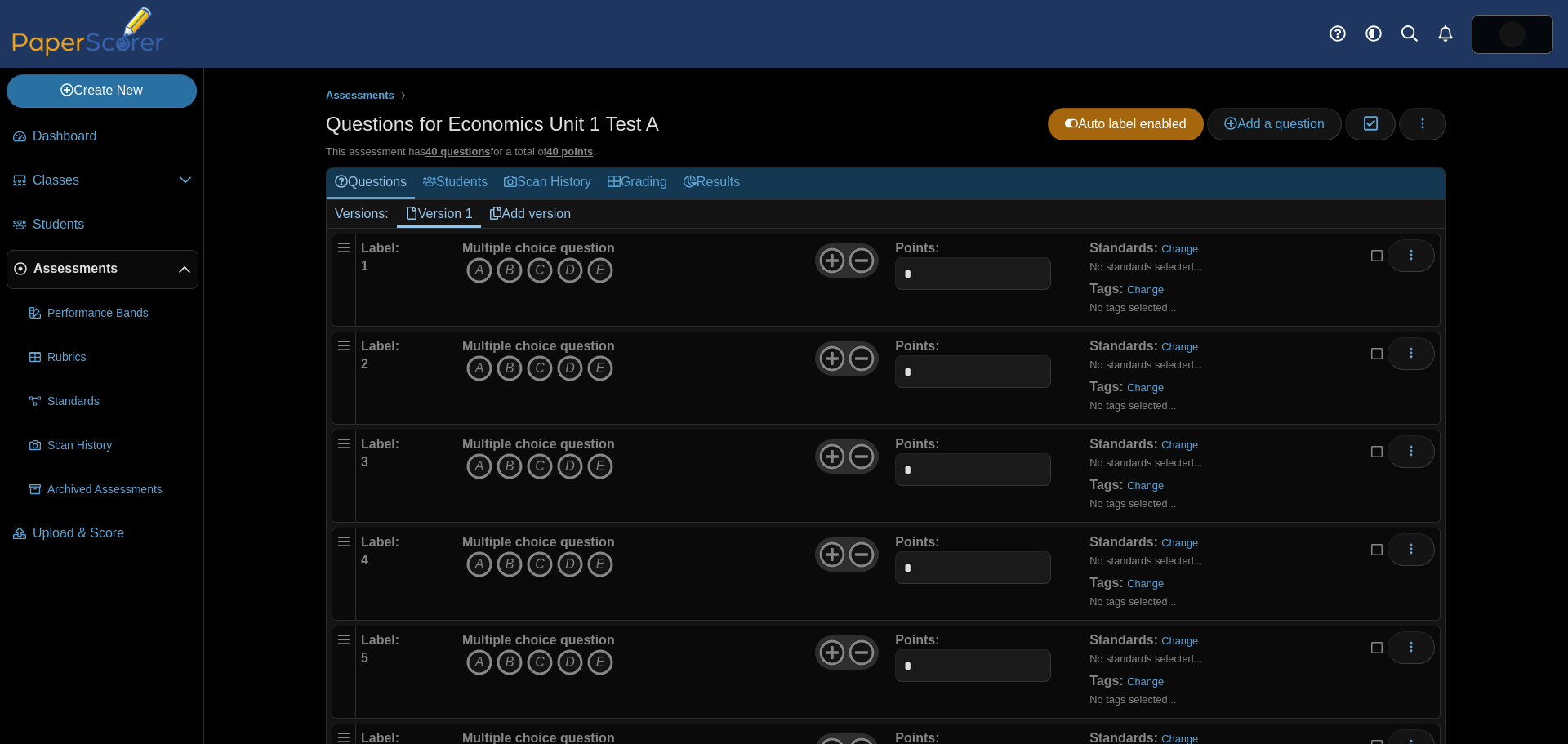
type input "*"
click at [427, 214] on link "Version 1" at bounding box center [439, 214] width 84 height 27
click at [436, 210] on link "Version 1" at bounding box center [439, 214] width 84 height 27
click at [503, 271] on icon "B" at bounding box center [509, 270] width 26 height 26
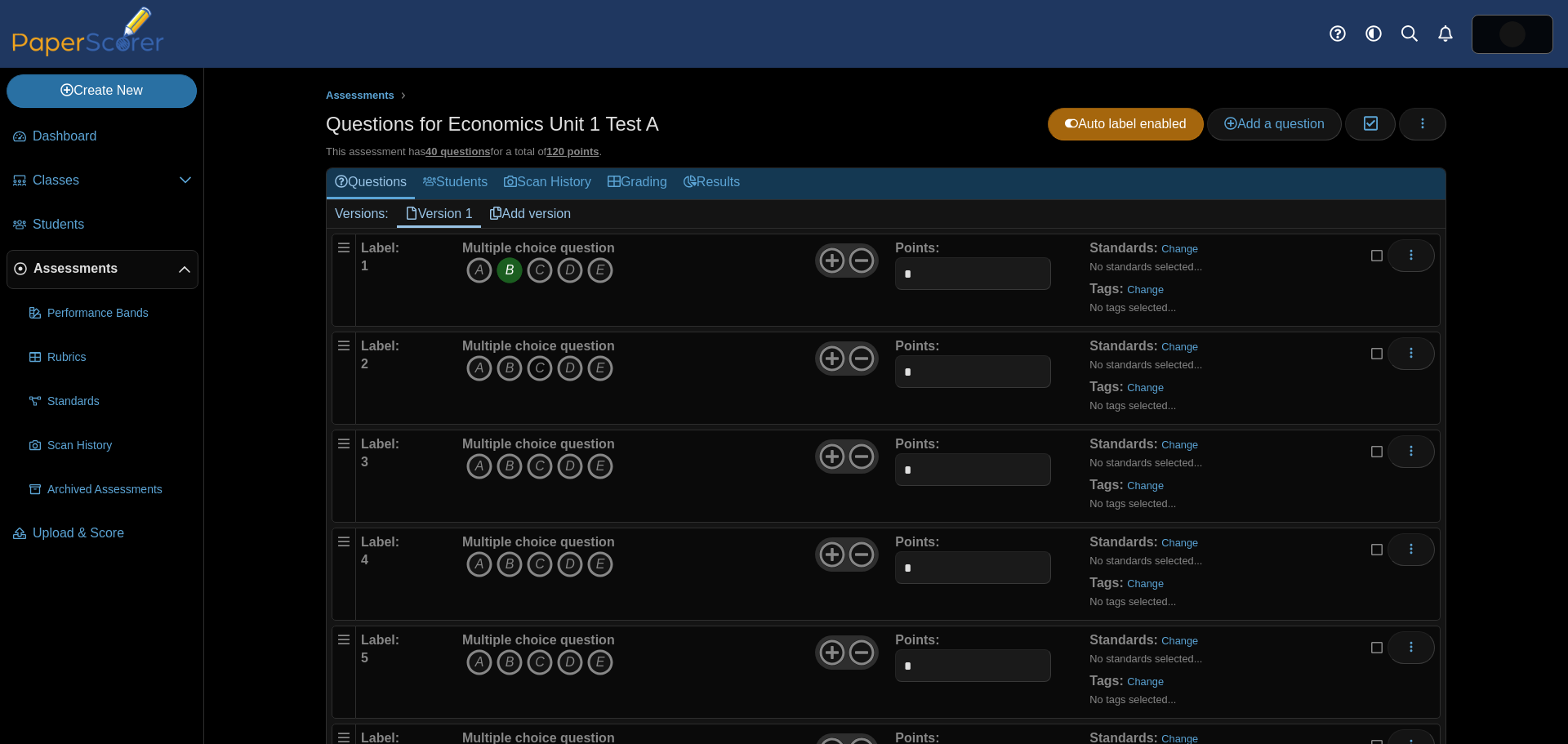
click at [535, 368] on icon "C" at bounding box center [540, 368] width 26 height 26
click at [503, 463] on icon "B" at bounding box center [509, 467] width 26 height 26
click at [475, 564] on icon "A" at bounding box center [479, 564] width 26 height 26
click at [1405, 257] on icon "More options" at bounding box center [1411, 254] width 13 height 13
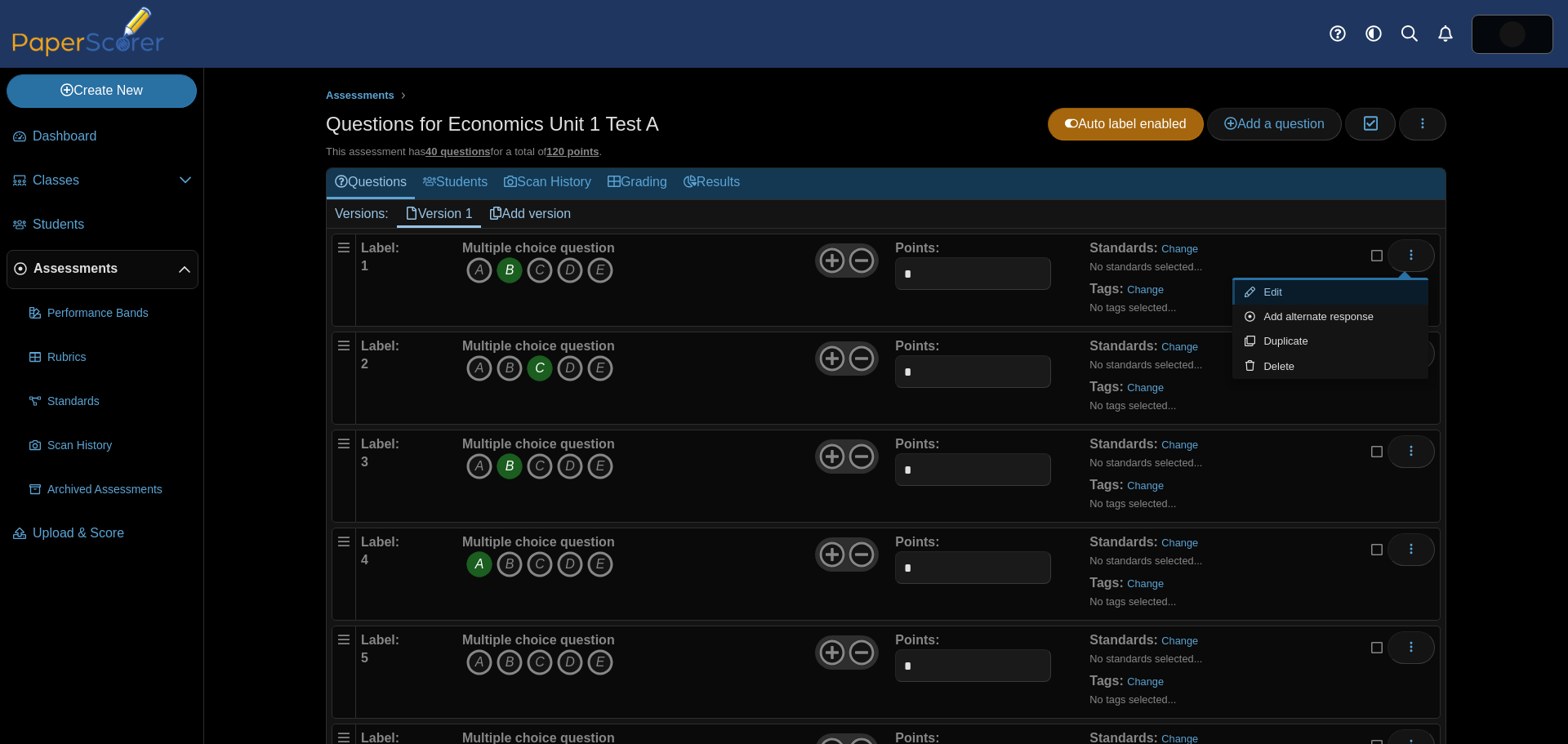
click at [1311, 292] on link "Edit" at bounding box center [1330, 292] width 196 height 25
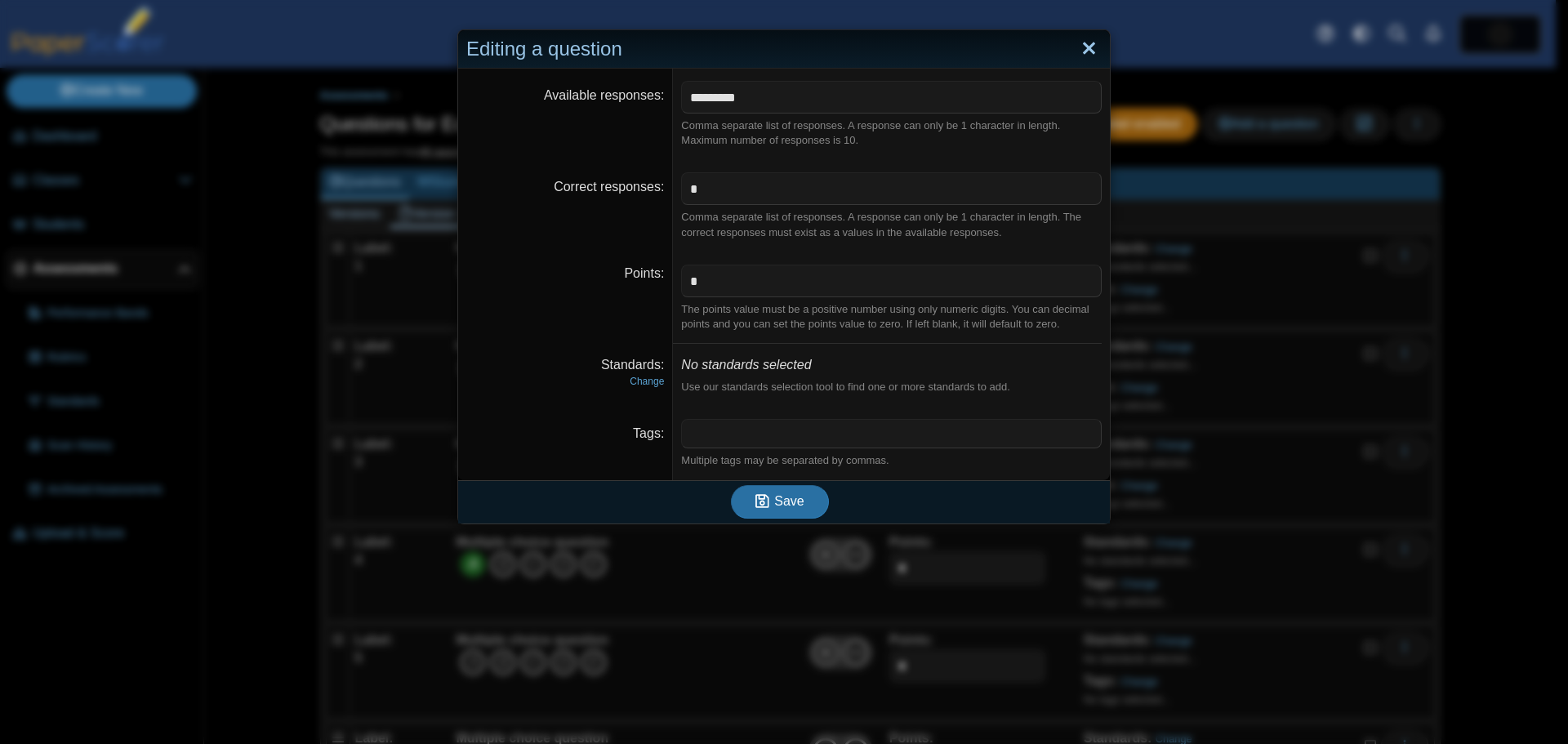
click at [1085, 46] on link "Close" at bounding box center [1089, 49] width 25 height 27
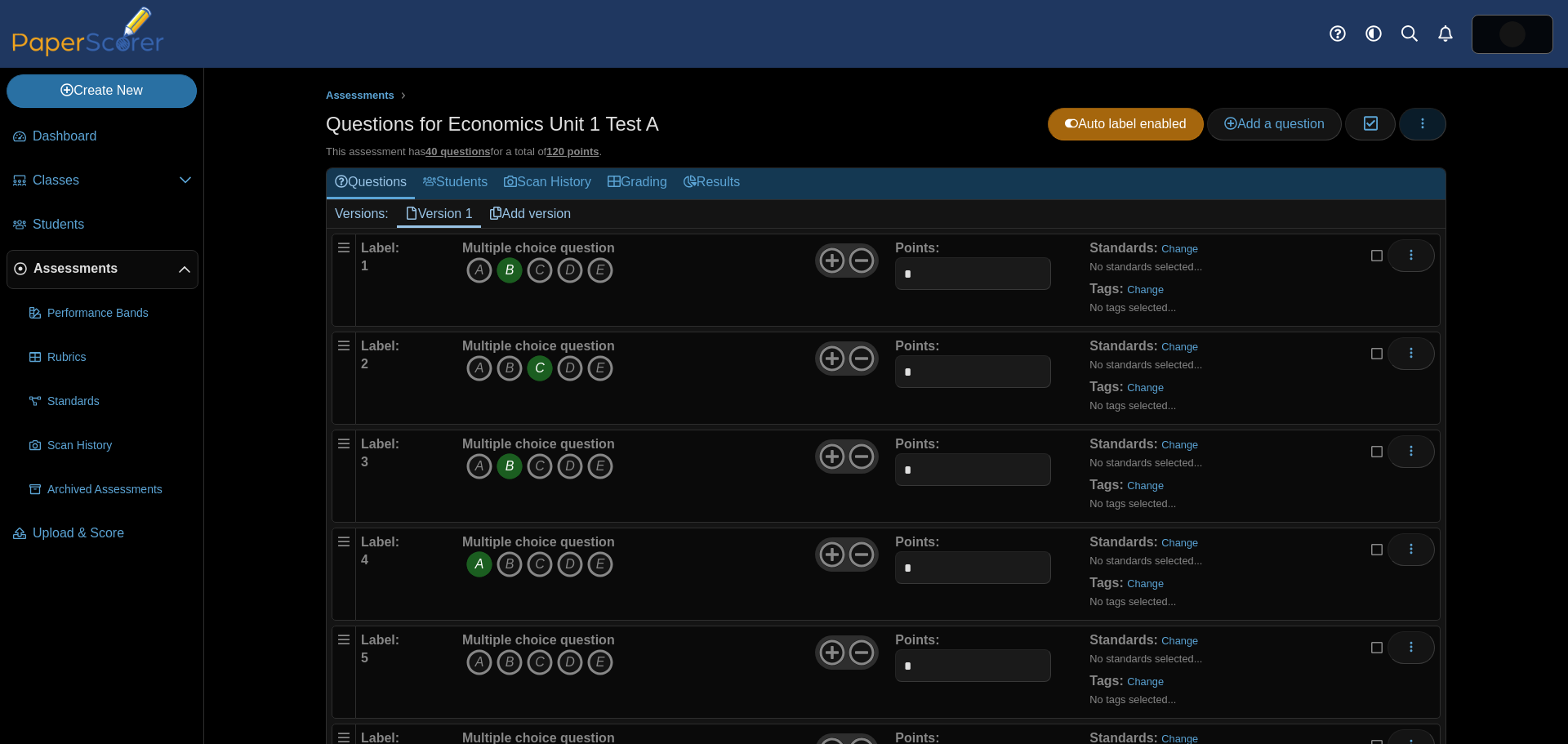
click at [1420, 125] on icon "button" at bounding box center [1422, 123] width 13 height 13
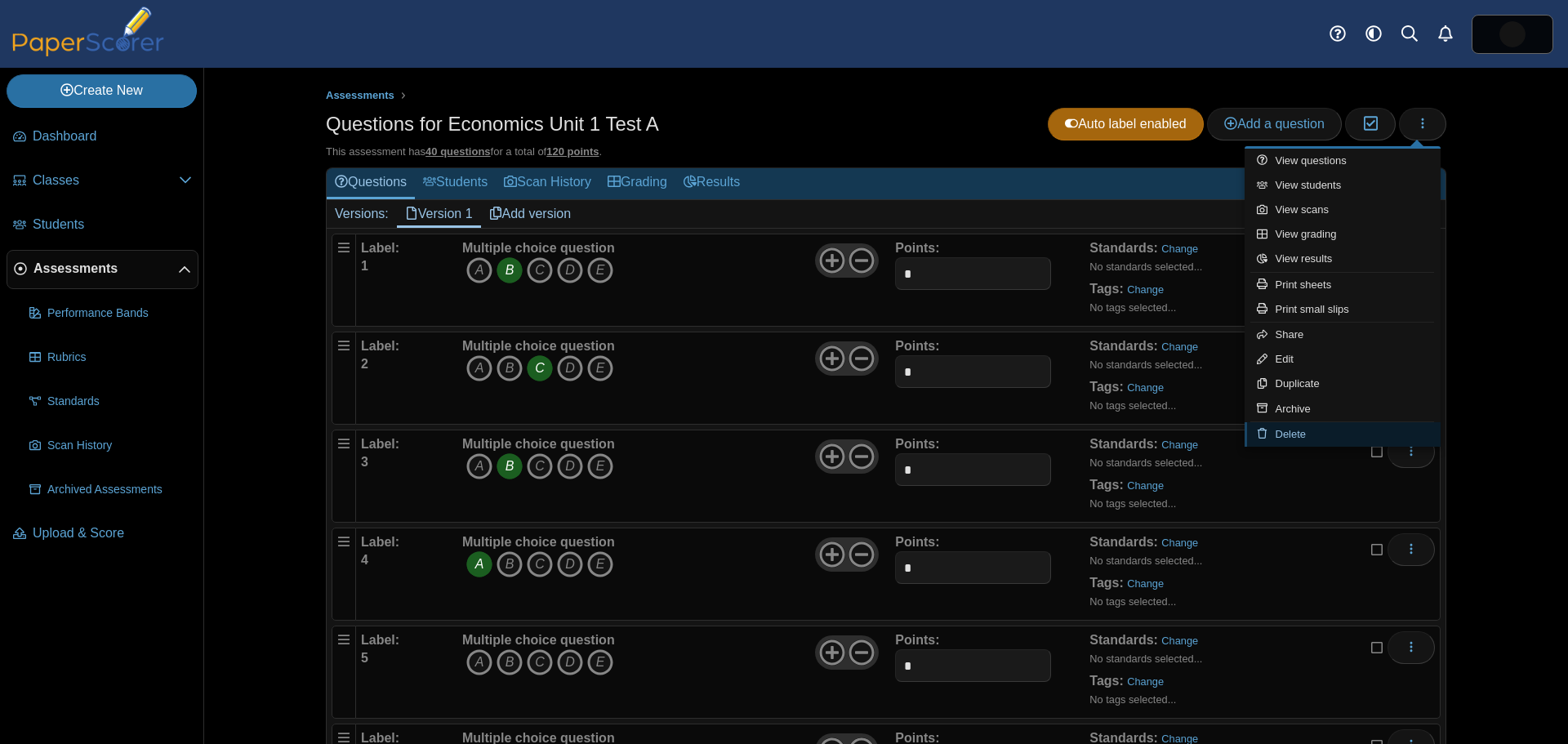
click at [1327, 430] on link "Delete" at bounding box center [1343, 434] width 196 height 25
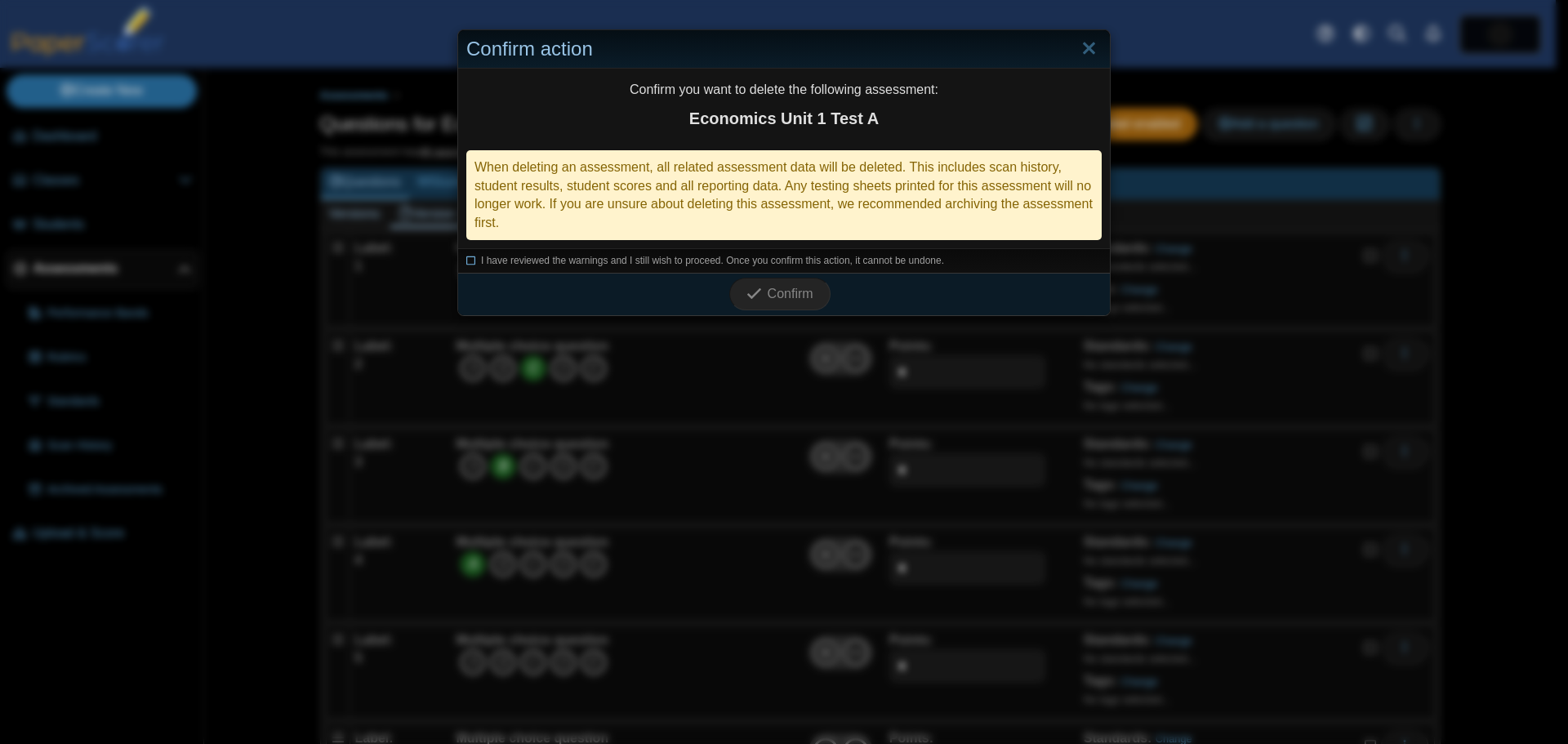
click at [467, 259] on icon at bounding box center [471, 259] width 9 height 9
click at [771, 292] on span "Confirm" at bounding box center [790, 294] width 46 height 14
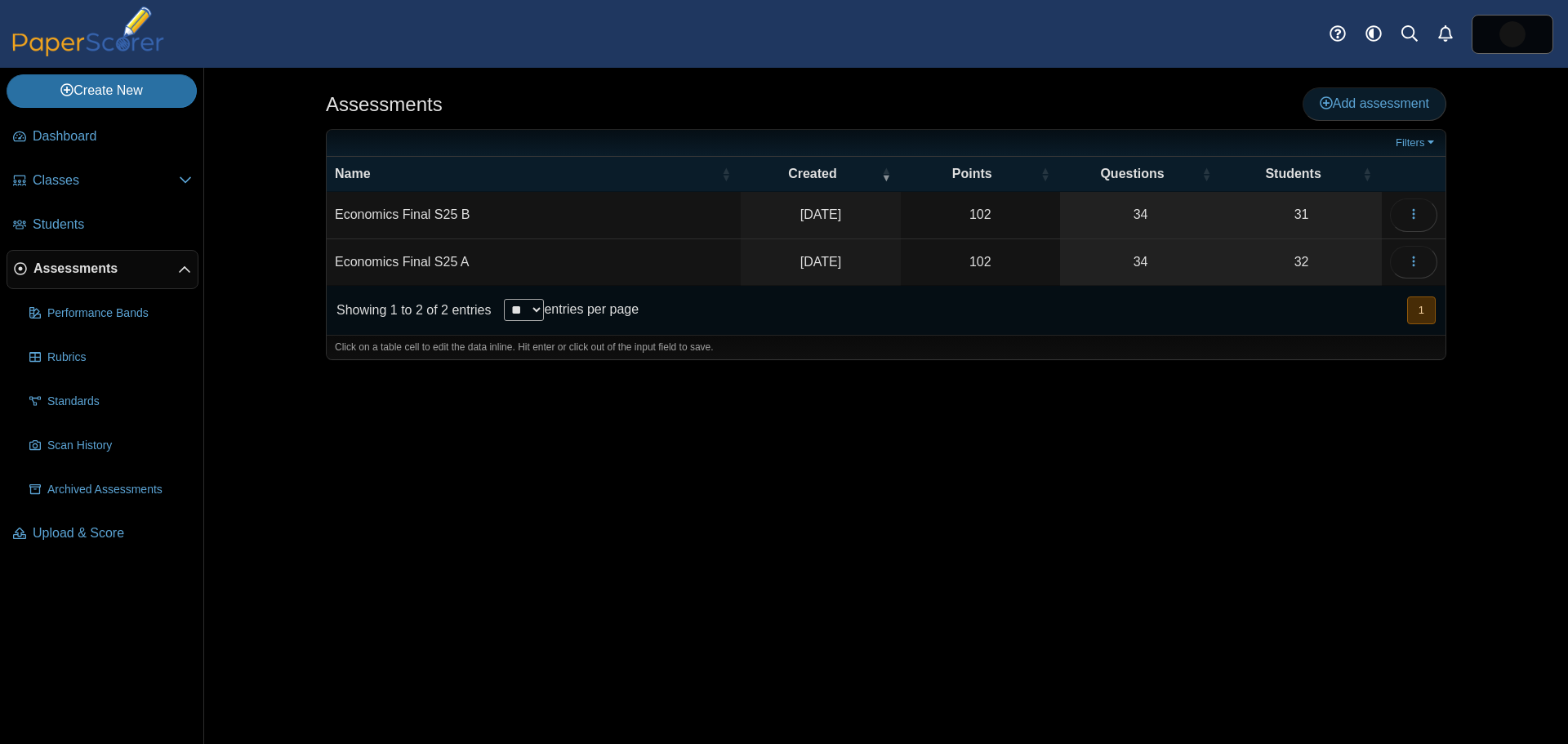
click at [1336, 99] on span "Add assessment" at bounding box center [1374, 103] width 109 height 14
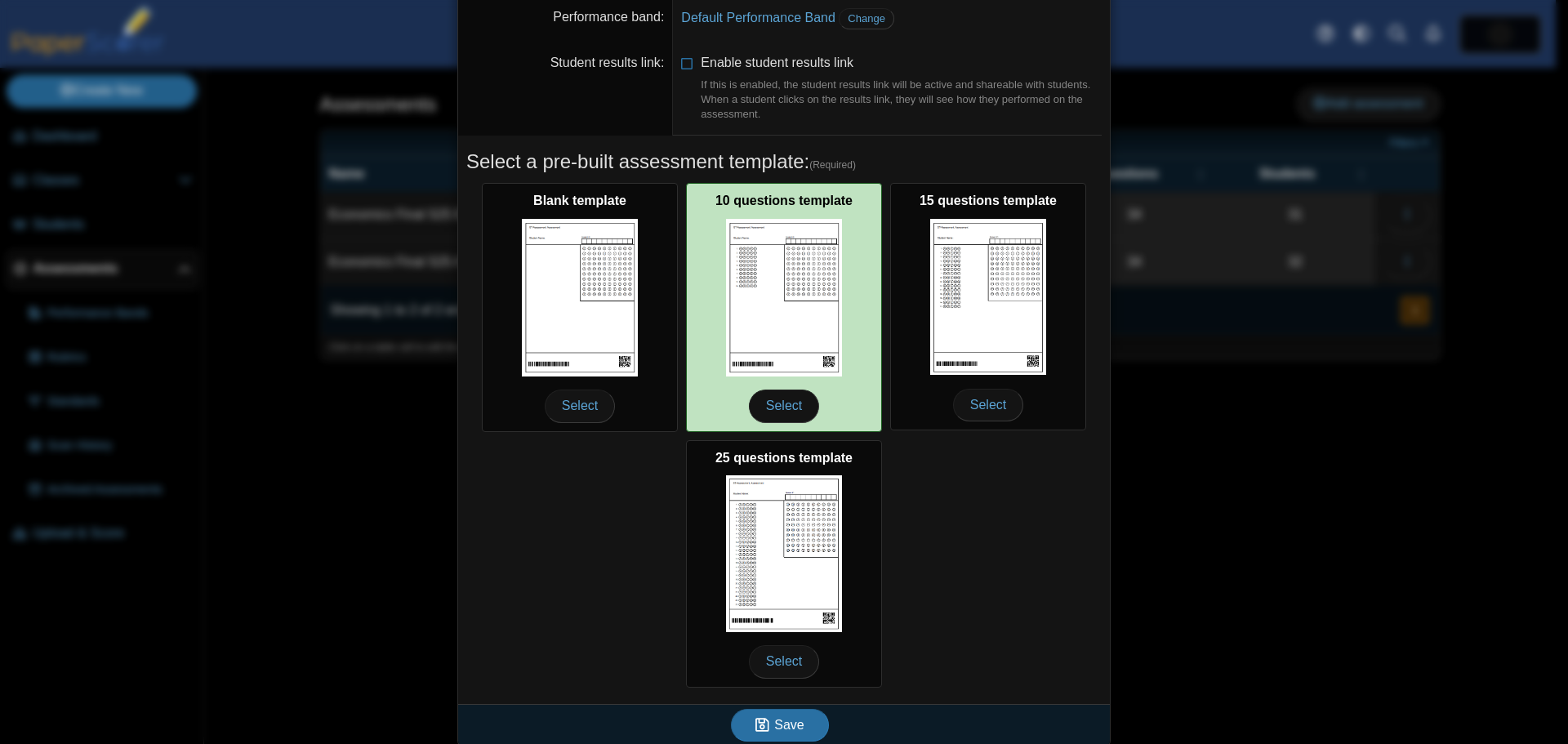
scroll to position [144, 0]
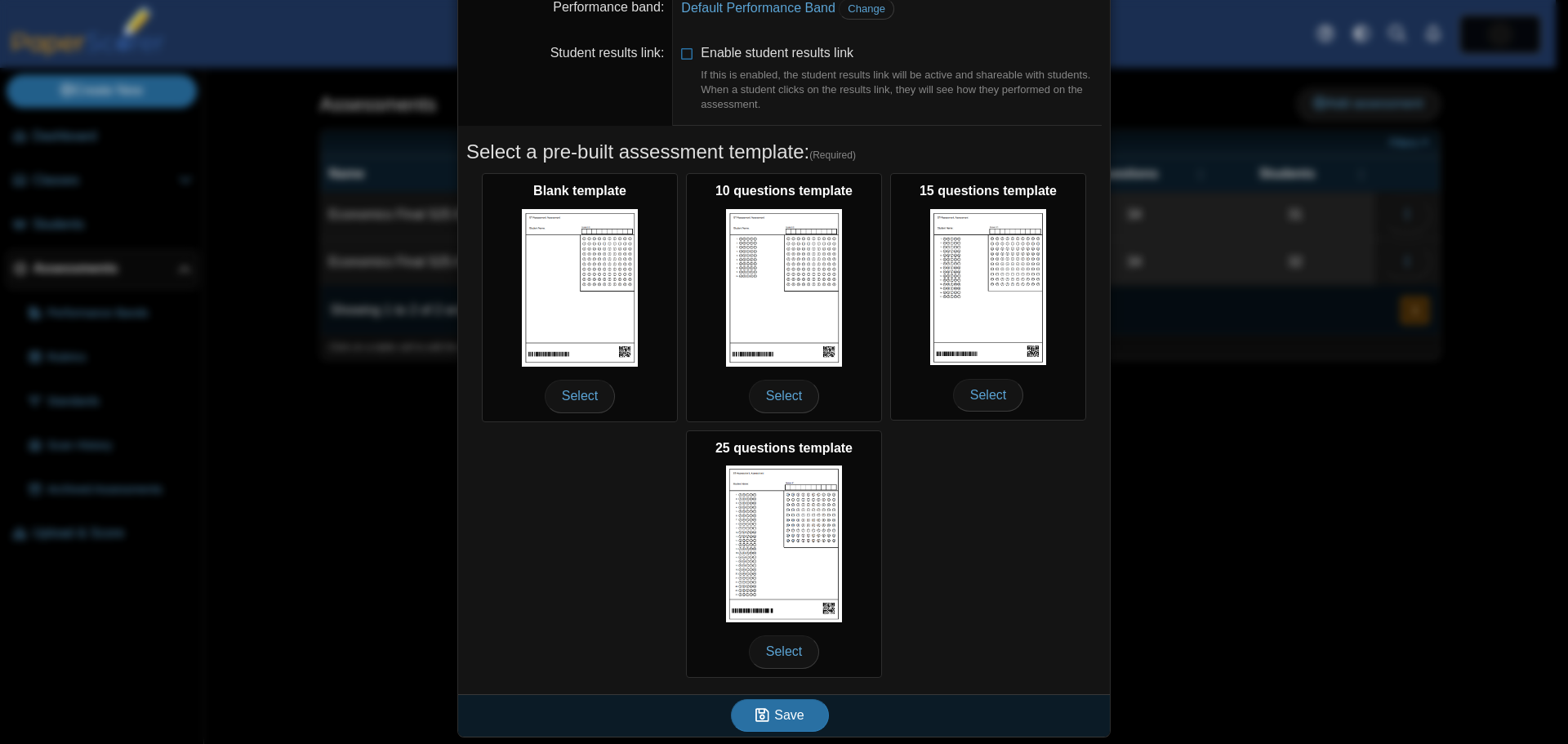
type input "**********"
